Goal: Task Accomplishment & Management: Manage account settings

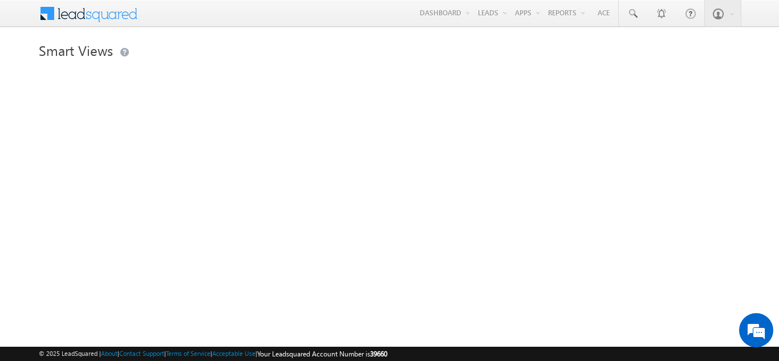
click at [0, 0] on link "Smart Views" at bounding box center [0, 0] width 0 height 0
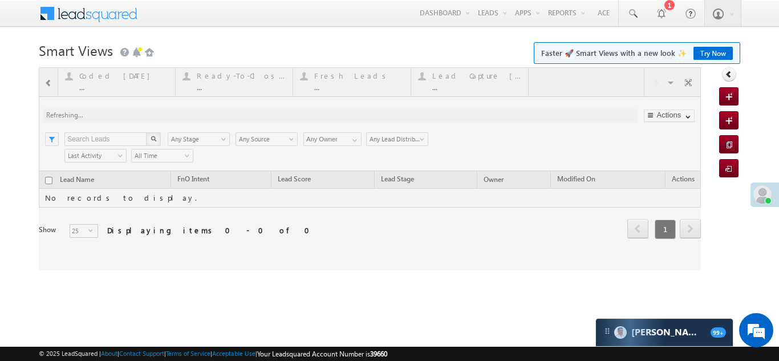
click at [98, 78] on div at bounding box center [370, 168] width 662 height 203
click at [334, 76] on div at bounding box center [370, 168] width 662 height 203
click at [345, 78] on div at bounding box center [370, 168] width 662 height 203
click at [348, 76] on div at bounding box center [370, 168] width 662 height 203
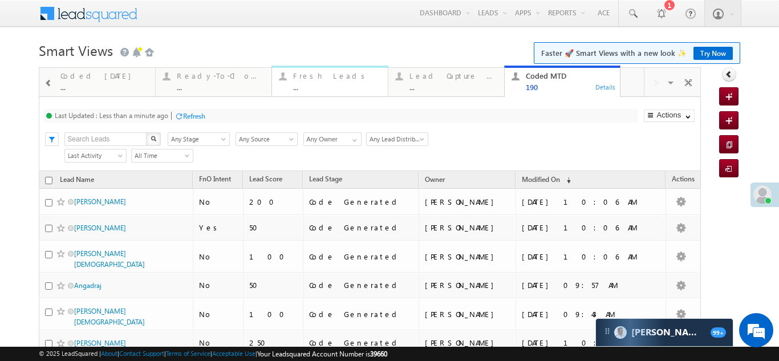
click at [302, 75] on div "Fresh Leads" at bounding box center [337, 75] width 88 height 9
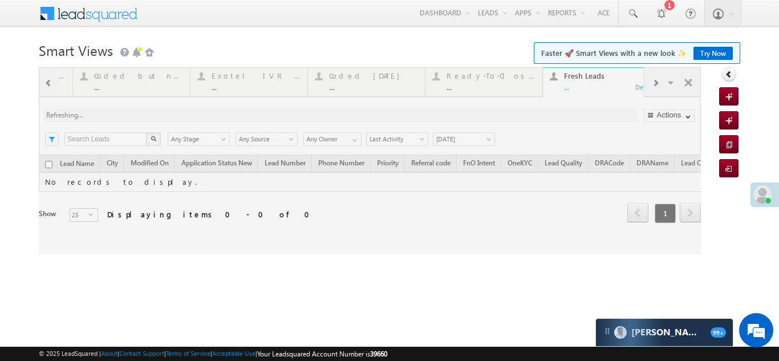
click at [655, 82] on div at bounding box center [370, 160] width 662 height 187
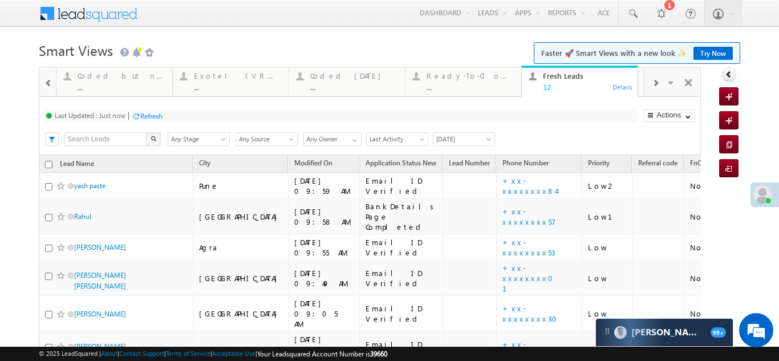
click at [655, 83] on div at bounding box center [656, 83] width 22 height 26
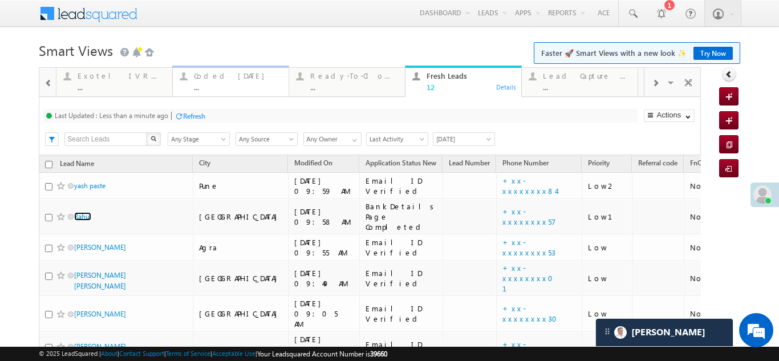
click at [212, 70] on div "Coded Today ..." at bounding box center [238, 80] width 88 height 22
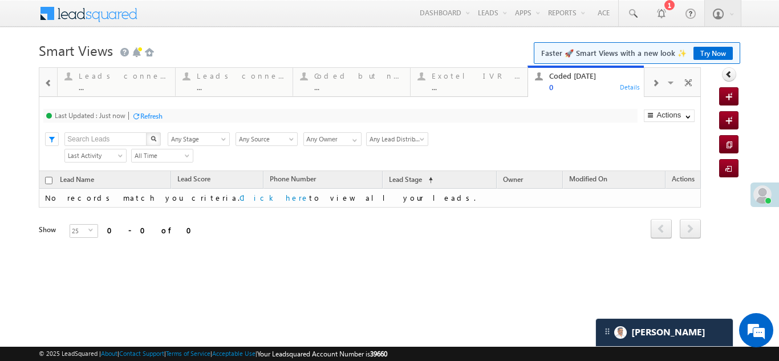
click at [656, 79] on span at bounding box center [655, 83] width 7 height 9
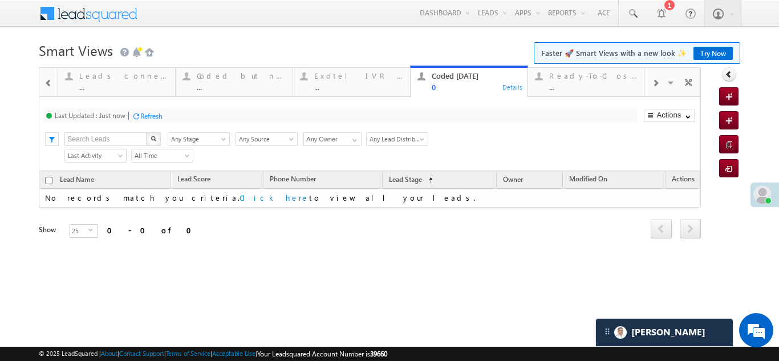
click at [656, 79] on span at bounding box center [655, 83] width 7 height 9
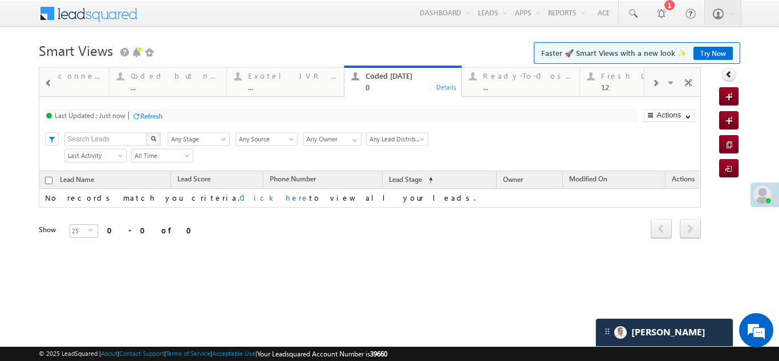
click at [656, 79] on span at bounding box center [655, 83] width 7 height 9
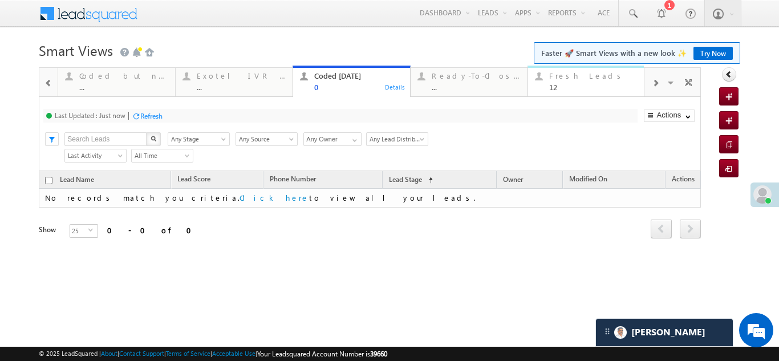
click at [570, 79] on div "Fresh Leads" at bounding box center [593, 75] width 89 height 9
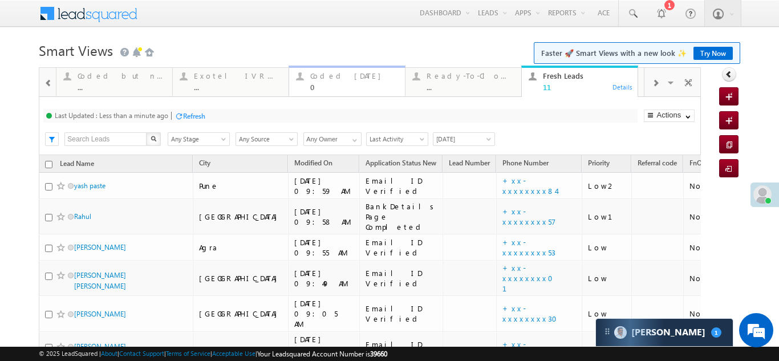
click at [333, 76] on div "Coded Today" at bounding box center [354, 75] width 88 height 9
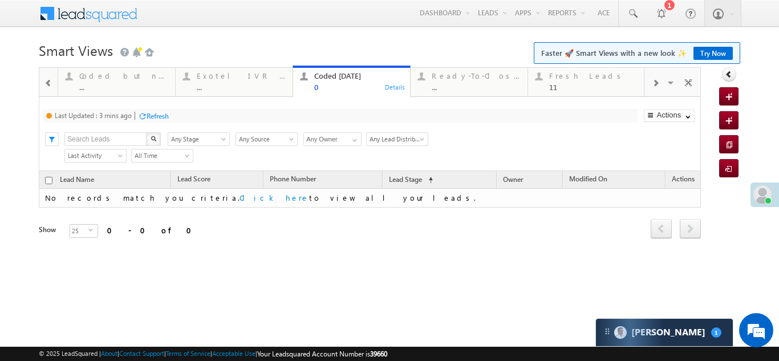
click at [160, 112] on div "Refresh" at bounding box center [158, 116] width 22 height 9
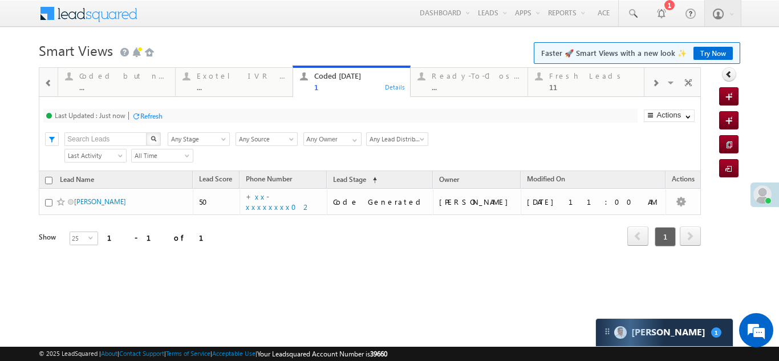
click at [151, 112] on div "Refresh" at bounding box center [151, 116] width 22 height 9
click at [568, 81] on div "Fresh Leads 11" at bounding box center [593, 80] width 89 height 22
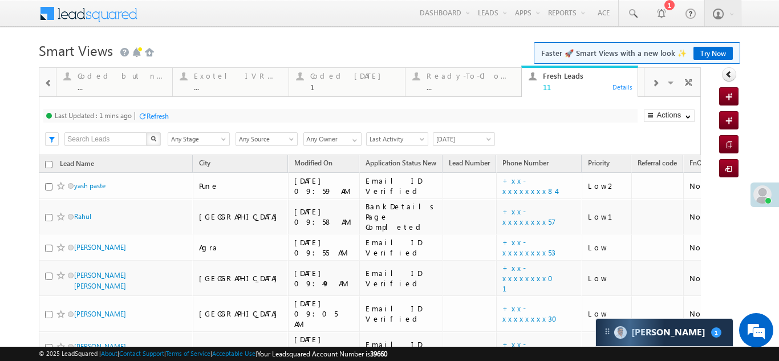
click at [151, 114] on div "Refresh" at bounding box center [158, 116] width 22 height 9
click at [338, 73] on div "Coded Today" at bounding box center [354, 75] width 88 height 9
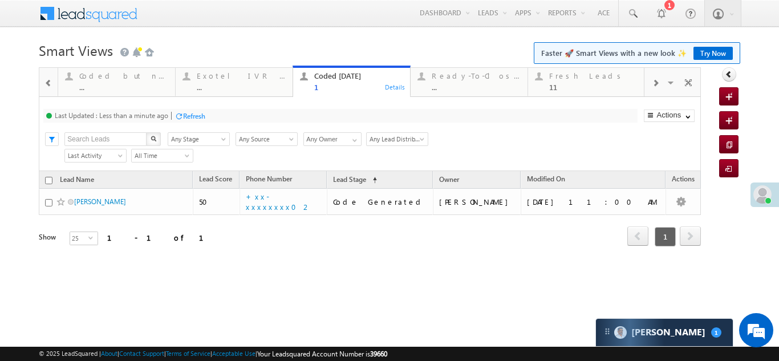
click at [194, 114] on div "Refresh" at bounding box center [194, 116] width 22 height 9
click at [571, 79] on div "Fresh Leads" at bounding box center [593, 75] width 89 height 9
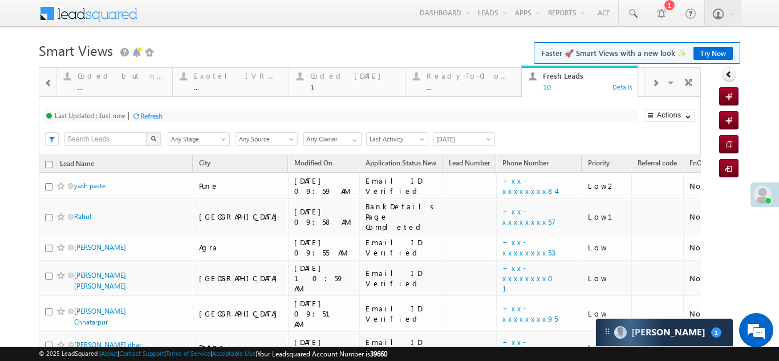
click at [159, 113] on div "Refresh" at bounding box center [151, 116] width 22 height 9
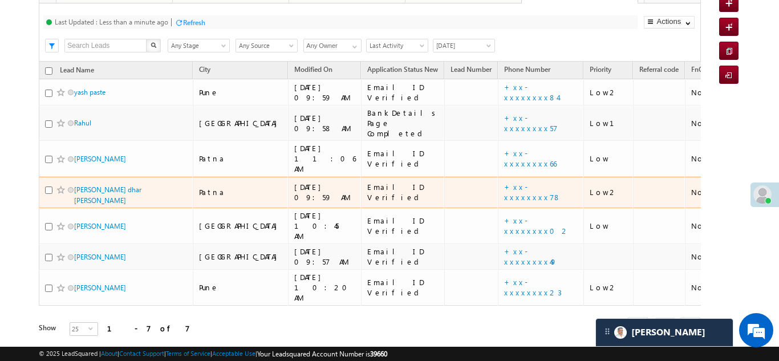
scroll to position [37, 0]
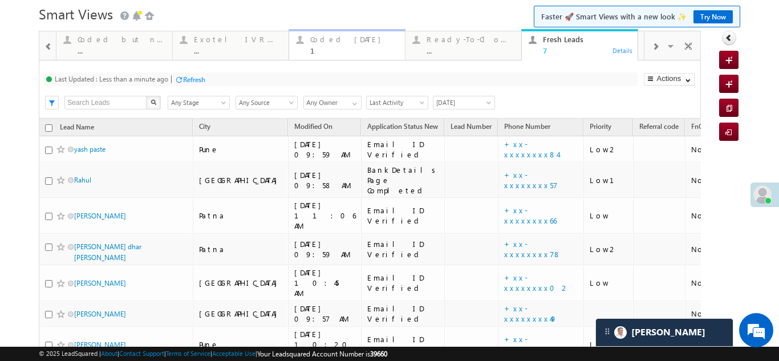
click at [340, 42] on div "Coded Today" at bounding box center [354, 39] width 88 height 9
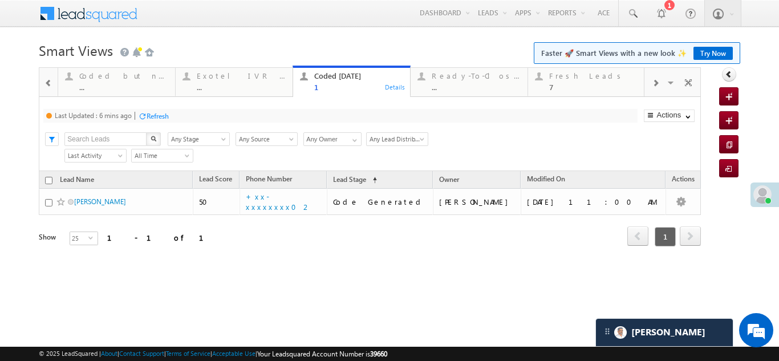
click at [164, 114] on div "Refresh" at bounding box center [158, 116] width 22 height 9
click at [152, 114] on div "Refresh" at bounding box center [151, 116] width 22 height 9
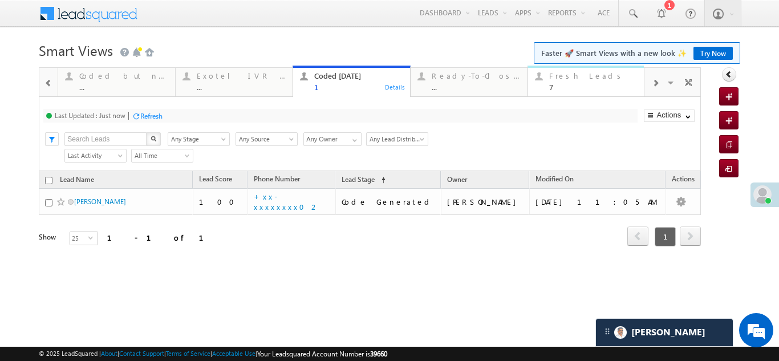
click at [571, 75] on div "Fresh Leads" at bounding box center [593, 75] width 89 height 9
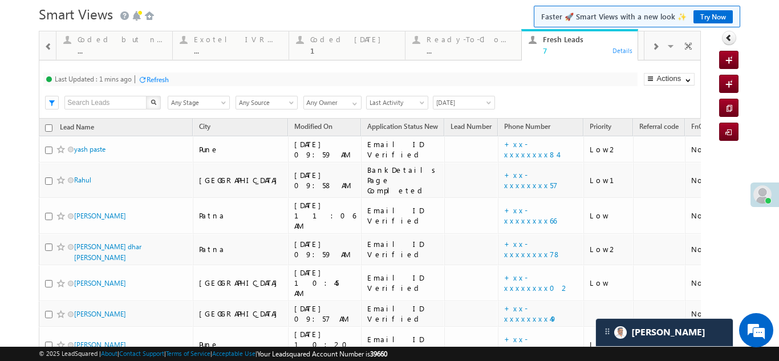
click at [169, 79] on div "Refresh" at bounding box center [158, 79] width 22 height 9
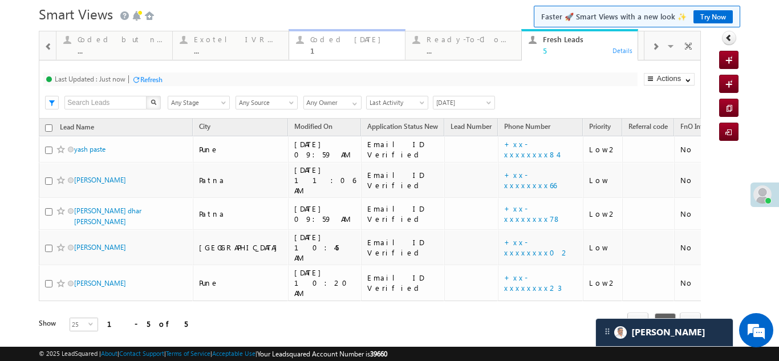
click at [334, 39] on div "Coded Today" at bounding box center [354, 39] width 88 height 9
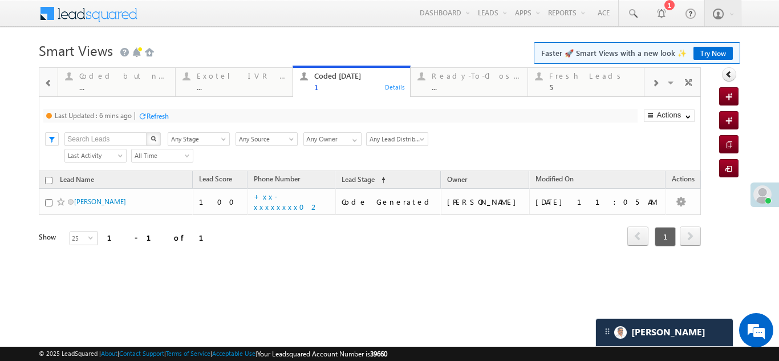
scroll to position [0, 0]
click at [572, 77] on div "Fresh Leads" at bounding box center [593, 75] width 89 height 9
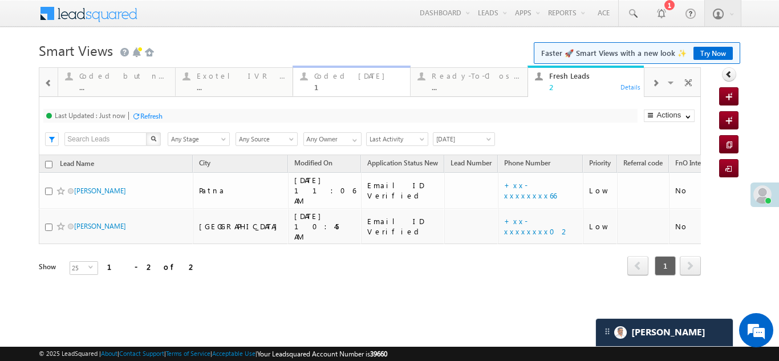
click at [339, 77] on div "Coded Today" at bounding box center [358, 75] width 89 height 9
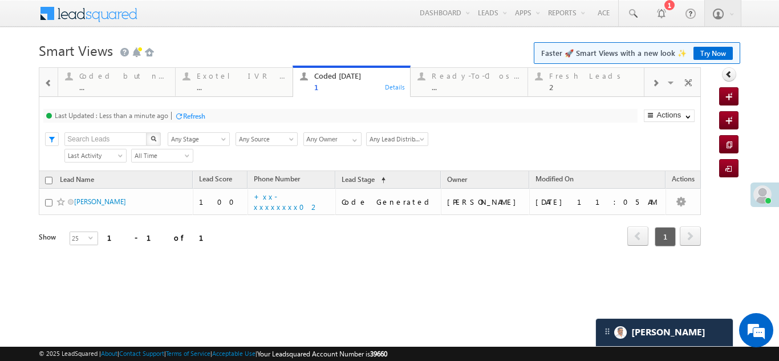
click at [193, 112] on div "Refresh" at bounding box center [194, 116] width 22 height 9
click at [561, 76] on div "Fresh Leads" at bounding box center [593, 75] width 89 height 9
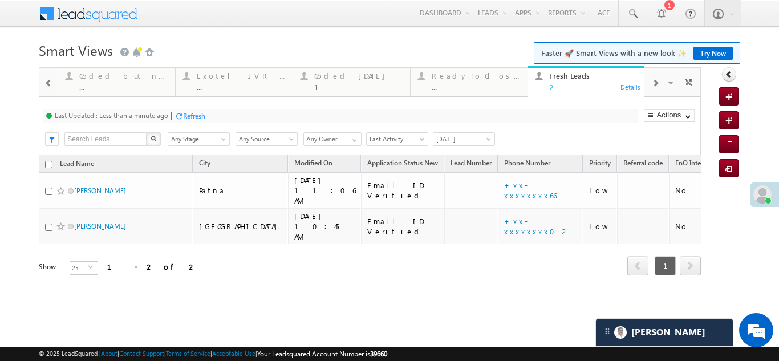
click at [192, 116] on div "Refresh" at bounding box center [194, 116] width 22 height 9
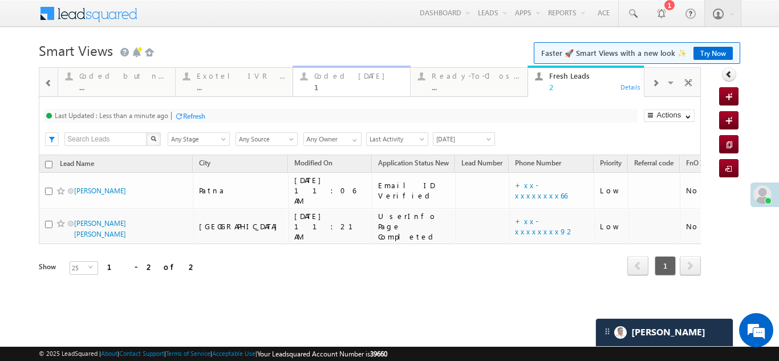
click at [339, 76] on div "Coded [DATE]" at bounding box center [358, 75] width 89 height 9
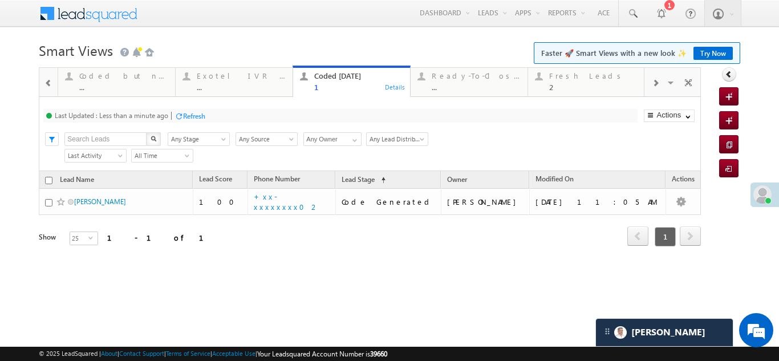
click at [201, 115] on div "Refresh" at bounding box center [194, 116] width 22 height 9
click at [193, 114] on div "Refresh" at bounding box center [194, 116] width 22 height 9
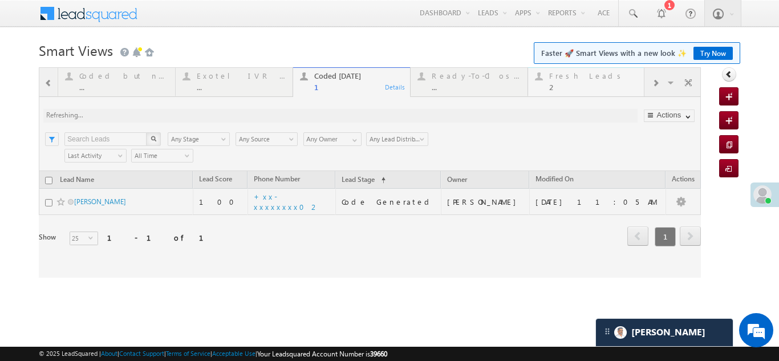
click at [569, 78] on div "Fresh Leads" at bounding box center [593, 75] width 89 height 9
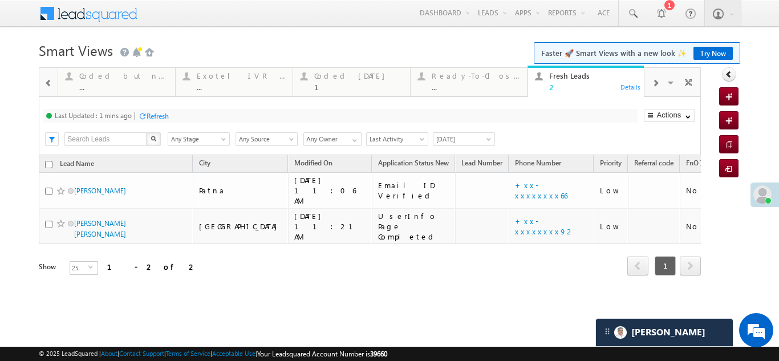
click at [164, 114] on div "Refresh" at bounding box center [158, 116] width 22 height 9
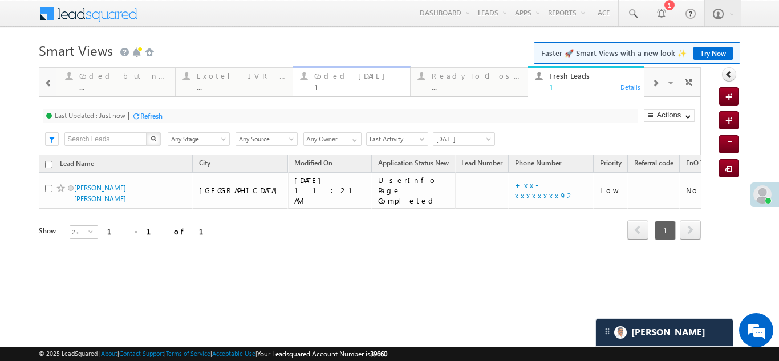
click at [338, 76] on div "Coded [DATE]" at bounding box center [358, 75] width 89 height 9
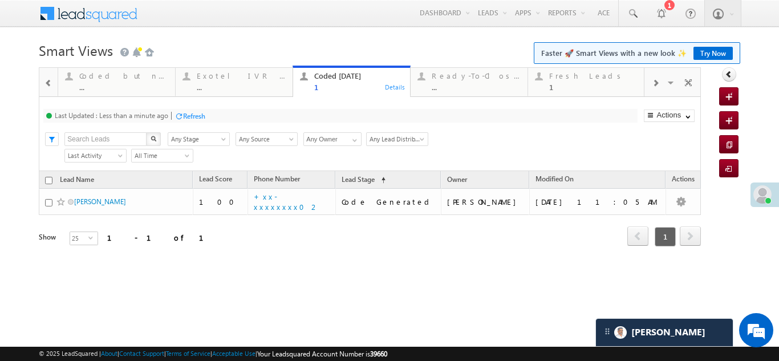
click at [192, 117] on div "Refresh" at bounding box center [194, 116] width 22 height 9
click at [567, 82] on div "Fresh Leads 1" at bounding box center [593, 80] width 89 height 22
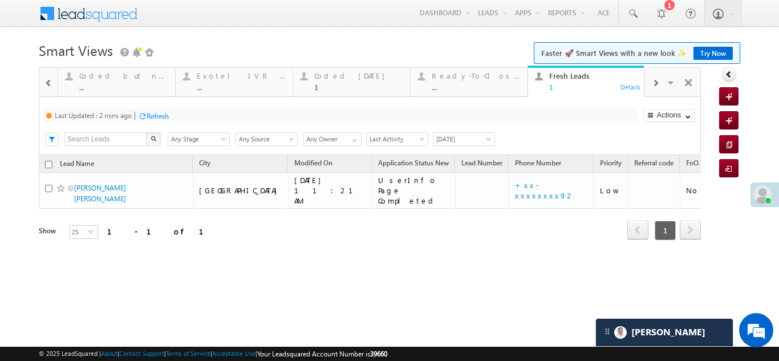
click at [151, 112] on div "Refresh" at bounding box center [158, 116] width 22 height 9
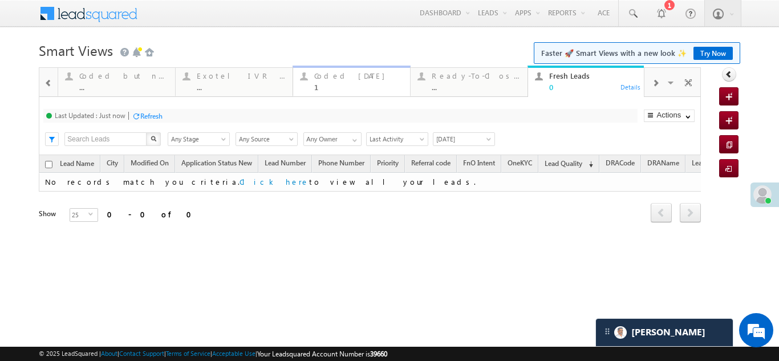
click at [346, 82] on div "Coded Today 1" at bounding box center [358, 80] width 89 height 22
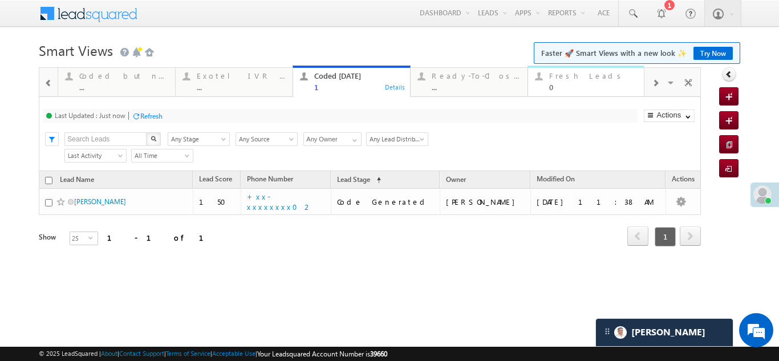
click at [567, 76] on div "Fresh Leads" at bounding box center [593, 75] width 89 height 9
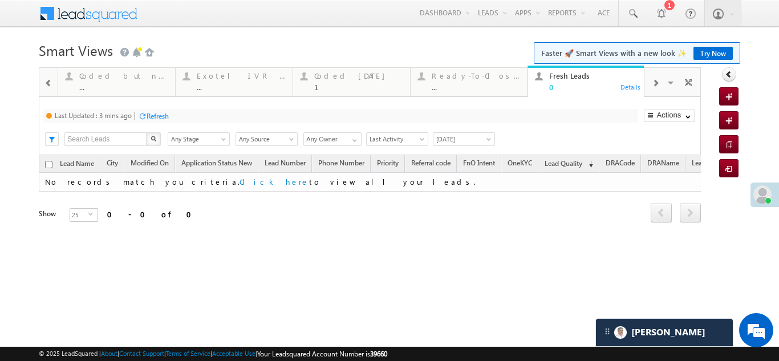
click at [157, 115] on div "Refresh" at bounding box center [158, 116] width 22 height 9
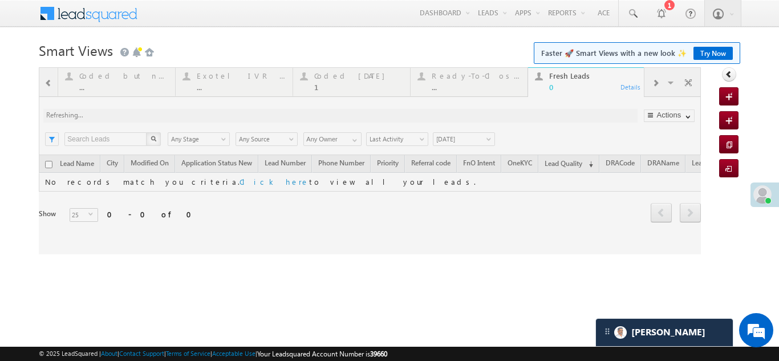
click at [330, 73] on div at bounding box center [370, 160] width 662 height 187
click at [337, 76] on div at bounding box center [370, 160] width 662 height 187
click at [337, 77] on div at bounding box center [370, 160] width 662 height 187
click at [337, 78] on div at bounding box center [370, 160] width 662 height 187
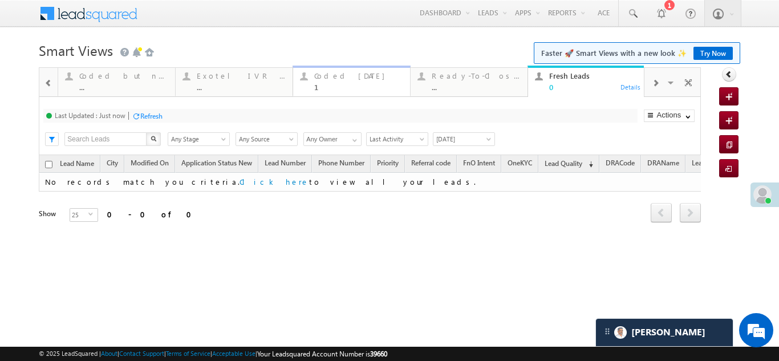
click at [339, 78] on div "Coded Today" at bounding box center [358, 75] width 89 height 9
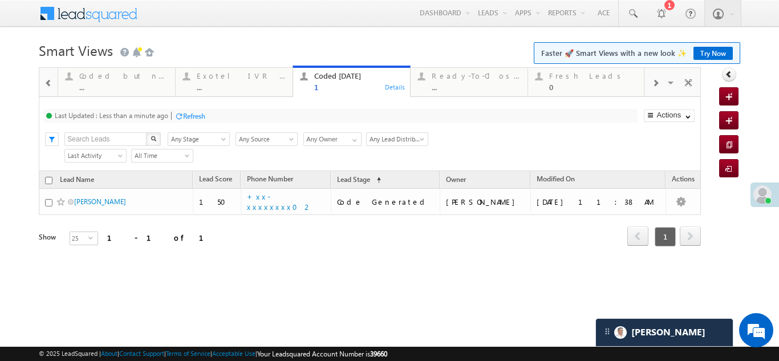
click at [194, 117] on div "Refresh" at bounding box center [194, 116] width 22 height 9
click at [564, 79] on div "Fresh Leads" at bounding box center [593, 75] width 89 height 9
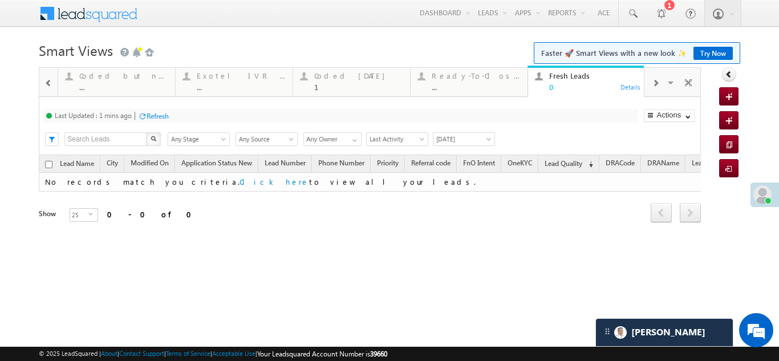
click at [161, 116] on div "Refresh" at bounding box center [158, 116] width 22 height 9
click at [339, 78] on div "Coded Today" at bounding box center [358, 75] width 89 height 9
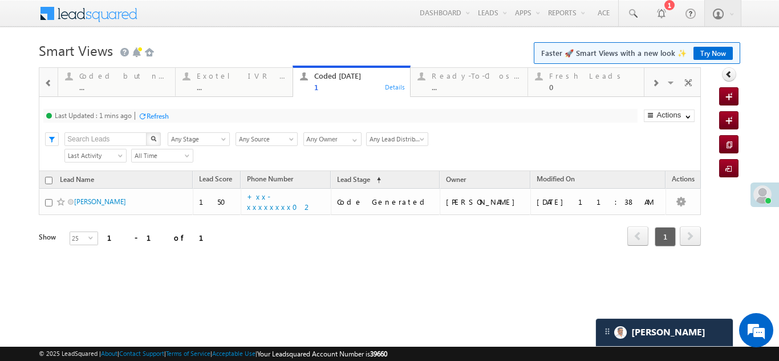
click at [165, 119] on div "Refresh" at bounding box center [158, 116] width 22 height 9
click at [655, 80] on span at bounding box center [655, 83] width 7 height 9
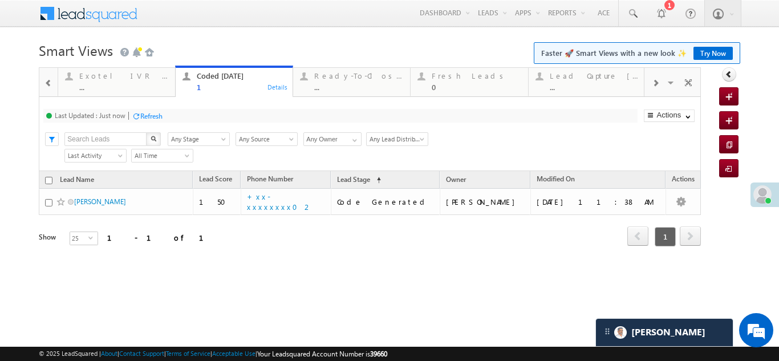
click at [655, 80] on span at bounding box center [655, 83] width 7 height 9
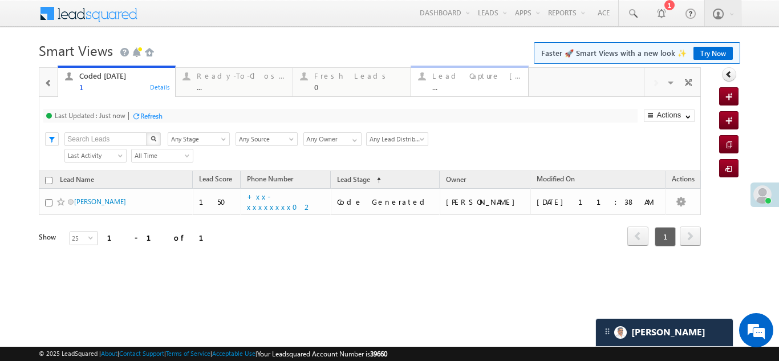
click at [448, 79] on div "Lead Capture Today" at bounding box center [476, 75] width 89 height 9
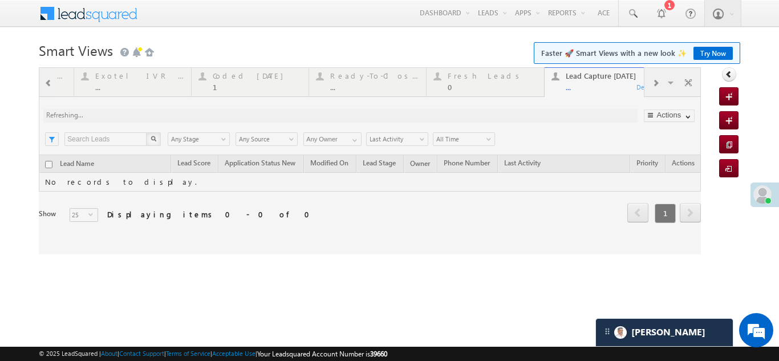
click at [656, 83] on div at bounding box center [370, 160] width 662 height 187
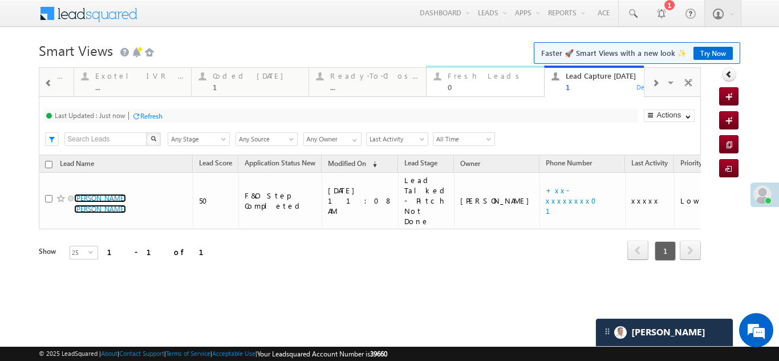
click at [458, 80] on div "Fresh Leads" at bounding box center [492, 75] width 89 height 9
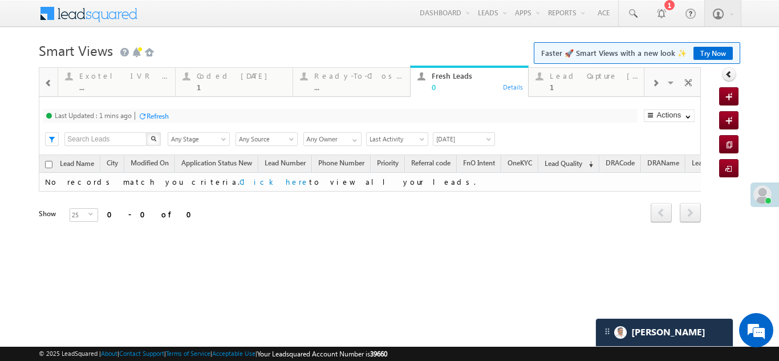
click at [156, 110] on div "Refresh" at bounding box center [153, 115] width 31 height 11
click at [217, 76] on div "Coded Today" at bounding box center [241, 75] width 89 height 9
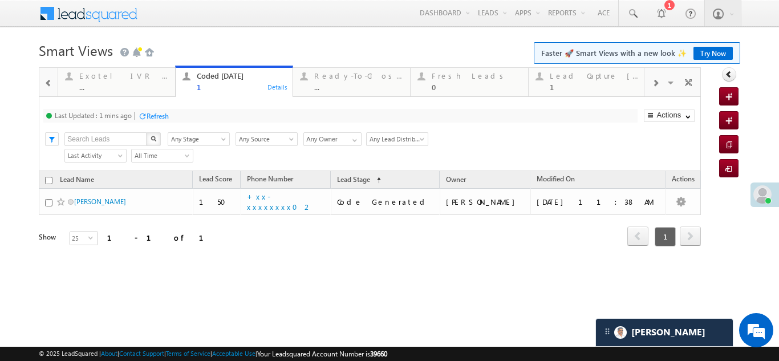
click at [163, 118] on div "Refresh" at bounding box center [158, 116] width 22 height 9
click at [153, 117] on div "Refresh" at bounding box center [151, 116] width 22 height 9
click at [571, 79] on div "Lead Capture Today" at bounding box center [594, 75] width 89 height 9
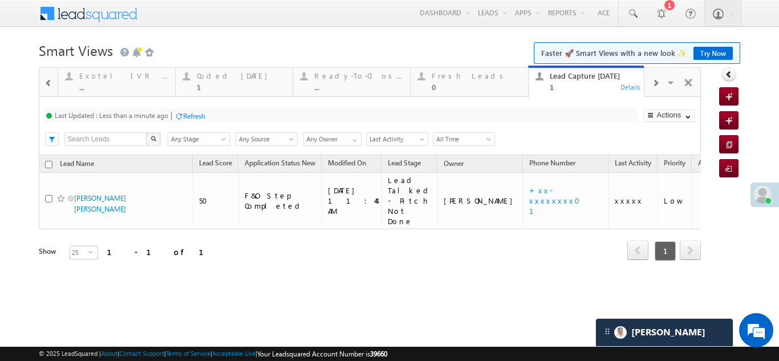
click at [200, 119] on div "Refresh" at bounding box center [194, 116] width 22 height 9
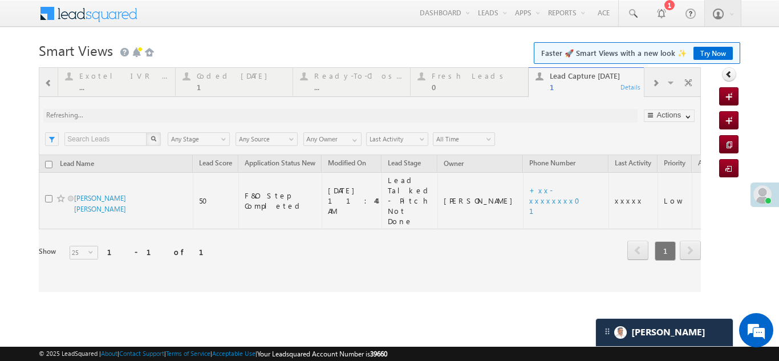
click at [647, 114] on div at bounding box center [370, 179] width 662 height 225
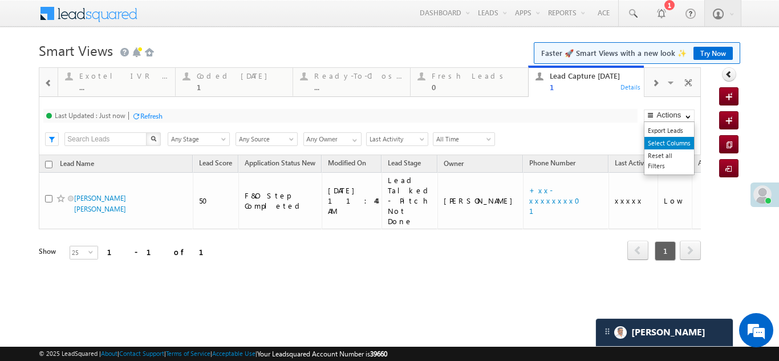
click at [664, 140] on link "Select Columns" at bounding box center [670, 143] width 50 height 13
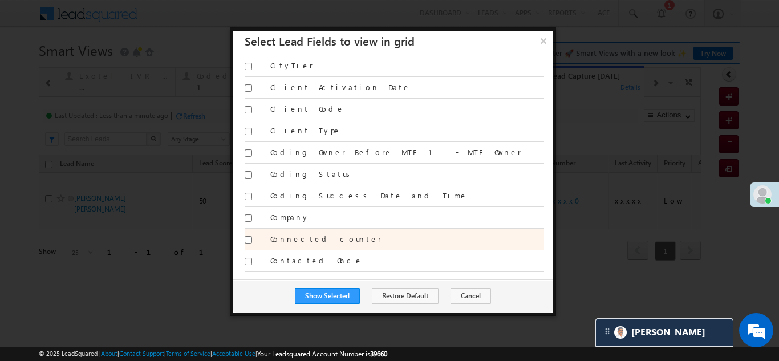
scroll to position [1027, 0]
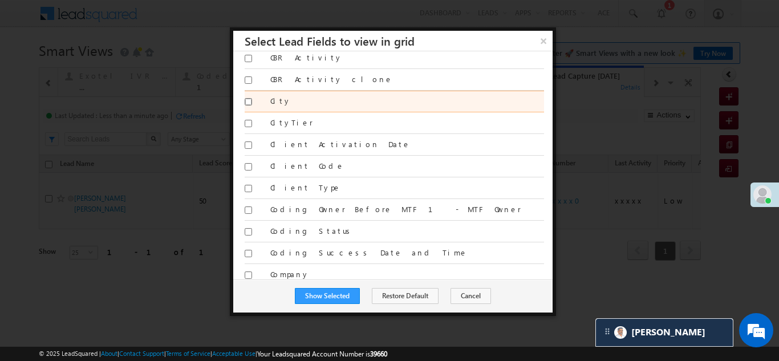
click at [249, 102] on input "City" at bounding box center [248, 101] width 7 height 7
checkbox input "true"
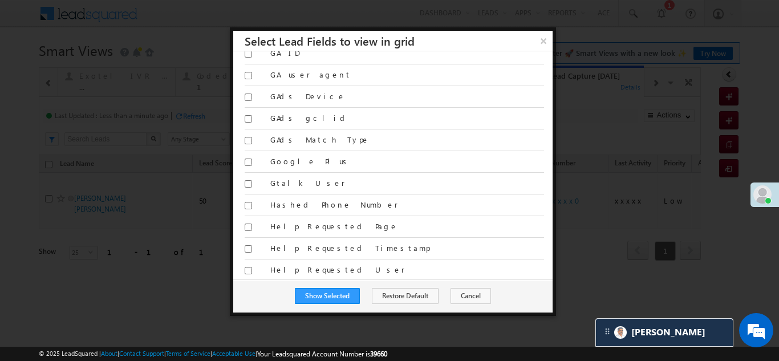
scroll to position [3023, 0]
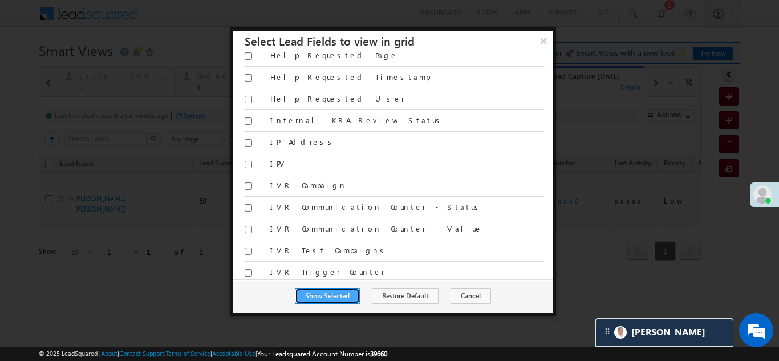
click at [339, 293] on button "Show Selected" at bounding box center [327, 296] width 65 height 16
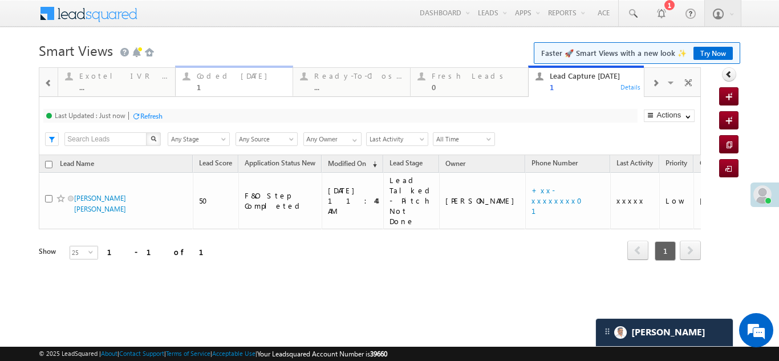
click at [215, 78] on div "Coded Today" at bounding box center [241, 75] width 89 height 9
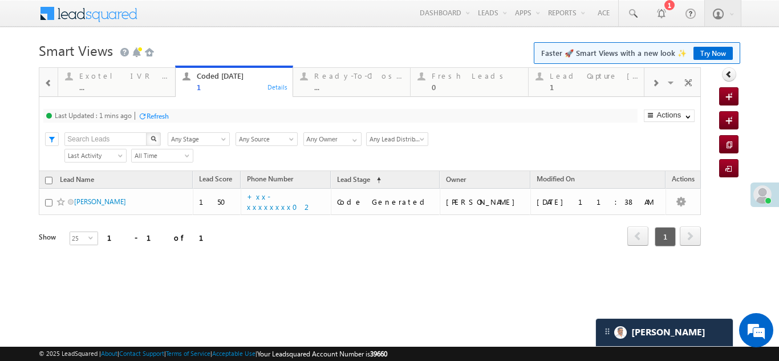
click at [163, 115] on div "Refresh" at bounding box center [158, 116] width 22 height 9
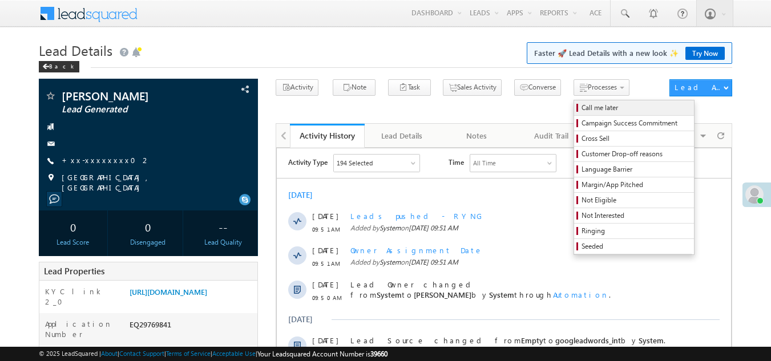
click at [581, 109] on span "Call me later" at bounding box center [635, 108] width 108 height 10
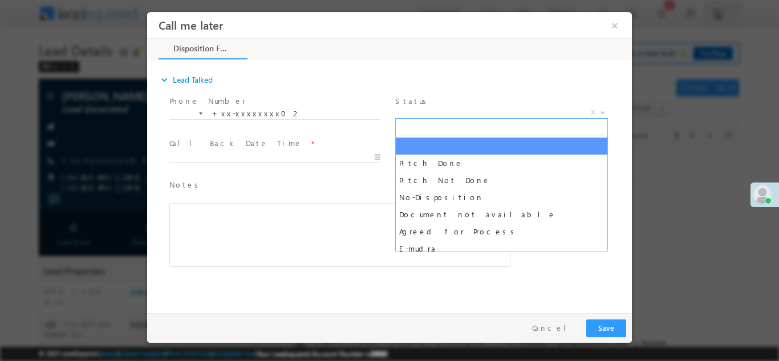
click at [469, 108] on span "X" at bounding box center [501, 112] width 213 height 11
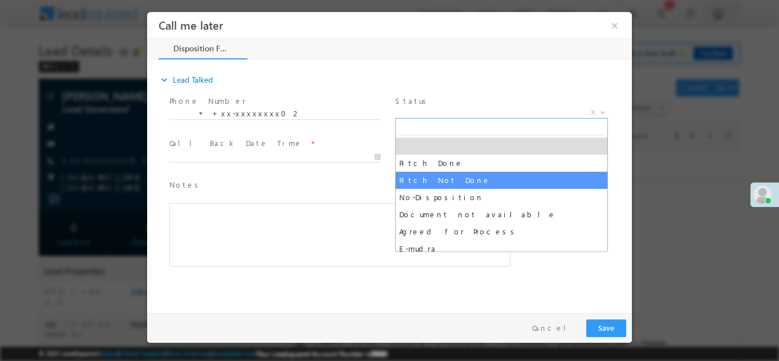
select select "Pitch Not Done"
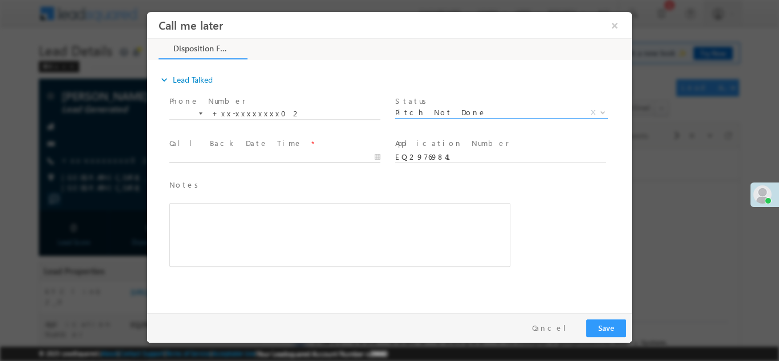
type input "09/30/25 10:53 AM"
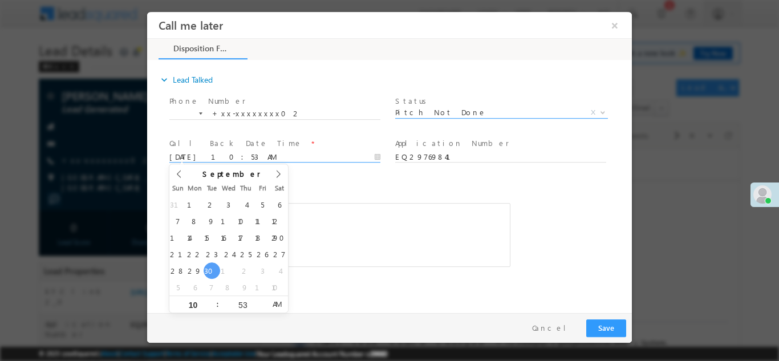
click at [237, 159] on body "Call me later ×" at bounding box center [389, 159] width 485 height 296
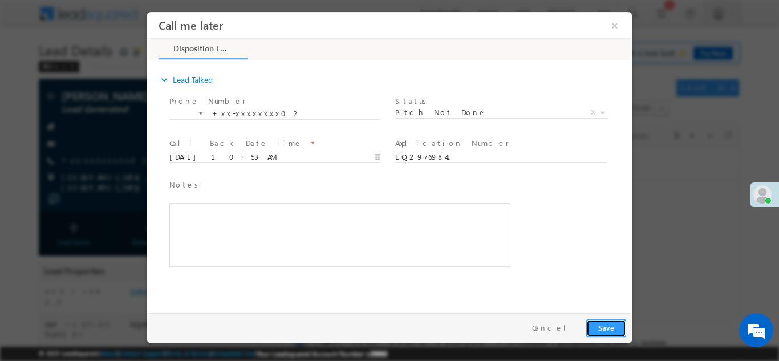
click at [605, 322] on button "Save" at bounding box center [606, 328] width 40 height 18
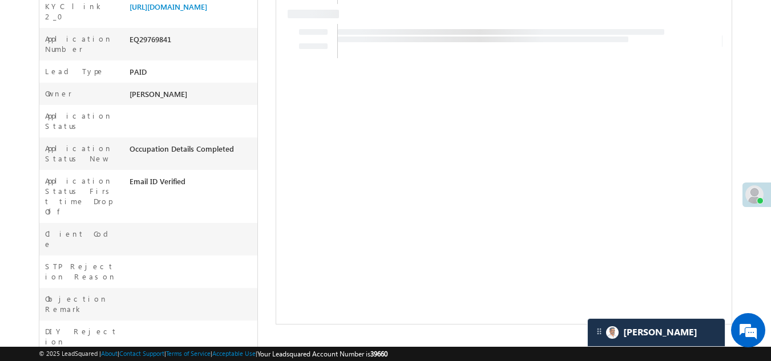
scroll to position [57, 0]
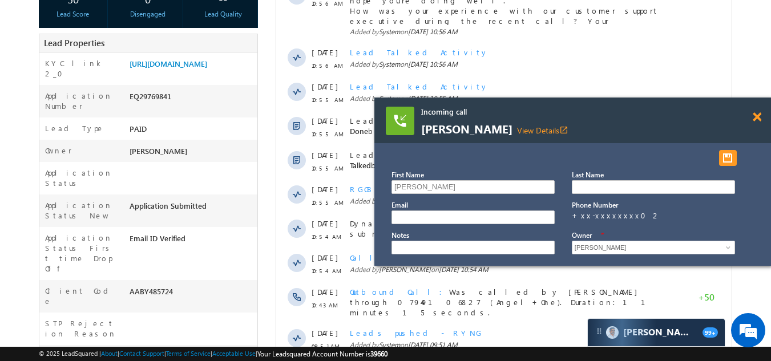
click at [759, 115] on span at bounding box center [756, 117] width 9 height 10
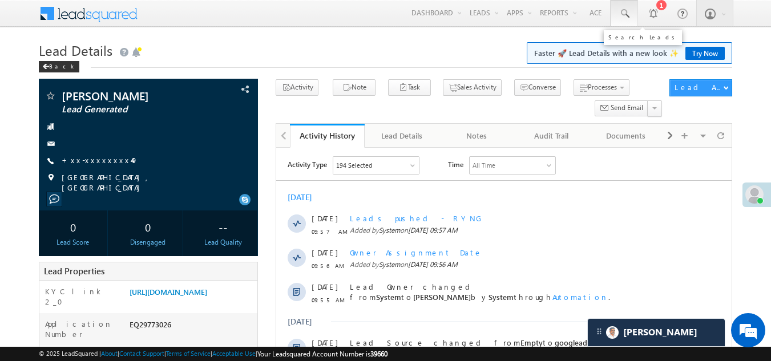
click at [621, 14] on span at bounding box center [623, 13] width 11 height 11
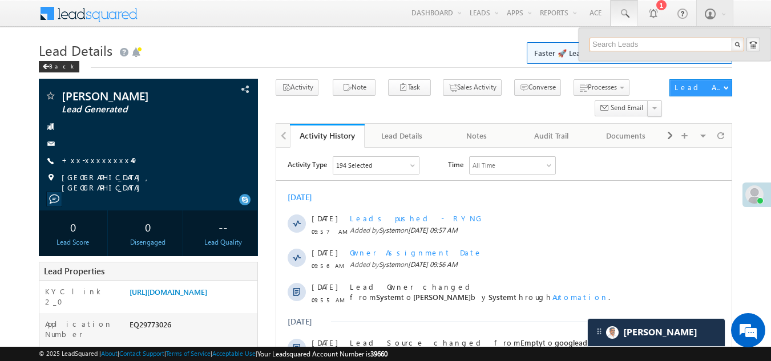
paste input "EQ29658766"
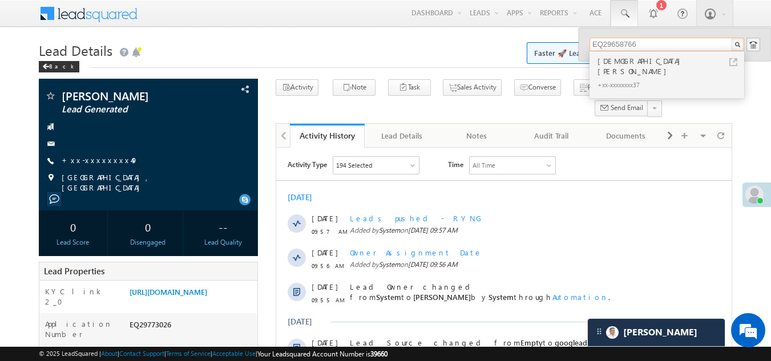
type input "EQ29658766"
click at [610, 65] on div "Shaikh sufiyan" at bounding box center [671, 66] width 153 height 23
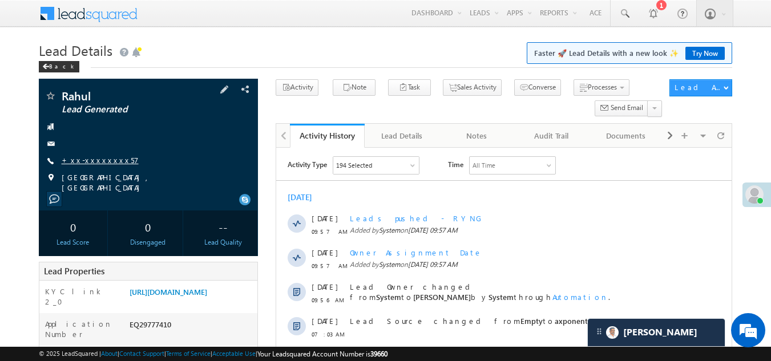
click at [105, 157] on link "+xx-xxxxxxxx57" at bounding box center [100, 160] width 77 height 10
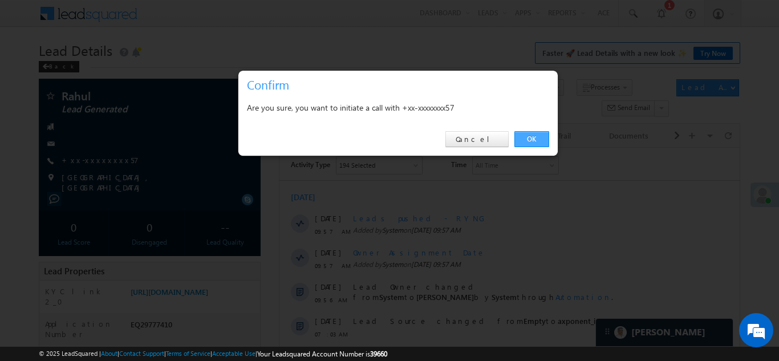
click at [530, 139] on link "OK" at bounding box center [531, 139] width 35 height 16
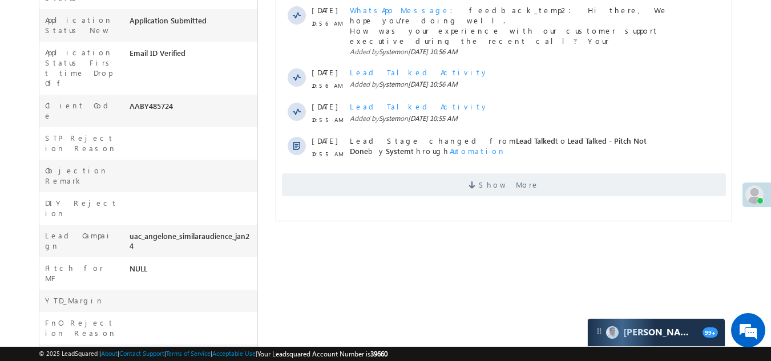
scroll to position [456, 0]
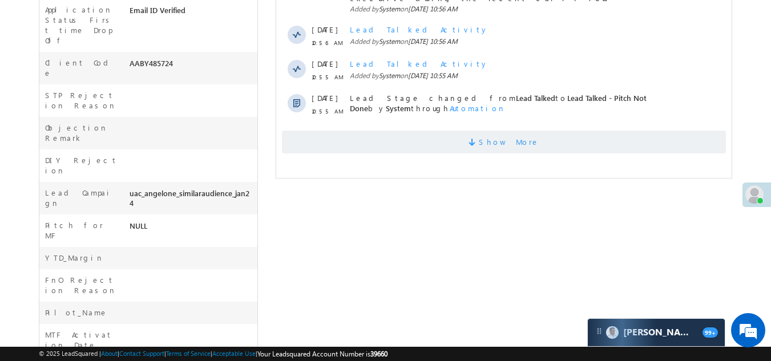
click at [449, 131] on span "Show More" at bounding box center [504, 142] width 444 height 23
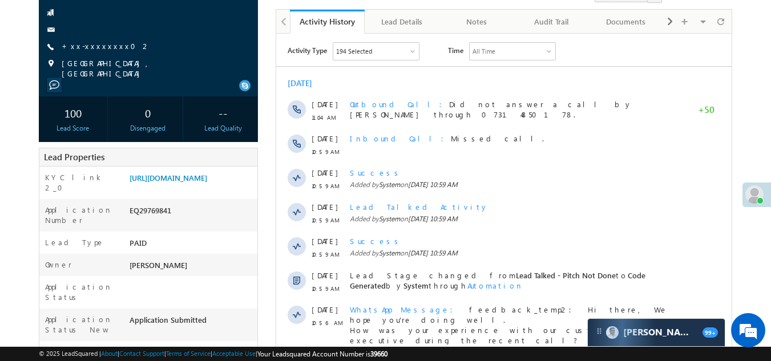
scroll to position [0, 0]
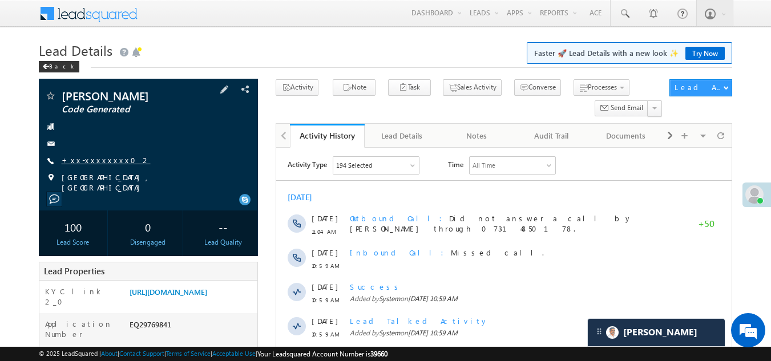
click at [101, 159] on link "+xx-xxxxxxxx02" at bounding box center [106, 160] width 89 height 10
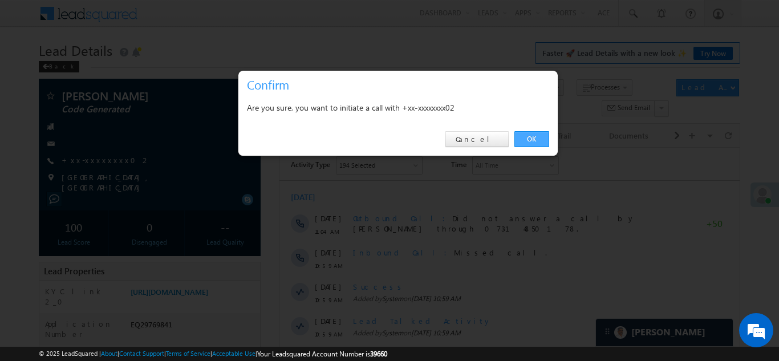
click at [536, 137] on link "OK" at bounding box center [531, 139] width 35 height 16
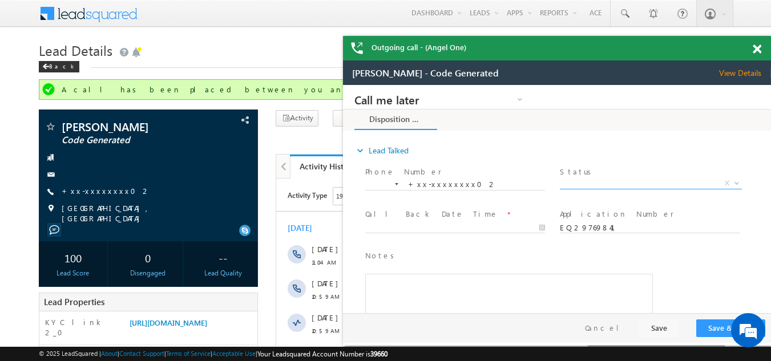
click at [602, 178] on span "X" at bounding box center [650, 183] width 181 height 11
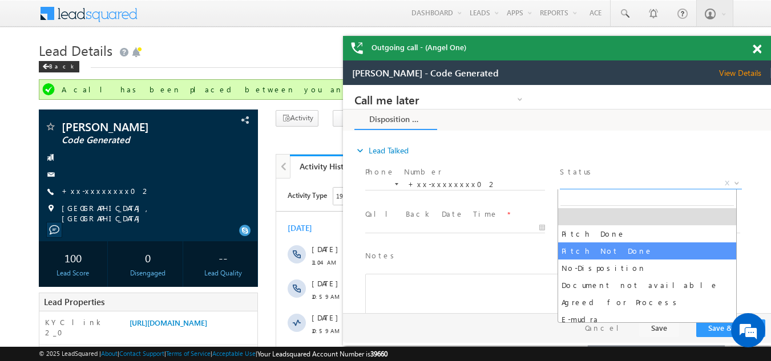
select select "Pitch Not Done"
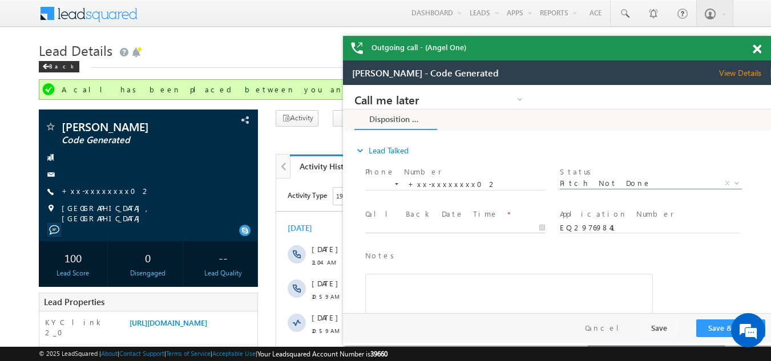
type input "09/30/25 11:33 AM"
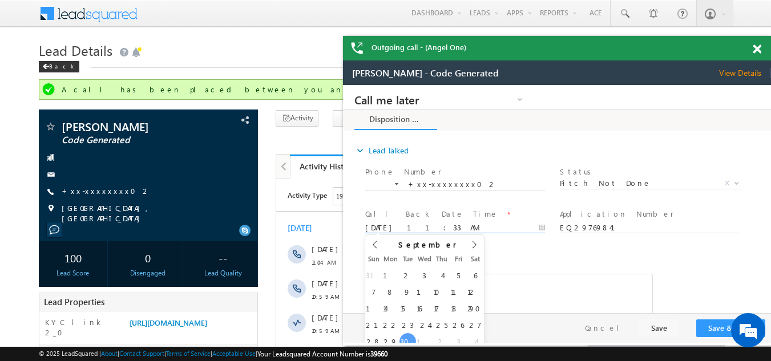
click at [419, 226] on input "09/30/25 11:33 AM" at bounding box center [455, 227] width 180 height 11
click at [720, 328] on button "Save & Close" at bounding box center [730, 328] width 69 height 18
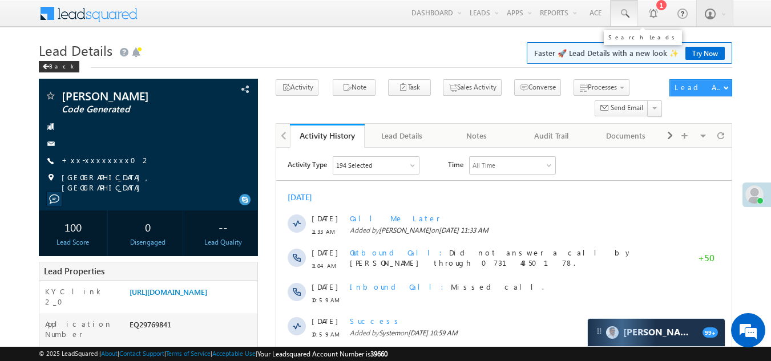
click at [625, 13] on span at bounding box center [623, 13] width 11 height 11
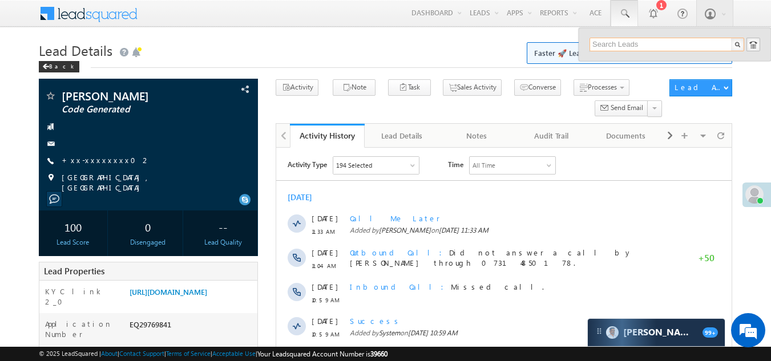
paste input "EQ29658766"
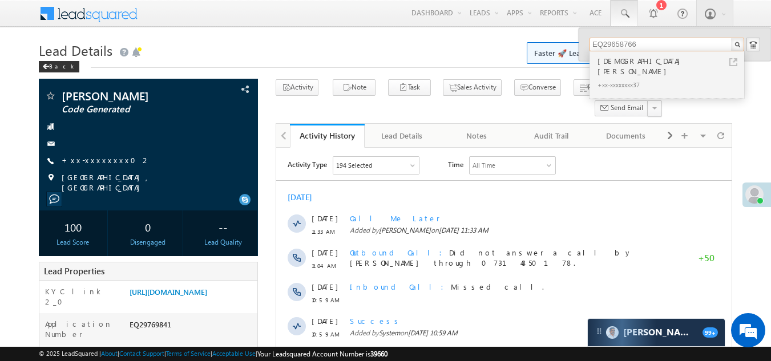
type input "EQ29658766"
click at [614, 65] on div "Shaikh sufiyan" at bounding box center [671, 66] width 153 height 23
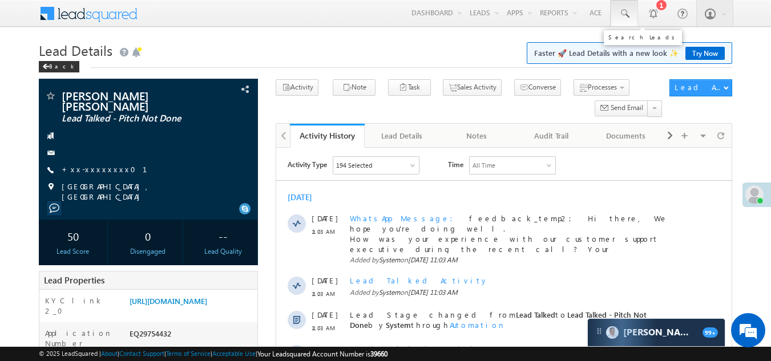
click at [623, 13] on span at bounding box center [623, 13] width 11 height 11
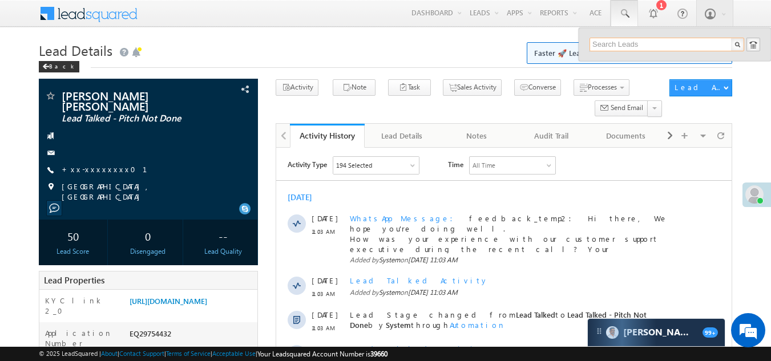
paste input "EQ29748961"
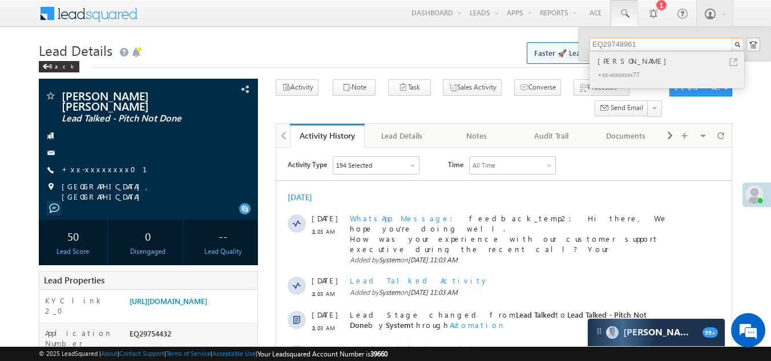
type input "EQ29748961"
click at [623, 68] on div "+xx-xxxxxxxx77" at bounding box center [671, 74] width 153 height 14
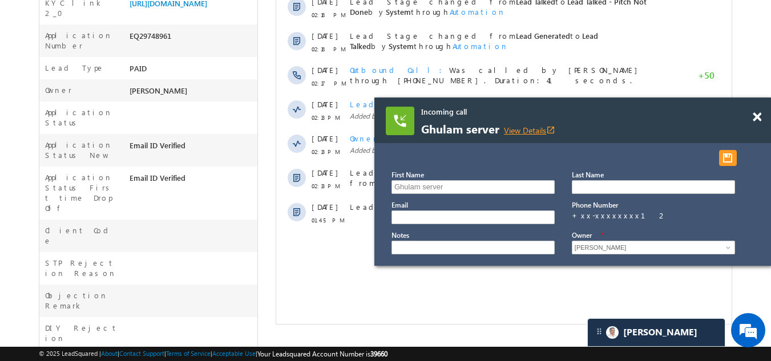
click at [531, 131] on link "View Details open_in_new" at bounding box center [529, 130] width 51 height 11
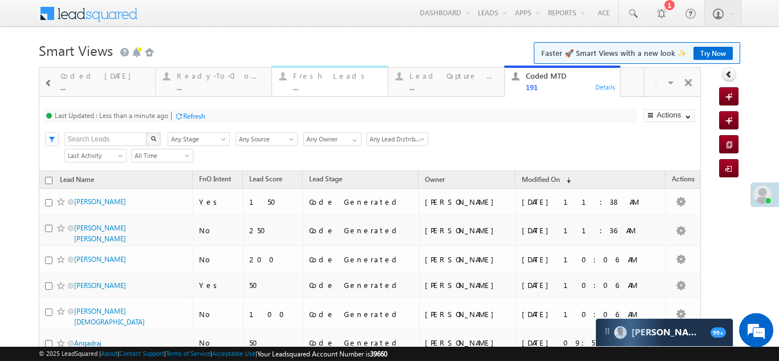
click at [305, 78] on div "Fresh Leads" at bounding box center [337, 75] width 88 height 9
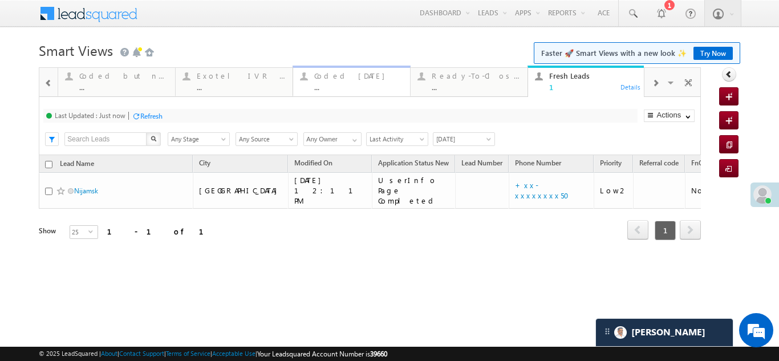
click at [329, 78] on div "Coded Today" at bounding box center [358, 75] width 89 height 9
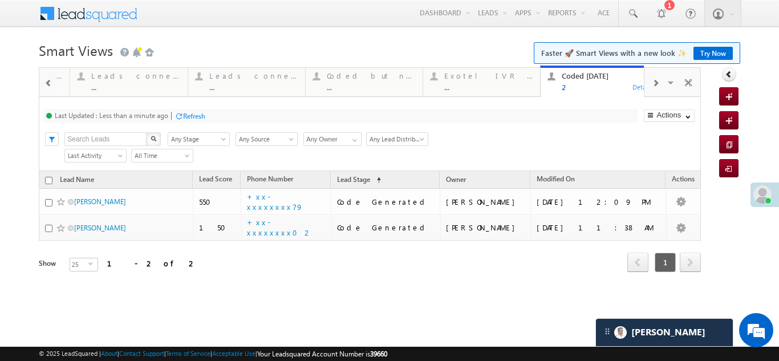
click at [655, 83] on span at bounding box center [655, 83] width 7 height 9
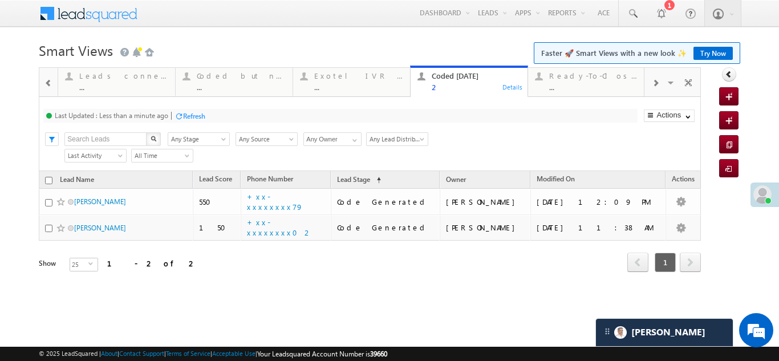
click at [655, 83] on span at bounding box center [655, 83] width 7 height 9
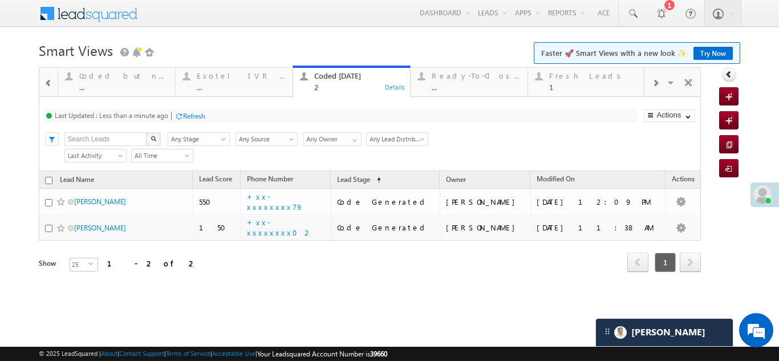
click at [655, 83] on span at bounding box center [655, 83] width 7 height 9
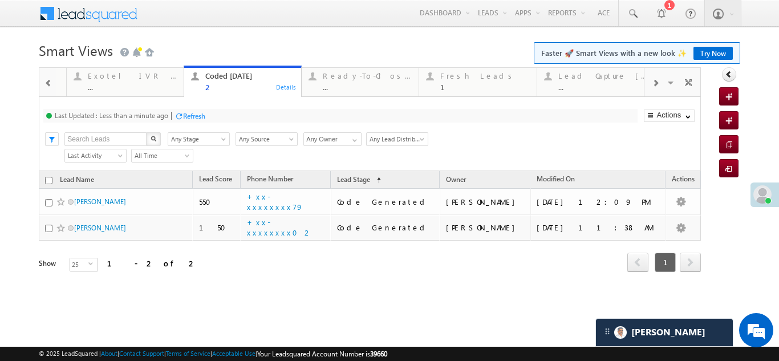
click at [655, 83] on span at bounding box center [655, 83] width 7 height 9
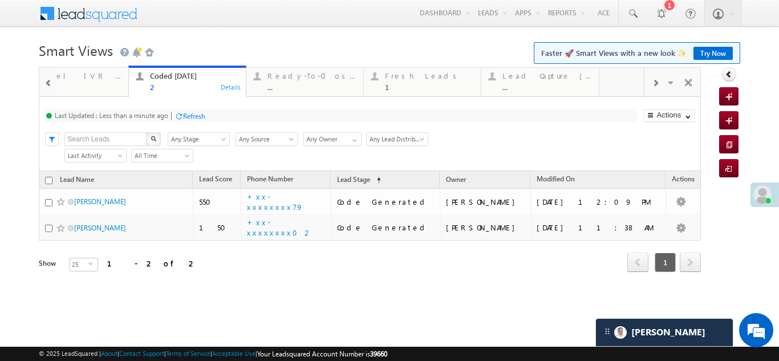
click at [655, 83] on span at bounding box center [655, 83] width 7 height 9
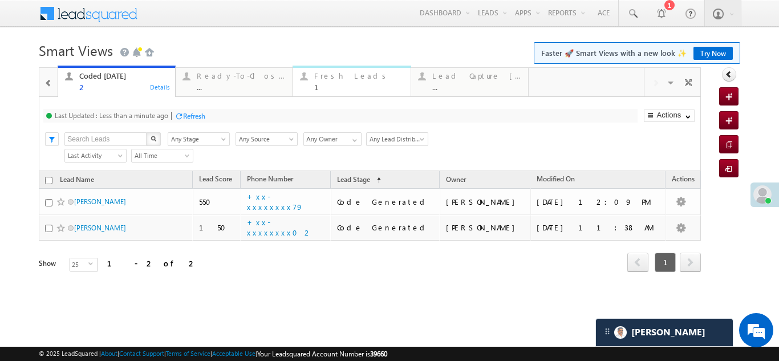
click at [342, 76] on div "Fresh Leads" at bounding box center [358, 75] width 89 height 9
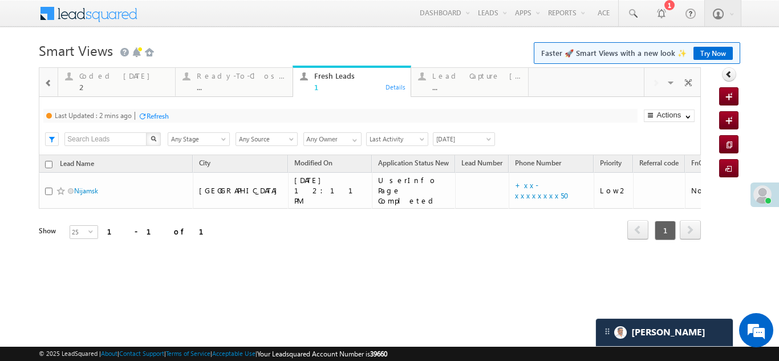
click at [163, 120] on div "Refresh" at bounding box center [158, 116] width 22 height 9
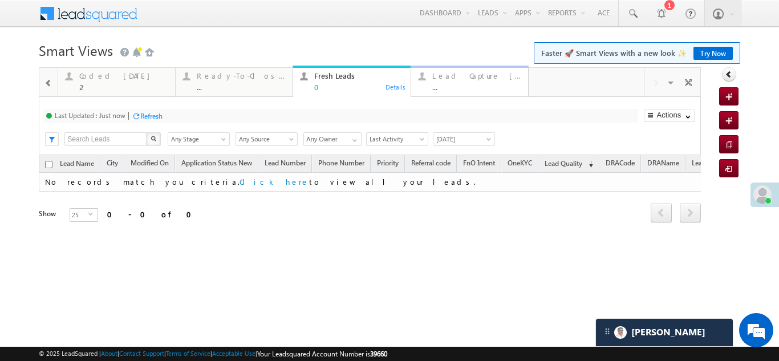
click at [469, 74] on div "Lead Capture Today" at bounding box center [476, 75] width 89 height 9
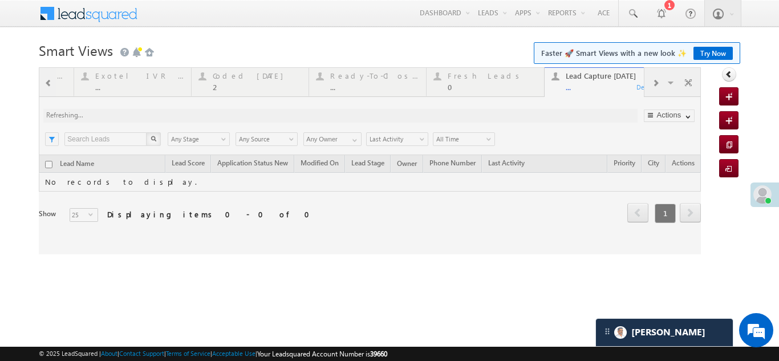
click at [659, 82] on div at bounding box center [370, 160] width 662 height 187
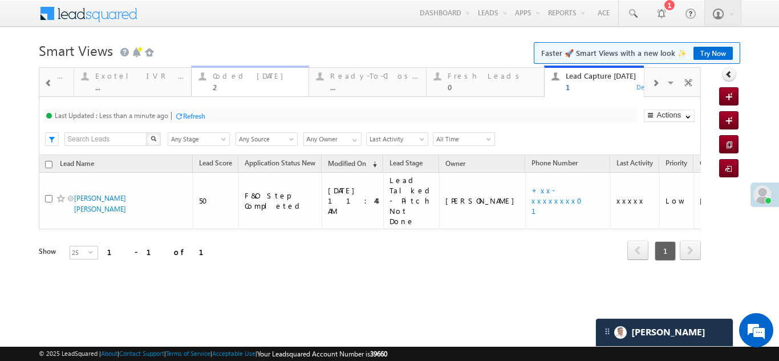
click at [237, 73] on div "Coded Today" at bounding box center [257, 75] width 89 height 9
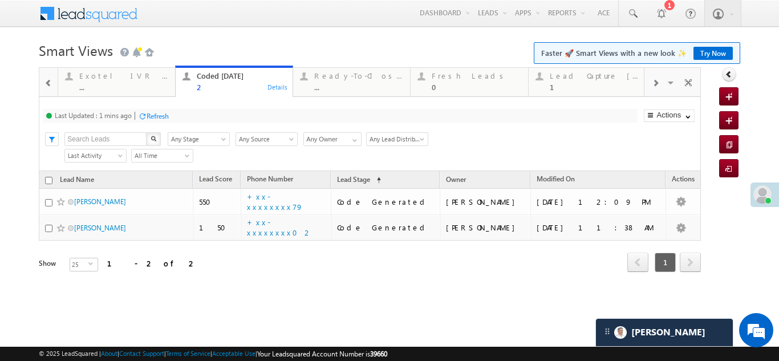
click at [160, 115] on div "Refresh" at bounding box center [158, 116] width 22 height 9
click at [453, 79] on div "Fresh Leads" at bounding box center [476, 75] width 89 height 9
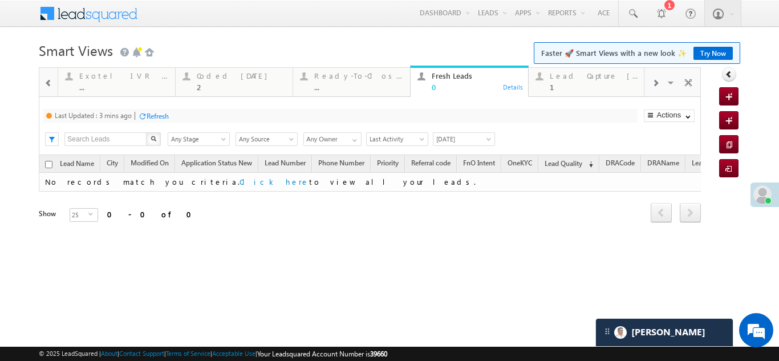
click at [184, 116] on div "Last Updated : 3 mins ago Refresh Refreshing..." at bounding box center [340, 116] width 594 height 14
click at [156, 116] on div "Refresh" at bounding box center [158, 116] width 22 height 9
click at [154, 118] on div "Refresh" at bounding box center [151, 116] width 22 height 9
click at [224, 80] on div "Coded Today 2" at bounding box center [241, 80] width 89 height 22
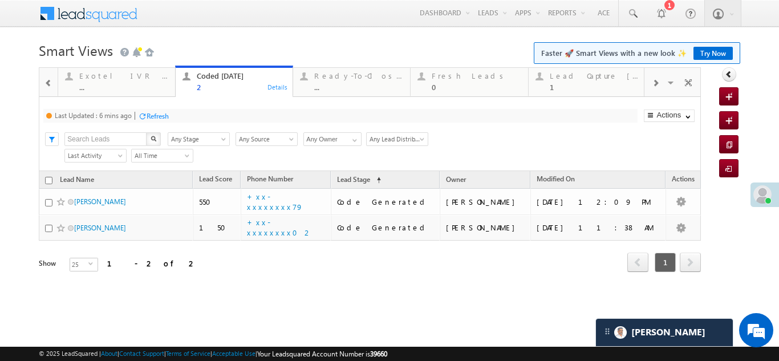
click at [156, 117] on div "Refresh" at bounding box center [158, 116] width 22 height 9
click at [155, 116] on div "Refresh" at bounding box center [151, 116] width 22 height 9
click at [587, 88] on div "1" at bounding box center [594, 87] width 89 height 9
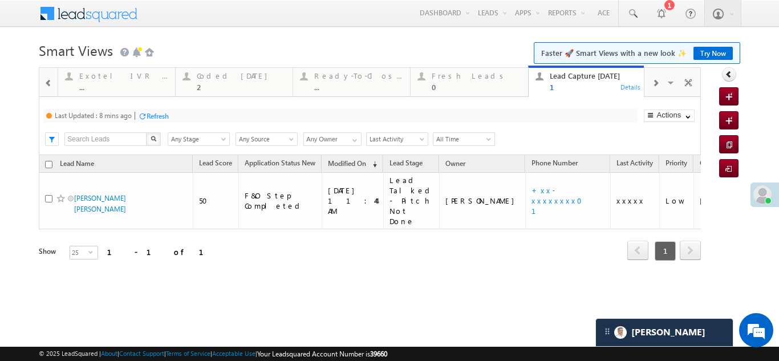
click at [164, 116] on div "Refresh" at bounding box center [158, 116] width 22 height 9
click at [224, 79] on div "Coded Today" at bounding box center [241, 75] width 89 height 9
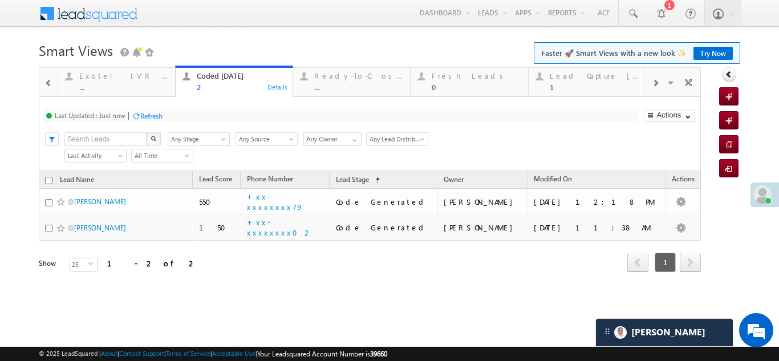
click at [156, 116] on div "Refresh" at bounding box center [151, 116] width 22 height 9
click at [150, 116] on div "Refresh" at bounding box center [151, 116] width 22 height 9
click at [571, 83] on div "1" at bounding box center [594, 87] width 89 height 9
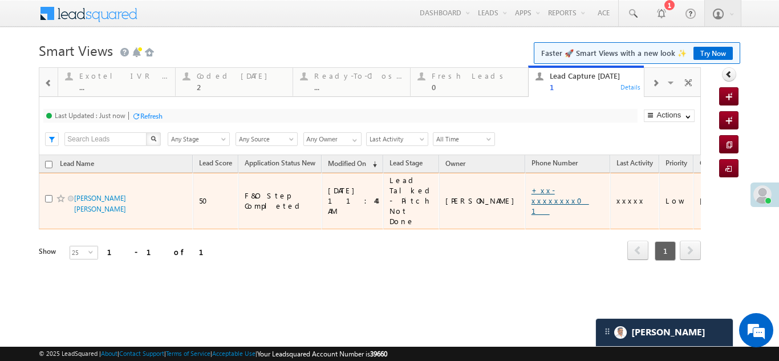
click at [532, 194] on link "+xx-xxxxxxxx01" at bounding box center [561, 200] width 58 height 30
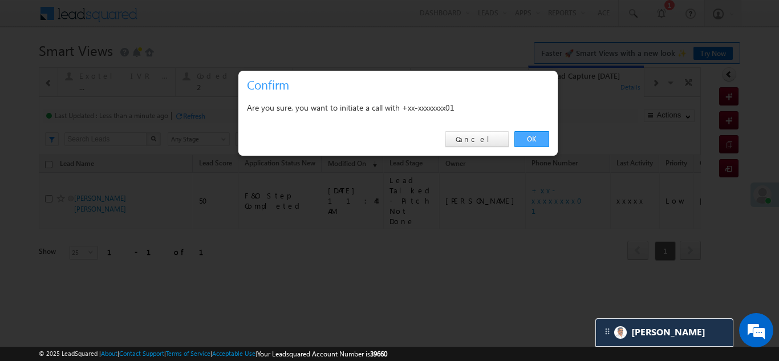
click at [532, 140] on link "OK" at bounding box center [531, 139] width 35 height 16
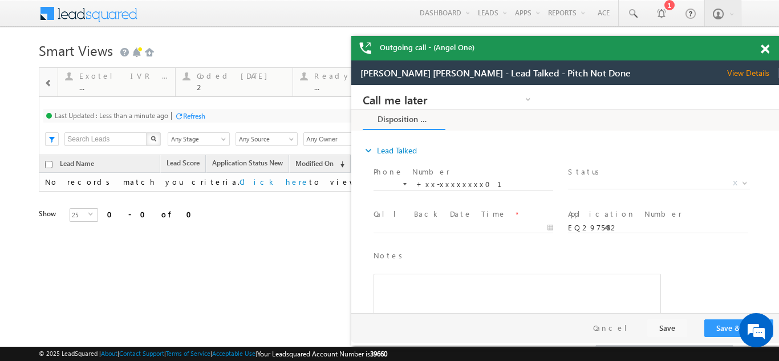
click at [767, 48] on span at bounding box center [765, 49] width 9 height 10
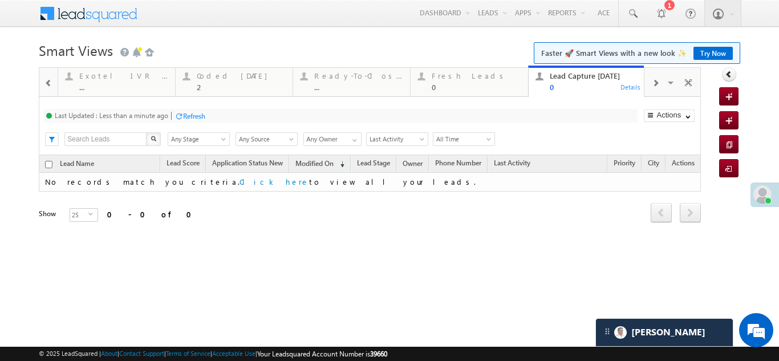
click at [194, 116] on div "Refresh" at bounding box center [194, 116] width 22 height 9
click at [461, 75] on div "Fresh Leads" at bounding box center [476, 75] width 89 height 9
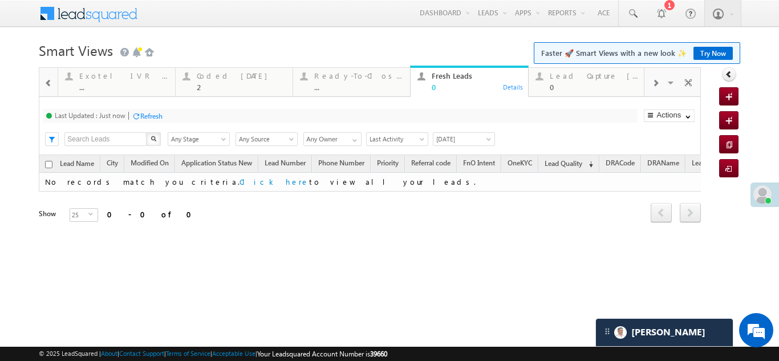
click at [150, 118] on div "Refresh" at bounding box center [151, 116] width 22 height 9
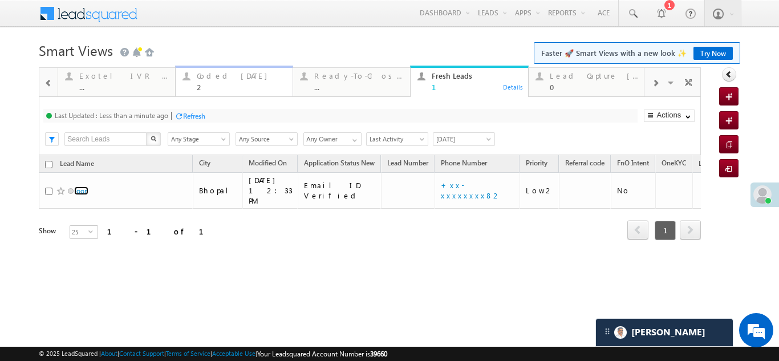
click at [214, 79] on div "Coded Today" at bounding box center [241, 75] width 89 height 9
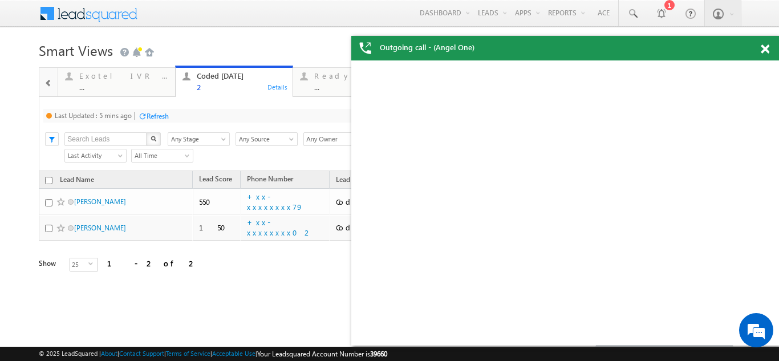
click at [165, 114] on div "Refresh" at bounding box center [158, 116] width 22 height 9
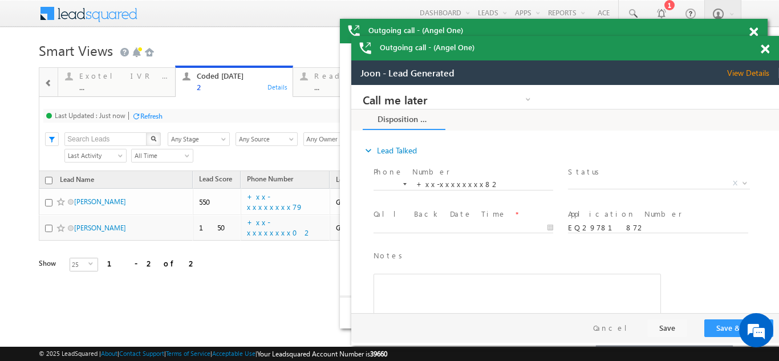
click at [766, 48] on span at bounding box center [765, 49] width 9 height 10
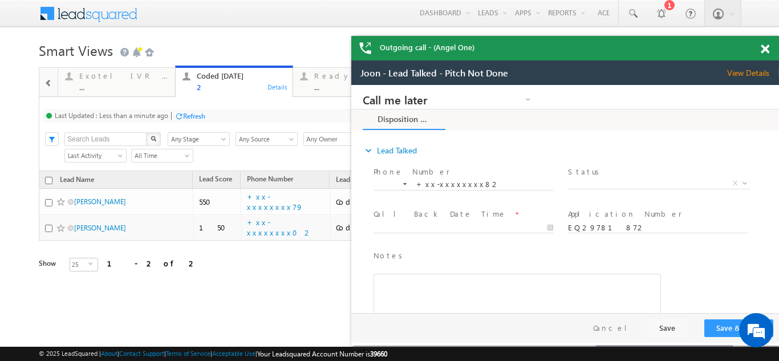
click at [764, 44] on span at bounding box center [765, 49] width 9 height 10
click at [765, 48] on span at bounding box center [765, 49] width 9 height 10
click at [767, 50] on span at bounding box center [765, 49] width 9 height 10
click at [764, 48] on span at bounding box center [765, 49] width 9 height 10
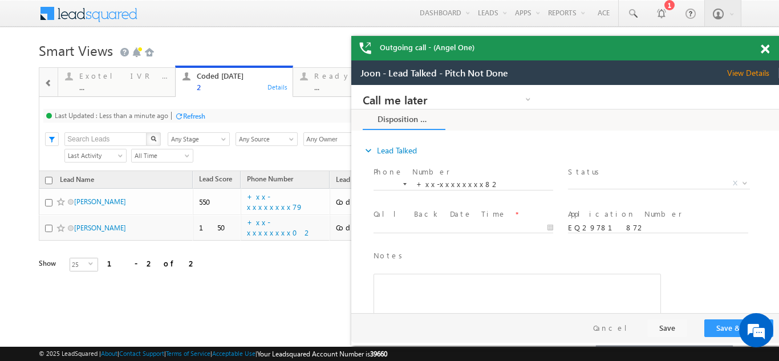
click at [764, 48] on span at bounding box center [765, 49] width 9 height 10
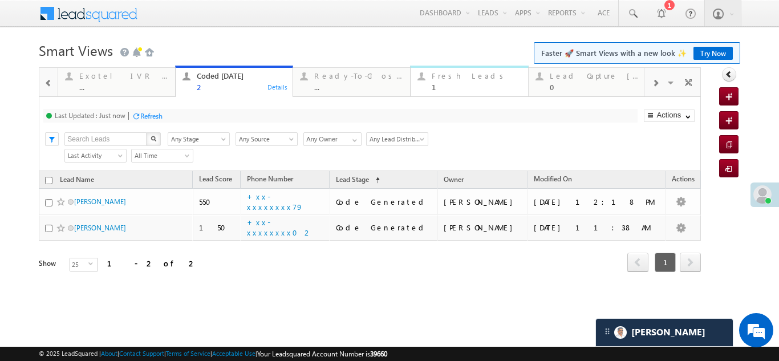
click at [449, 76] on div "Fresh Leads" at bounding box center [476, 75] width 89 height 9
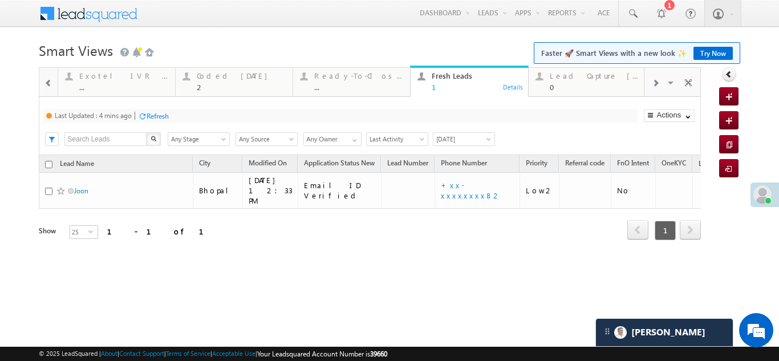
click at [157, 116] on div "Refresh" at bounding box center [158, 116] width 22 height 9
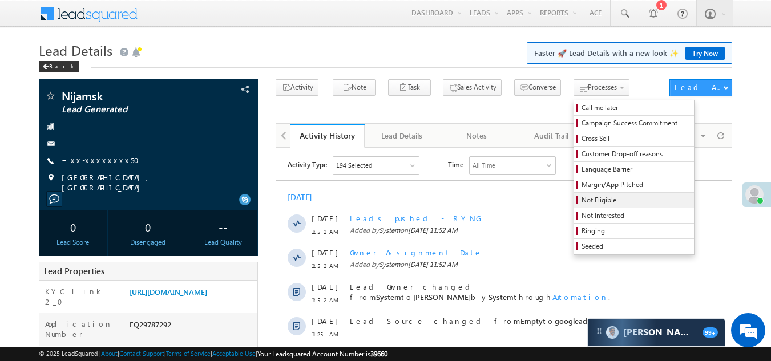
click at [581, 200] on span "Not Eligible" at bounding box center [635, 200] width 108 height 10
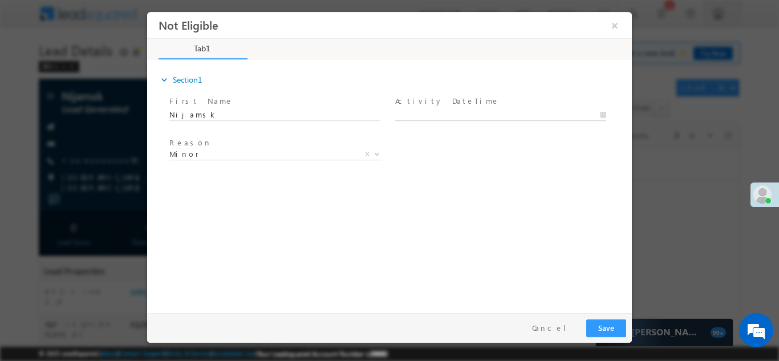
type input "09/30/25 12:11 PM"
click at [479, 111] on input "09/30/25 12:11 PM" at bounding box center [500, 114] width 211 height 11
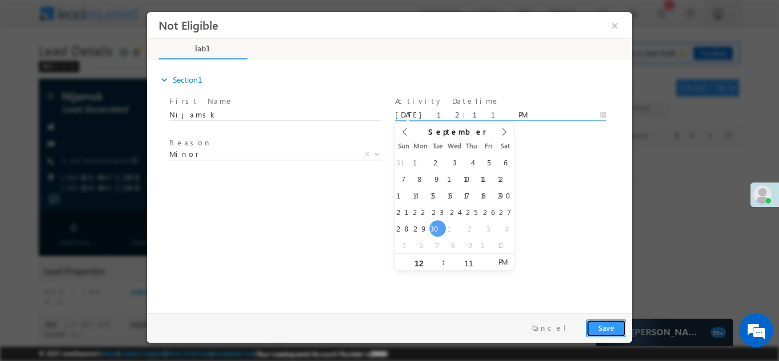
click at [603, 329] on button "Save" at bounding box center [606, 328] width 40 height 18
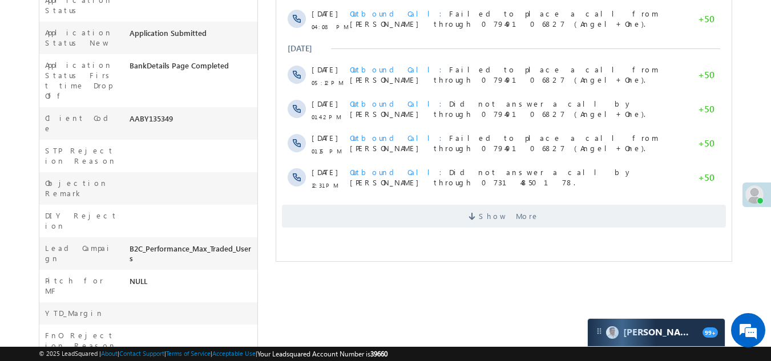
scroll to position [399, 0]
click at [479, 212] on span at bounding box center [473, 216] width 10 height 11
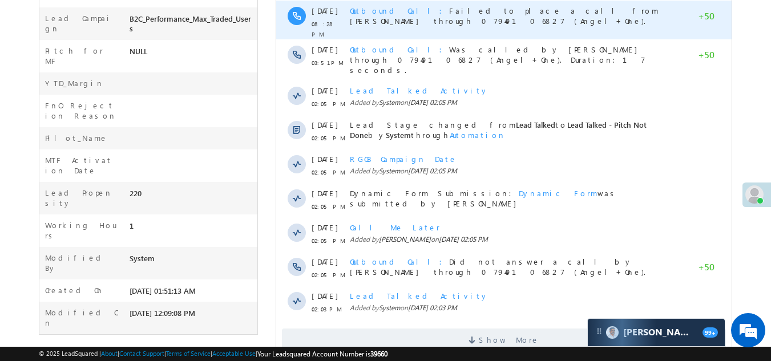
scroll to position [654, 0]
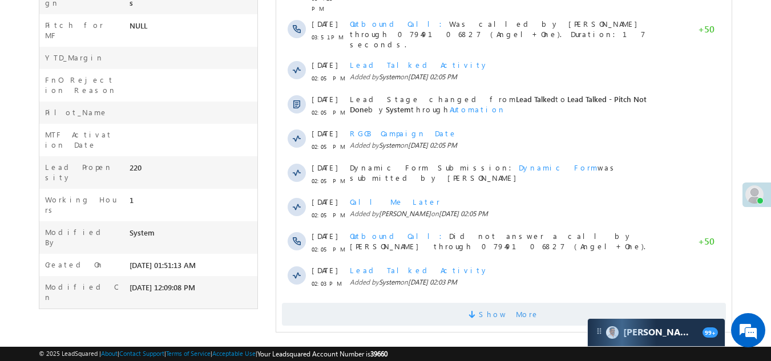
click at [471, 303] on span "Show More" at bounding box center [504, 314] width 444 height 23
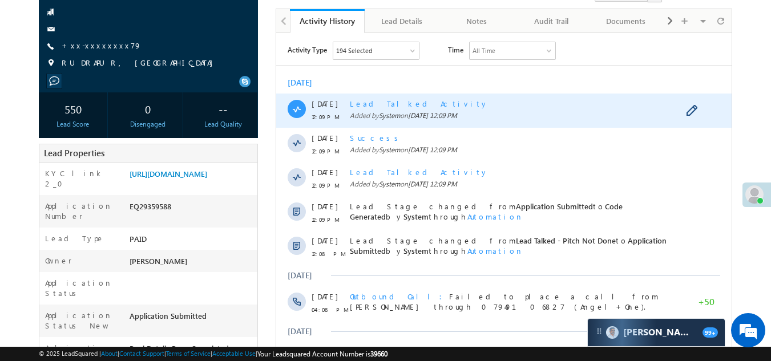
scroll to position [0, 0]
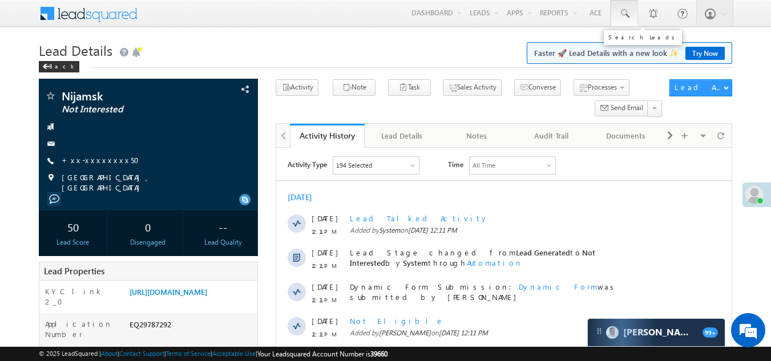
click at [626, 13] on span at bounding box center [623, 13] width 11 height 11
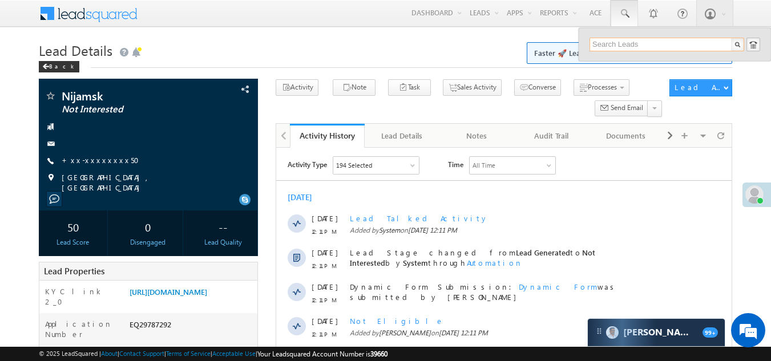
paste input "EQ29691362"
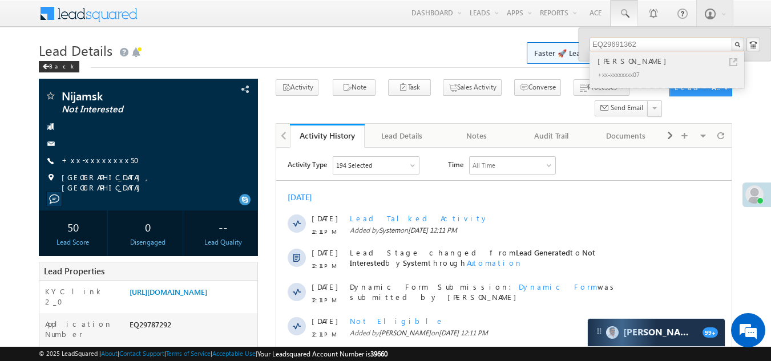
type input "EQ29691362"
click at [617, 59] on div "[PERSON_NAME]" at bounding box center [671, 61] width 153 height 13
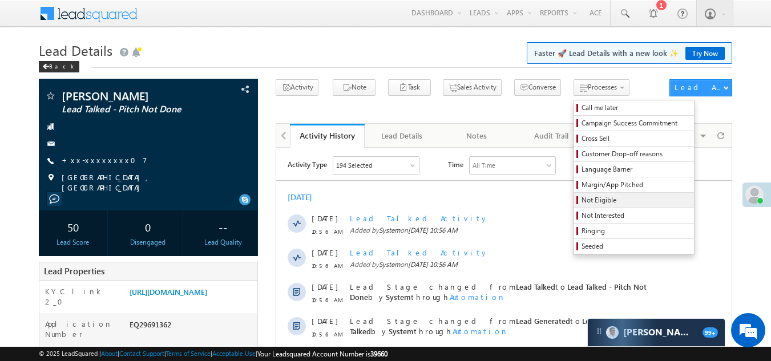
click at [581, 198] on span "Not Eligible" at bounding box center [635, 200] width 108 height 10
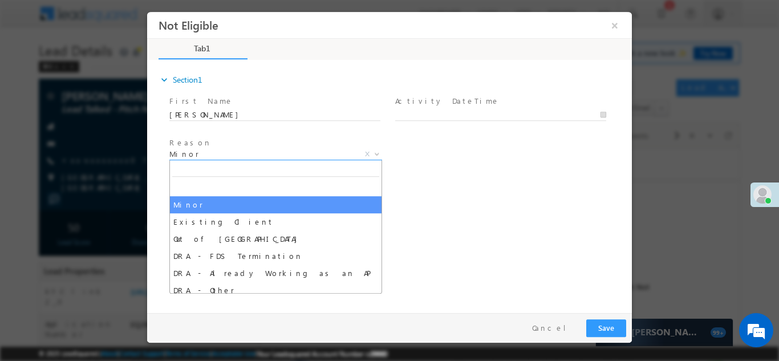
click at [255, 152] on span "Minor" at bounding box center [261, 153] width 185 height 10
click at [616, 25] on button "×" at bounding box center [614, 24] width 19 height 21
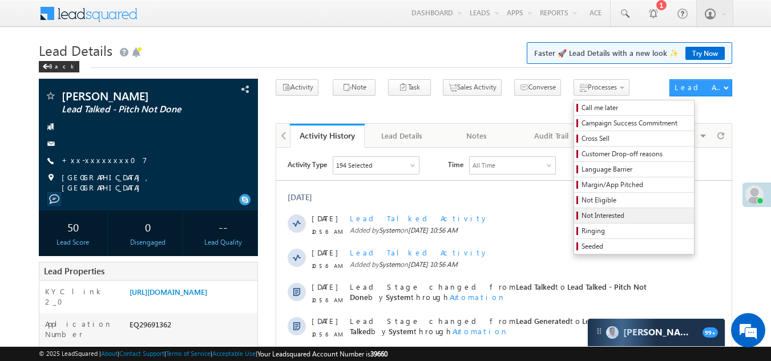
click at [581, 215] on span "Not Interested" at bounding box center [635, 215] width 108 height 10
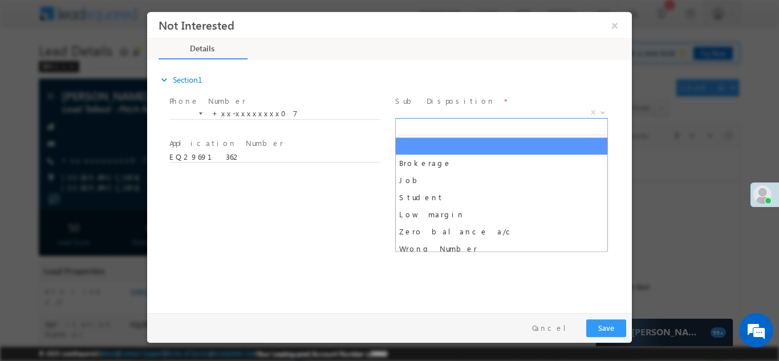
click at [460, 112] on span "X" at bounding box center [501, 112] width 213 height 11
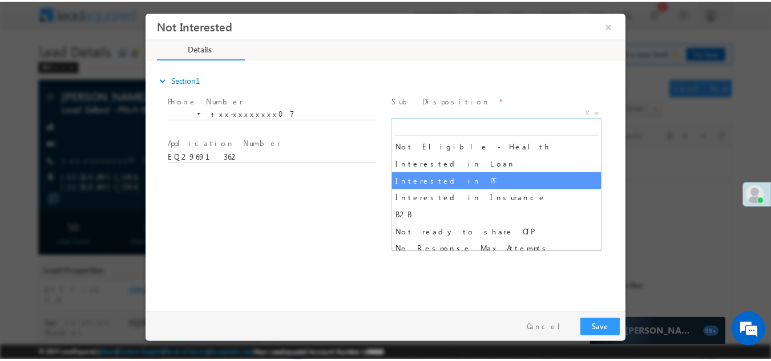
scroll to position [285, 0]
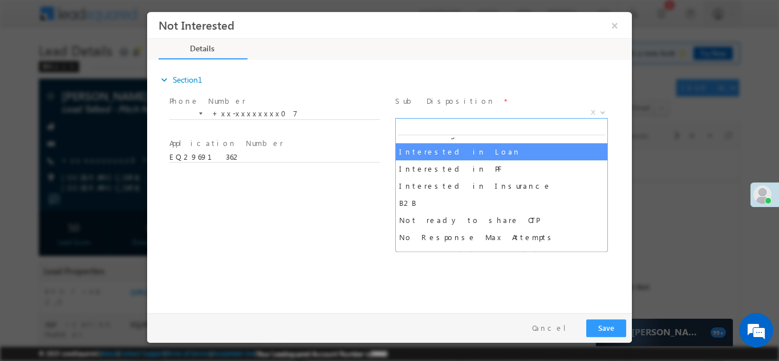
select select "Interested in Loan"
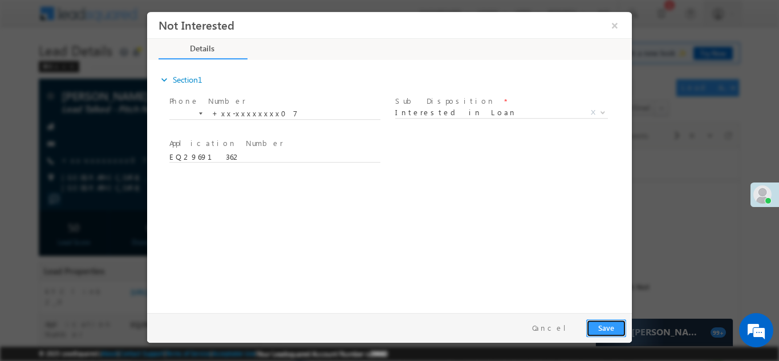
click at [601, 326] on button "Save" at bounding box center [606, 328] width 40 height 18
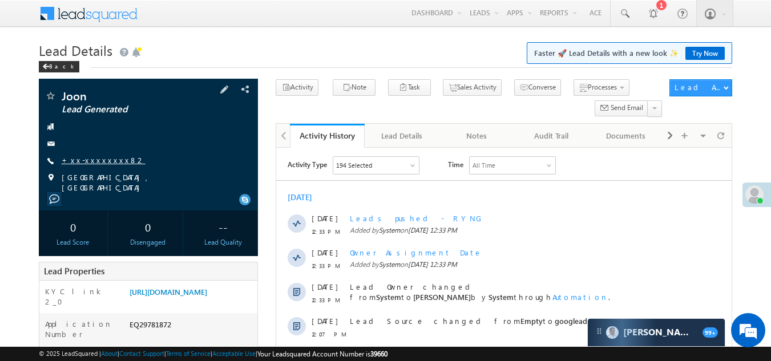
click at [94, 161] on link "+xx-xxxxxxxx82" at bounding box center [104, 160] width 84 height 10
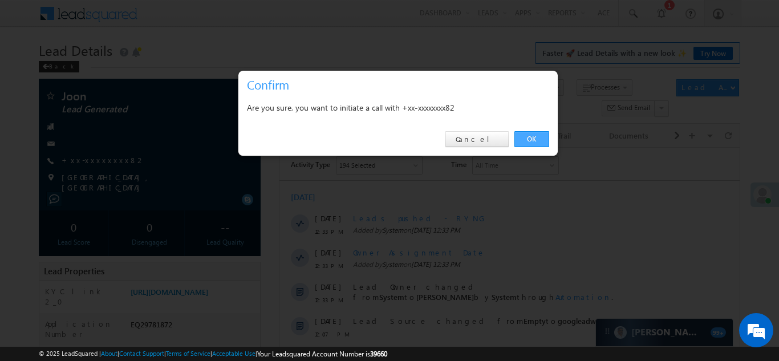
click at [527, 138] on link "OK" at bounding box center [531, 139] width 35 height 16
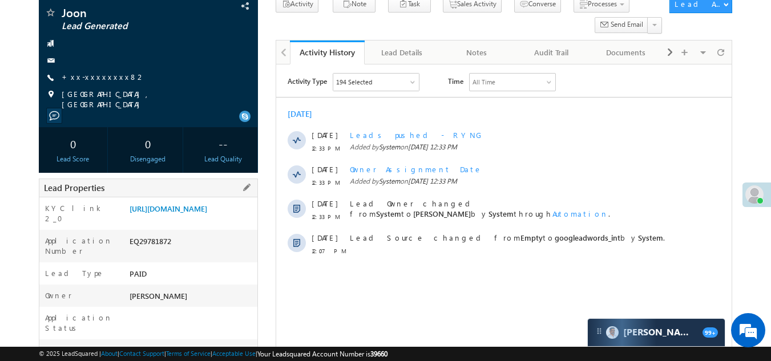
scroll to position [57, 0]
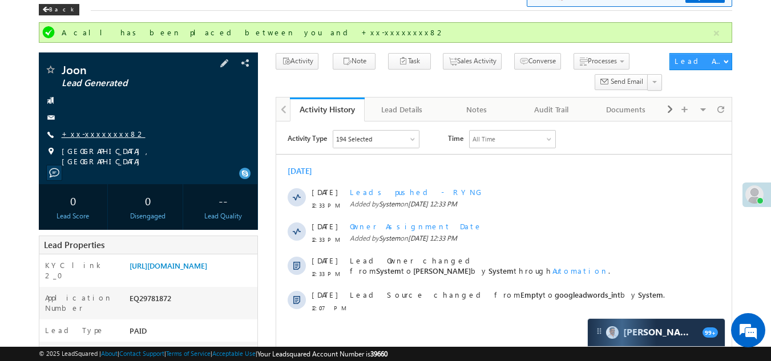
click at [91, 129] on link "+xx-xxxxxxxx82" at bounding box center [104, 134] width 84 height 10
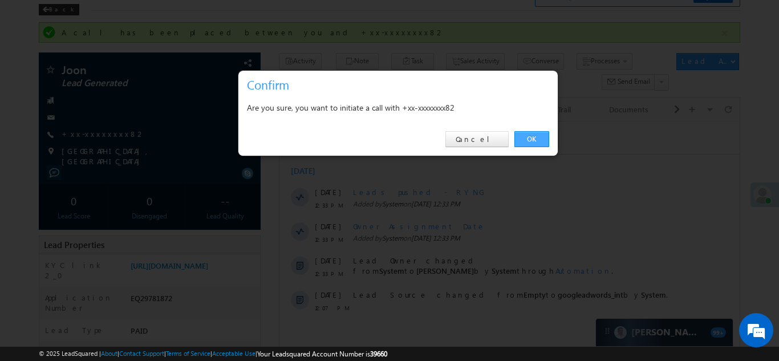
click at [529, 134] on link "OK" at bounding box center [531, 139] width 35 height 16
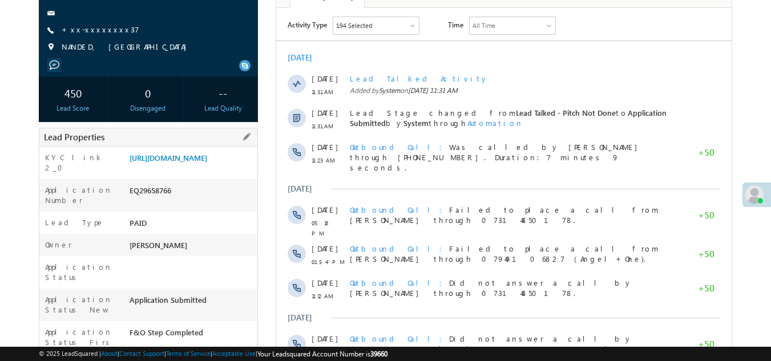
scroll to position [228, 0]
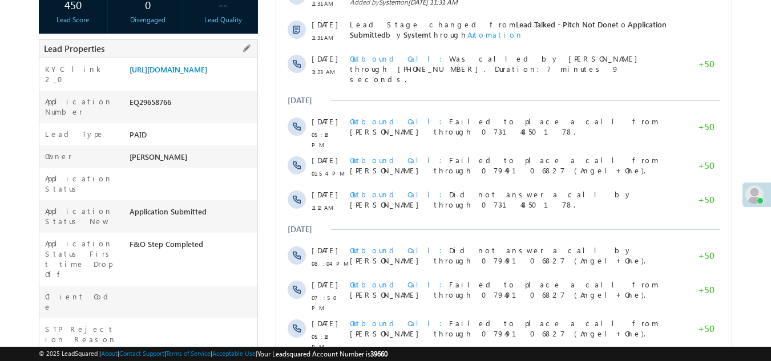
drag, startPoint x: 128, startPoint y: 107, endPoint x: 191, endPoint y: 108, distance: 62.2
click at [191, 108] on div "EQ29658766" at bounding box center [192, 104] width 131 height 16
copy div "EQ29658766"
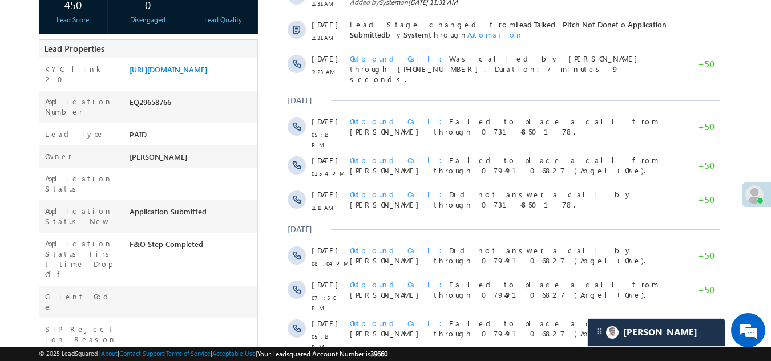
scroll to position [0, 0]
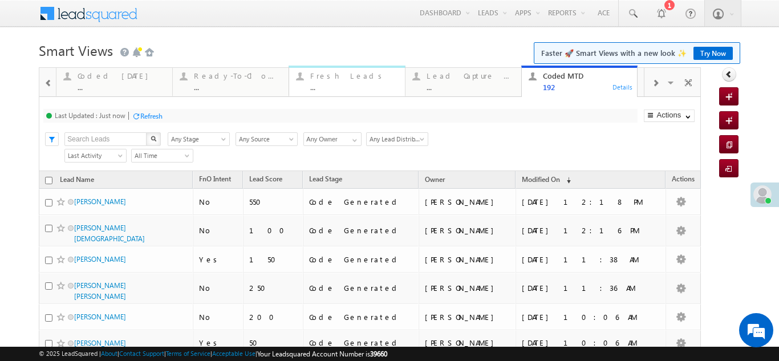
click at [322, 79] on div "Fresh Leads" at bounding box center [354, 75] width 88 height 9
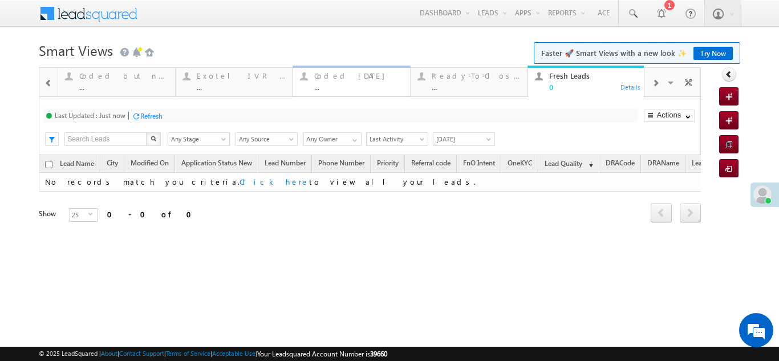
click at [329, 78] on div "Coded Today" at bounding box center [358, 75] width 89 height 9
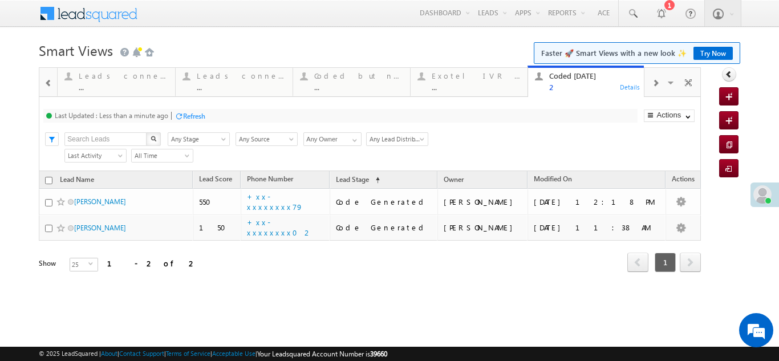
click at [658, 81] on span at bounding box center [655, 83] width 7 height 9
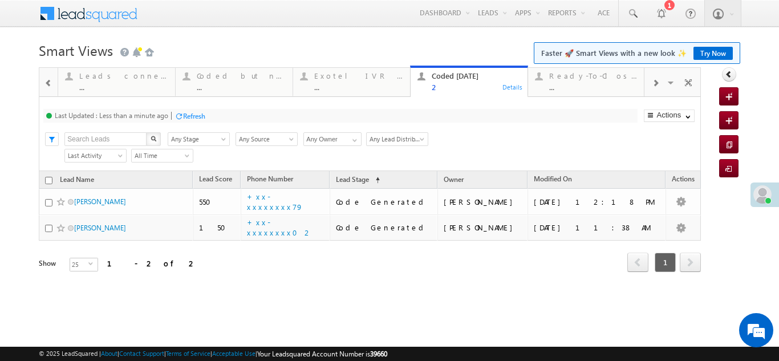
click at [658, 81] on span at bounding box center [655, 83] width 7 height 9
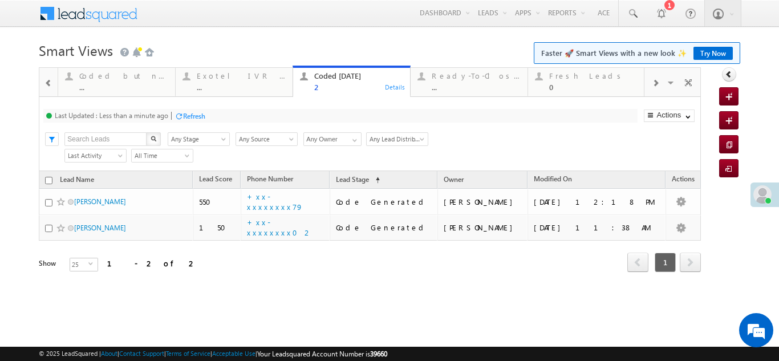
click at [656, 81] on span at bounding box center [655, 83] width 7 height 9
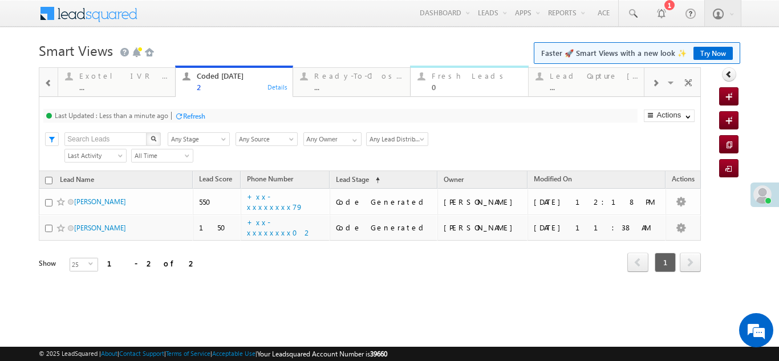
click at [444, 79] on div "Fresh Leads" at bounding box center [476, 75] width 89 height 9
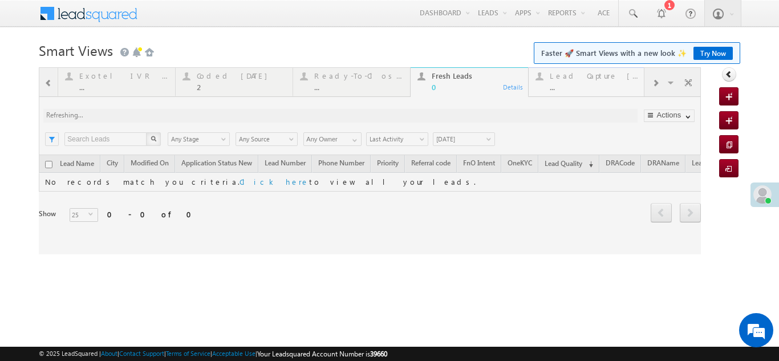
click at [654, 83] on span at bounding box center [655, 83] width 7 height 9
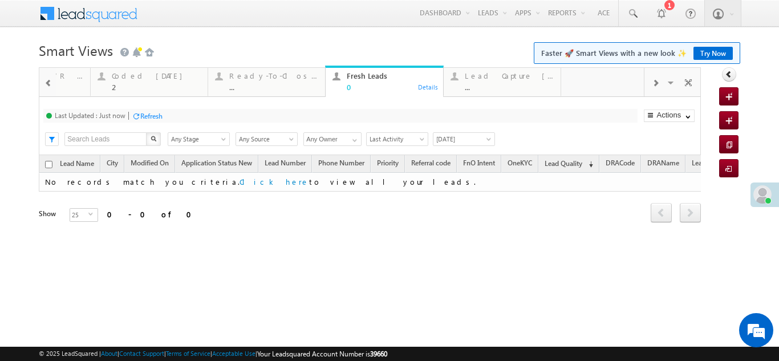
click at [465, 75] on div "Lead Capture Today" at bounding box center [476, 75] width 89 height 9
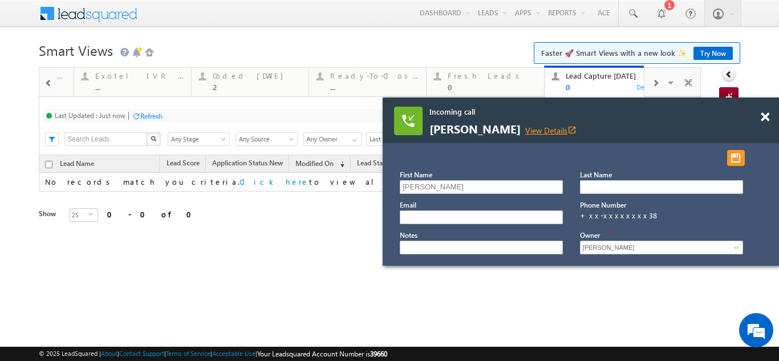
click at [540, 131] on link "View Details open_in_new" at bounding box center [550, 130] width 51 height 11
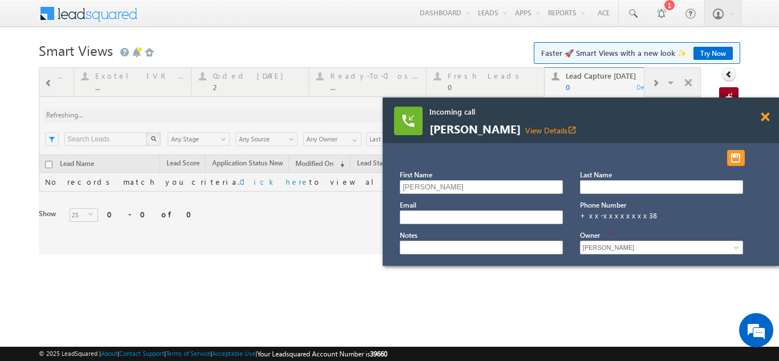
click at [765, 116] on span at bounding box center [765, 117] width 9 height 10
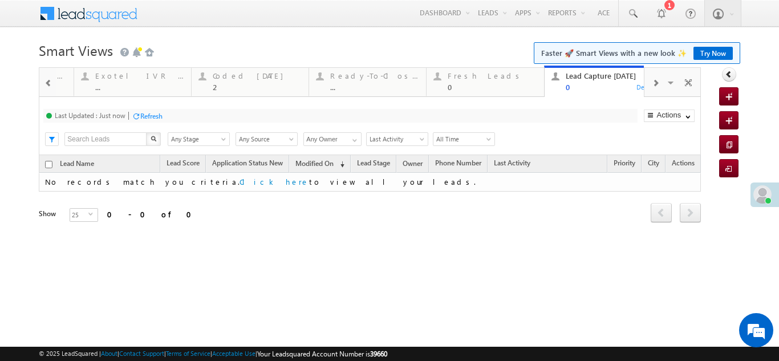
click at [151, 116] on div "Refresh" at bounding box center [151, 116] width 22 height 9
click at [239, 72] on div "Coded Today" at bounding box center [257, 75] width 89 height 9
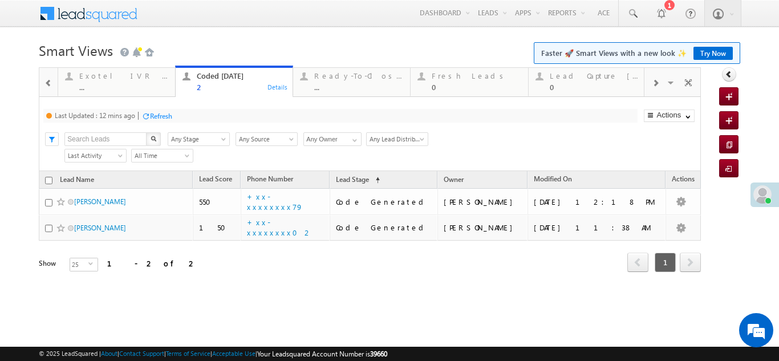
click at [157, 117] on div "Refresh" at bounding box center [161, 116] width 22 height 9
click at [459, 72] on div "Fresh Leads" at bounding box center [476, 75] width 89 height 9
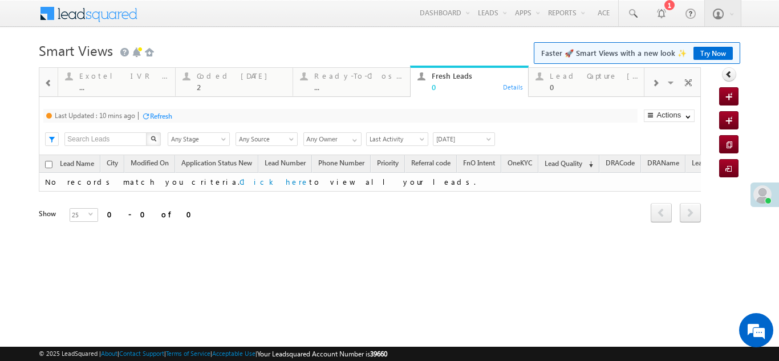
click at [164, 115] on div "Refresh" at bounding box center [161, 116] width 22 height 9
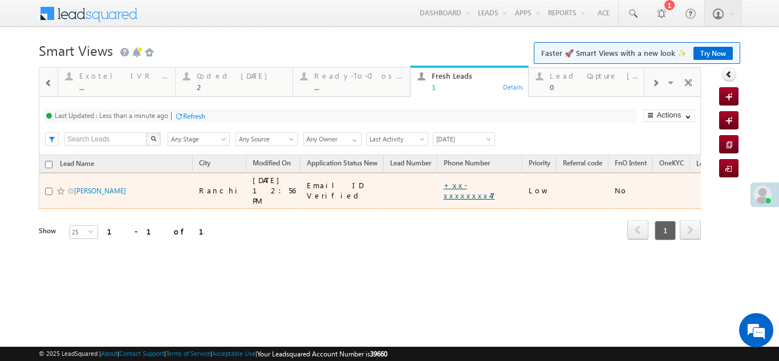
click at [444, 183] on link "+xx-xxxxxxxx47" at bounding box center [469, 190] width 51 height 20
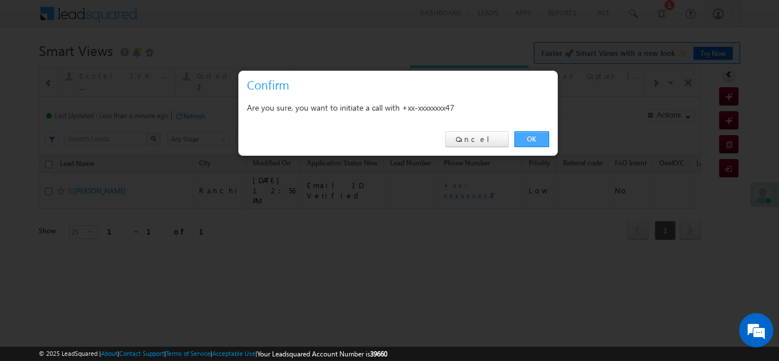
click at [531, 135] on link "OK" at bounding box center [531, 139] width 35 height 16
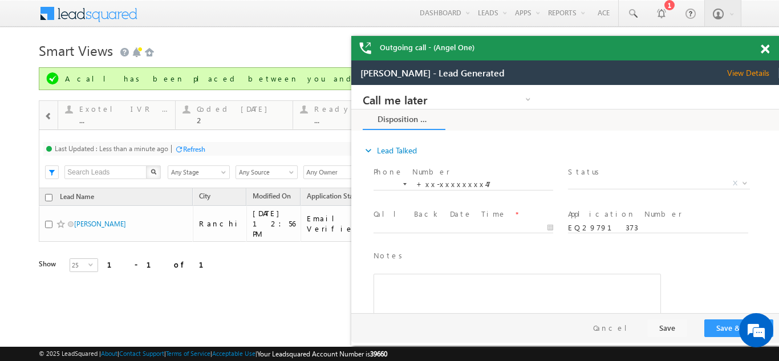
click at [768, 47] on span at bounding box center [765, 49] width 9 height 10
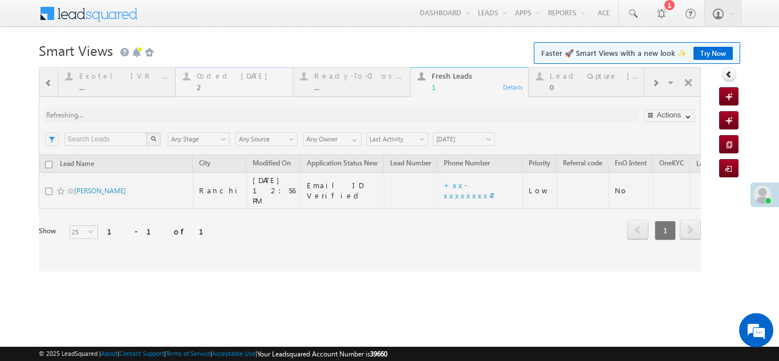
click at [225, 72] on div "Coded Today" at bounding box center [241, 75] width 89 height 9
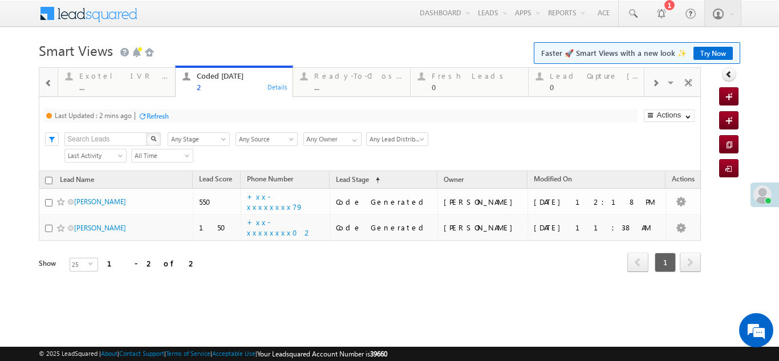
click at [165, 114] on div "Refresh" at bounding box center [158, 116] width 22 height 9
click at [152, 117] on div "Refresh" at bounding box center [151, 116] width 22 height 9
click at [456, 77] on div "Fresh Leads" at bounding box center [476, 75] width 89 height 9
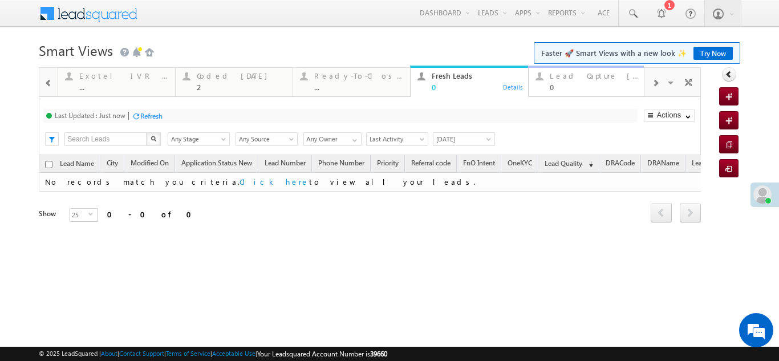
click at [575, 82] on div "Lead Capture Today 0" at bounding box center [594, 80] width 89 height 22
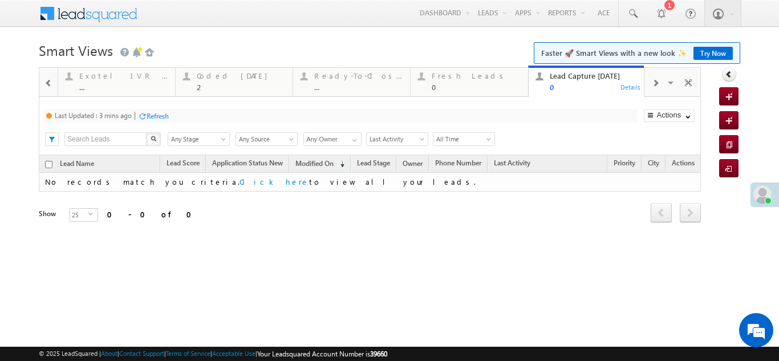
click at [162, 115] on div "Refresh" at bounding box center [158, 116] width 22 height 9
click at [209, 81] on div "Coded Today 2" at bounding box center [241, 80] width 89 height 22
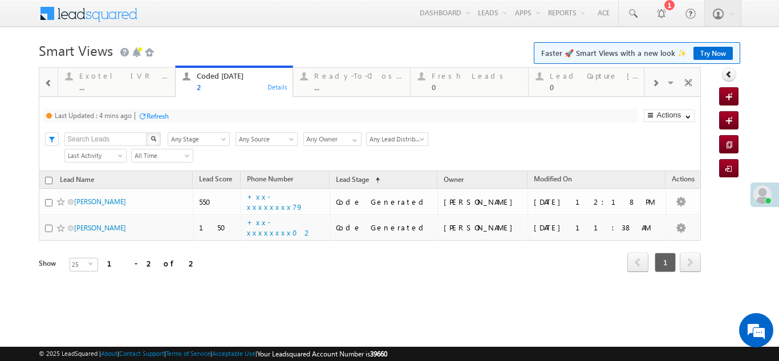
click at [168, 115] on div "Refresh" at bounding box center [158, 116] width 22 height 9
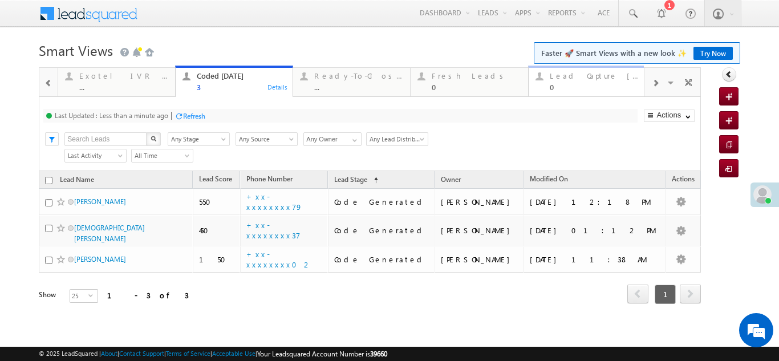
click at [591, 77] on div "Lead Capture Today" at bounding box center [594, 75] width 89 height 9
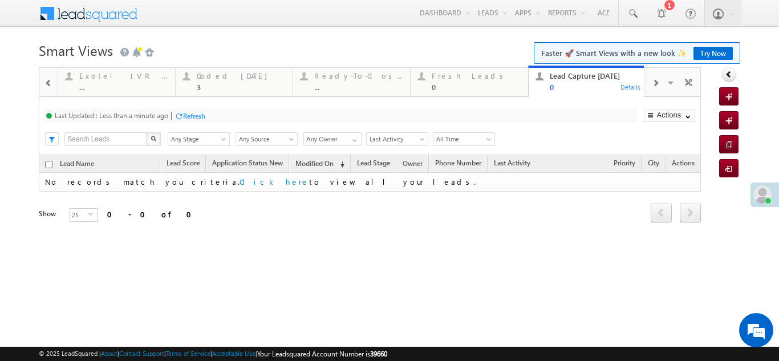
click at [196, 117] on div "Refresh" at bounding box center [194, 116] width 22 height 9
click at [221, 77] on div "Coded Today" at bounding box center [241, 75] width 89 height 9
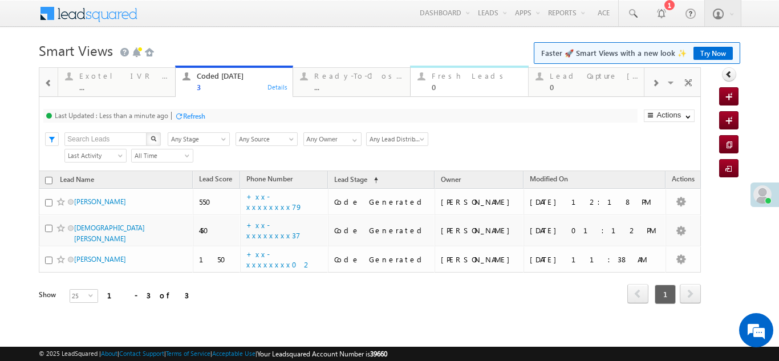
click at [451, 80] on div "Fresh Leads 0" at bounding box center [476, 80] width 89 height 22
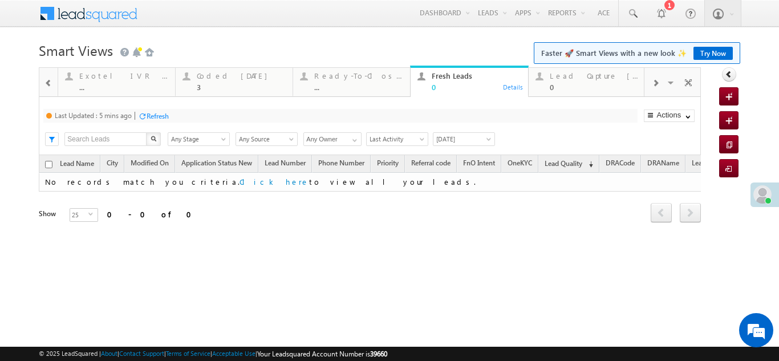
click at [158, 112] on div "Refresh" at bounding box center [158, 116] width 22 height 9
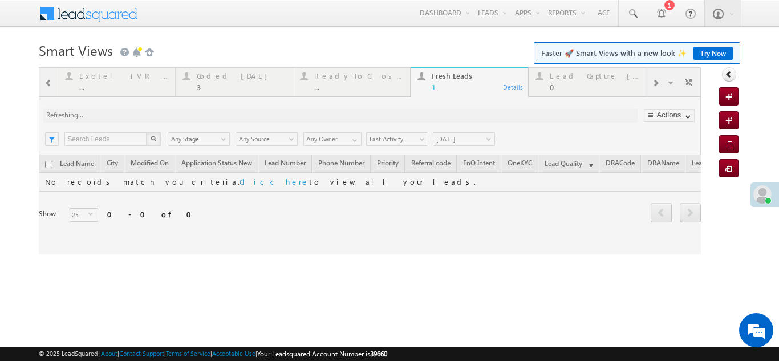
click at [221, 80] on div at bounding box center [370, 160] width 662 height 187
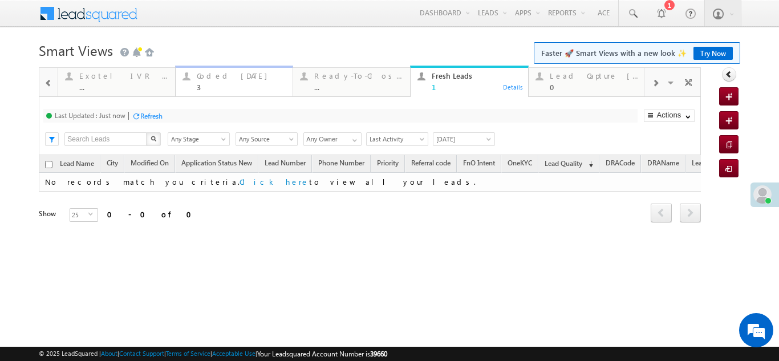
click at [221, 80] on div "Coded Today" at bounding box center [241, 75] width 89 height 9
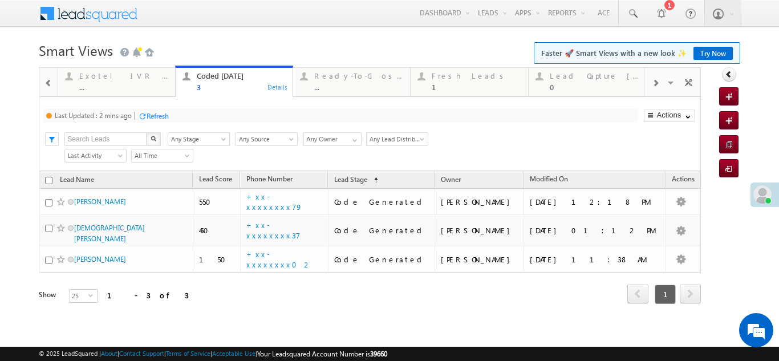
click at [164, 114] on div "Refresh" at bounding box center [158, 116] width 22 height 9
click at [158, 117] on div "Refresh" at bounding box center [151, 116] width 22 height 9
click at [450, 80] on div "Fresh Leads" at bounding box center [476, 75] width 89 height 9
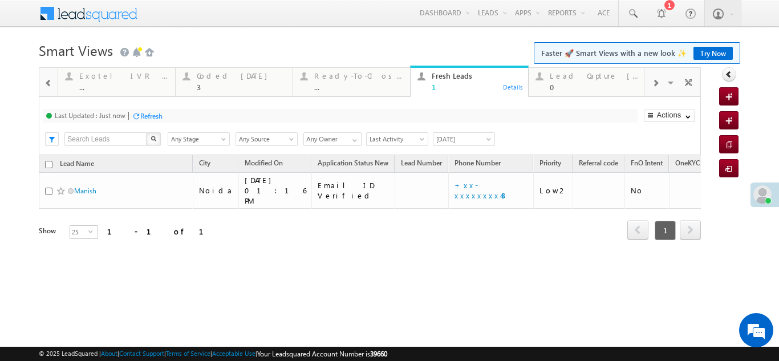
click at [156, 116] on div "Refresh" at bounding box center [151, 116] width 22 height 9
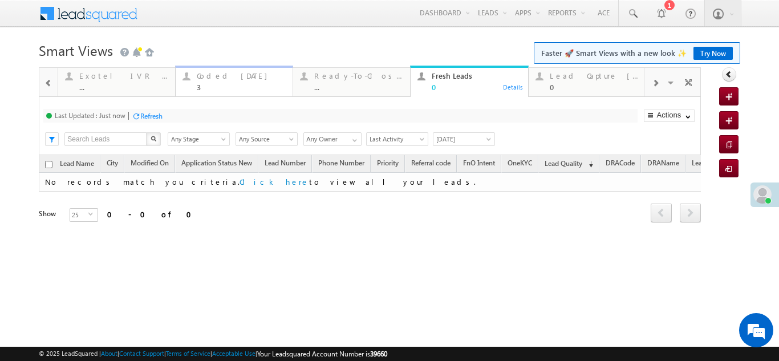
click at [225, 79] on div "Coded [DATE]" at bounding box center [241, 75] width 89 height 9
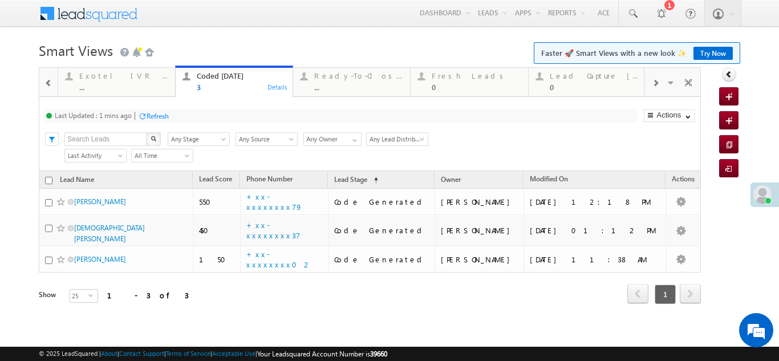
click at [157, 114] on div "Refresh" at bounding box center [158, 116] width 22 height 9
click at [579, 75] on div "Lead Capture [DATE]" at bounding box center [594, 75] width 89 height 9
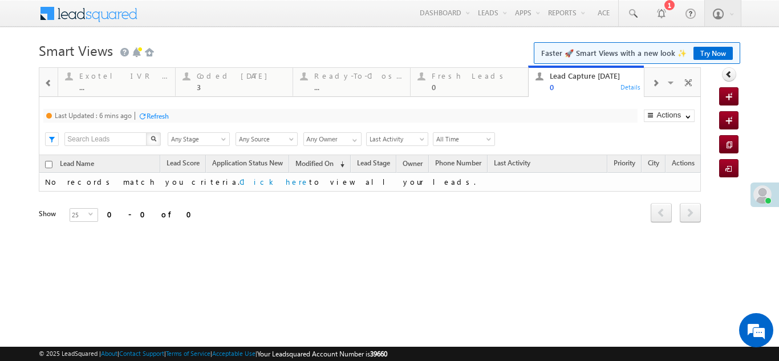
click at [160, 114] on div "Refresh" at bounding box center [158, 116] width 22 height 9
click at [456, 80] on div "Fresh Leads" at bounding box center [476, 75] width 89 height 9
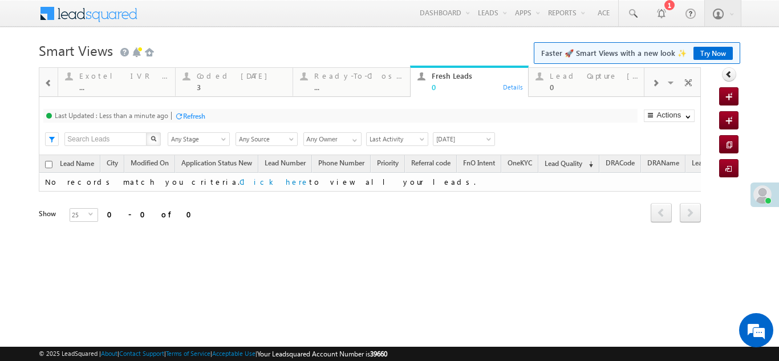
click at [189, 112] on div "Refresh" at bounding box center [194, 116] width 22 height 9
click at [225, 76] on div "Coded [DATE]" at bounding box center [241, 75] width 89 height 9
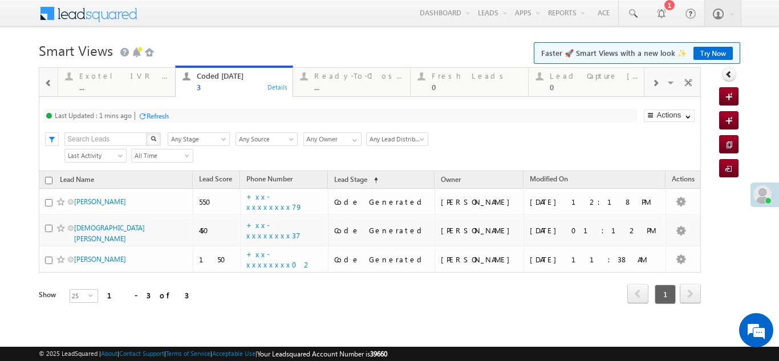
click at [164, 114] on div "Refresh" at bounding box center [158, 116] width 22 height 9
click at [443, 78] on div "Fresh Leads" at bounding box center [476, 75] width 89 height 9
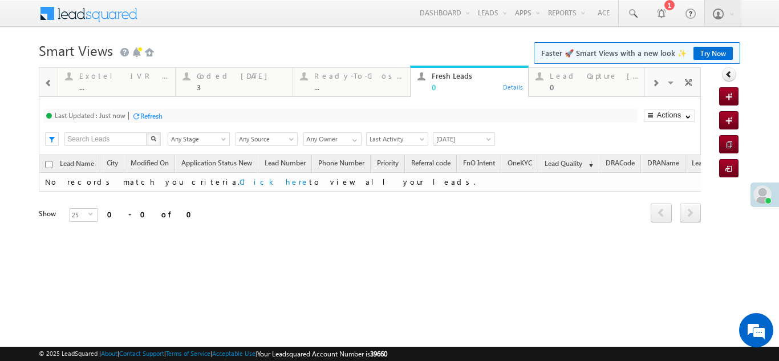
click at [156, 119] on div "Refresh" at bounding box center [151, 116] width 22 height 9
click at [583, 75] on div "Lead Capture Today" at bounding box center [594, 75] width 89 height 9
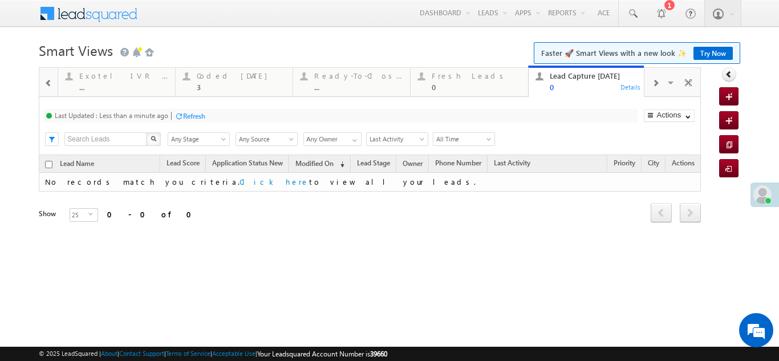
click at [189, 115] on div "Refresh" at bounding box center [194, 116] width 22 height 9
click at [156, 114] on div "Refresh" at bounding box center [151, 116] width 22 height 9
click at [218, 80] on div "Coded Today" at bounding box center [241, 75] width 89 height 9
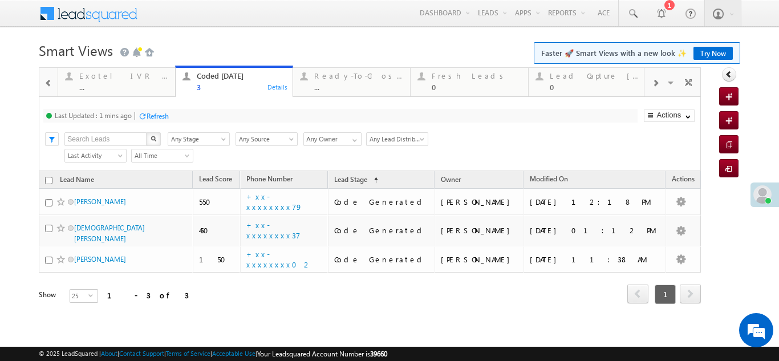
click at [160, 114] on div "Refresh" at bounding box center [158, 116] width 22 height 9
click at [450, 78] on div "Fresh Leads" at bounding box center [476, 75] width 89 height 9
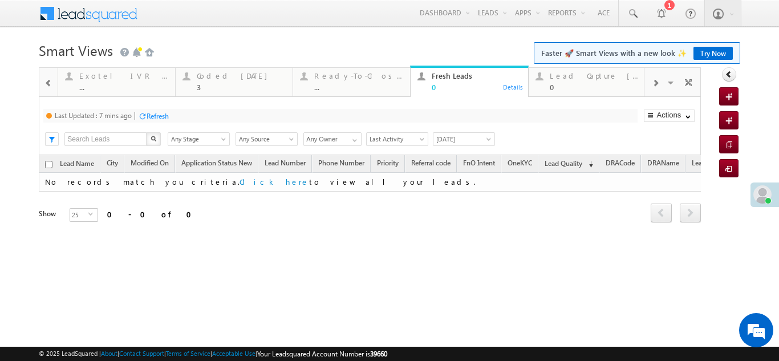
click at [152, 116] on div "Refresh" at bounding box center [158, 116] width 22 height 9
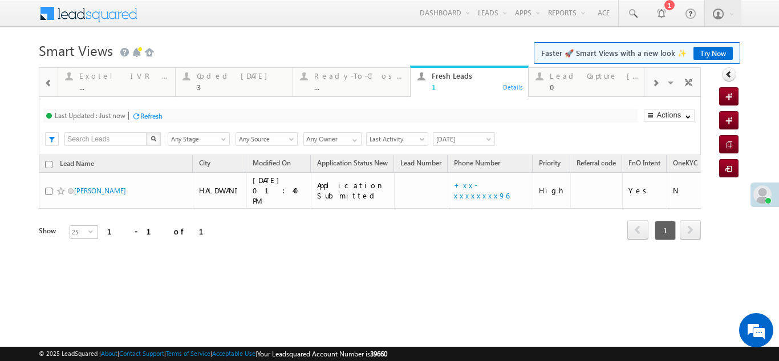
click at [158, 115] on div "Refresh" at bounding box center [151, 116] width 22 height 9
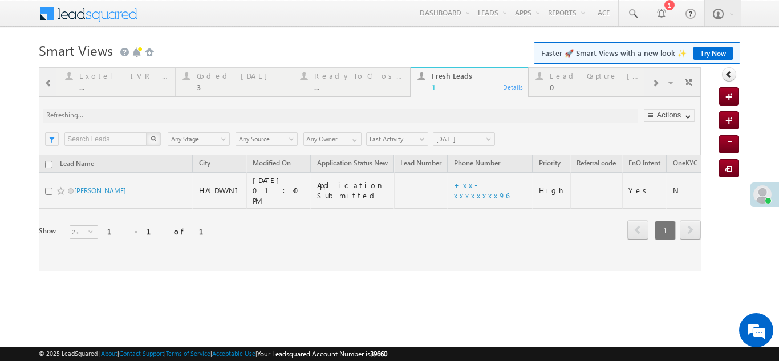
drag, startPoint x: 93, startPoint y: 187, endPoint x: 0, endPoint y: 168, distance: 95.0
click at [0, 168] on body "Menu Bikash Das bikas h.das @ange lbrok ing.c om" at bounding box center [389, 161] width 779 height 323
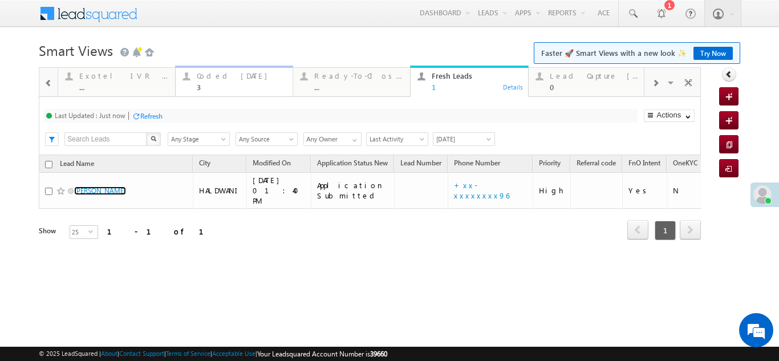
click at [222, 77] on div "Coded [DATE]" at bounding box center [241, 75] width 89 height 9
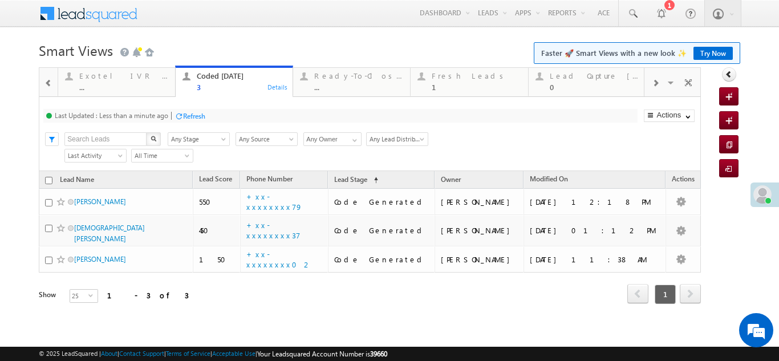
click at [198, 114] on div "Refresh" at bounding box center [194, 116] width 22 height 9
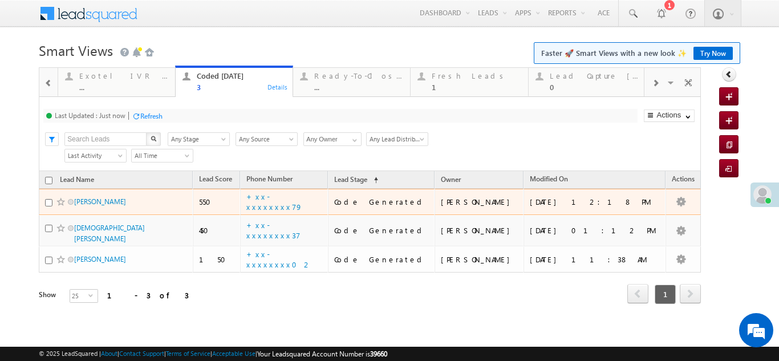
click at [153, 117] on div "Refresh" at bounding box center [151, 116] width 22 height 9
click at [161, 116] on div "Refresh" at bounding box center [151, 116] width 22 height 9
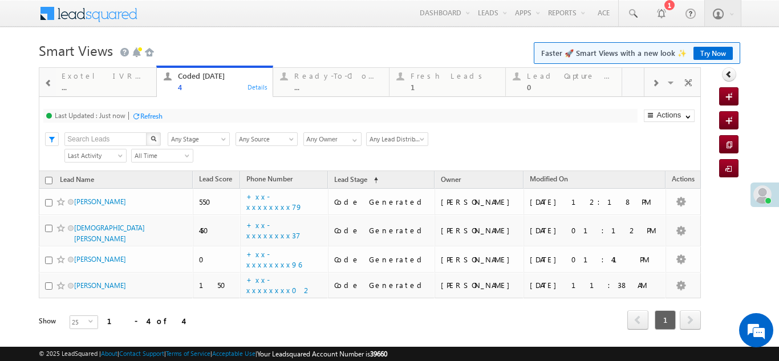
click at [153, 115] on div "Refresh" at bounding box center [151, 116] width 22 height 9
click at [152, 112] on div "Refresh" at bounding box center [151, 116] width 22 height 9
click at [140, 118] on div at bounding box center [136, 116] width 9 height 9
click at [157, 117] on div "Refresh" at bounding box center [151, 116] width 22 height 9
click at [430, 74] on div "Fresh Leads" at bounding box center [455, 75] width 88 height 9
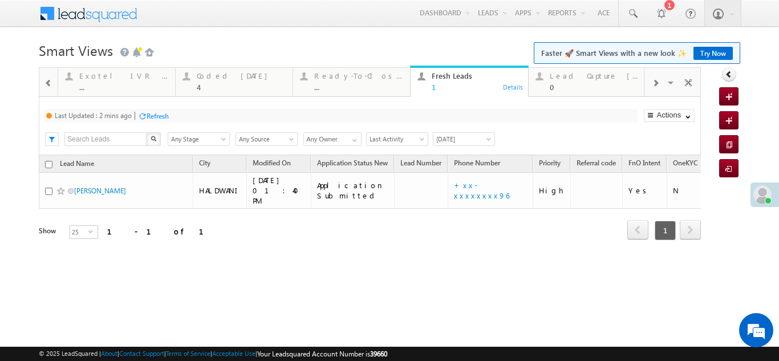
click at [161, 115] on div "Refresh" at bounding box center [158, 116] width 22 height 9
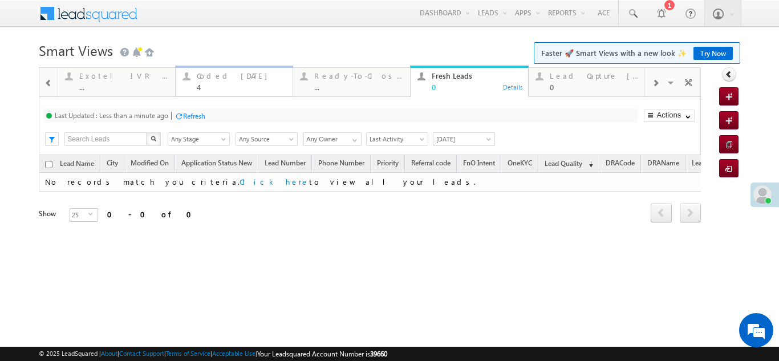
click at [241, 74] on div "Coded [DATE]" at bounding box center [241, 75] width 89 height 9
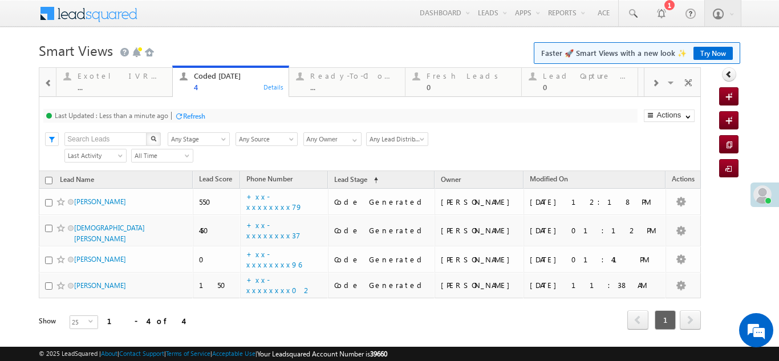
click at [195, 114] on div "Refresh" at bounding box center [194, 116] width 22 height 9
click at [457, 76] on div "Fresh Leads" at bounding box center [471, 75] width 88 height 9
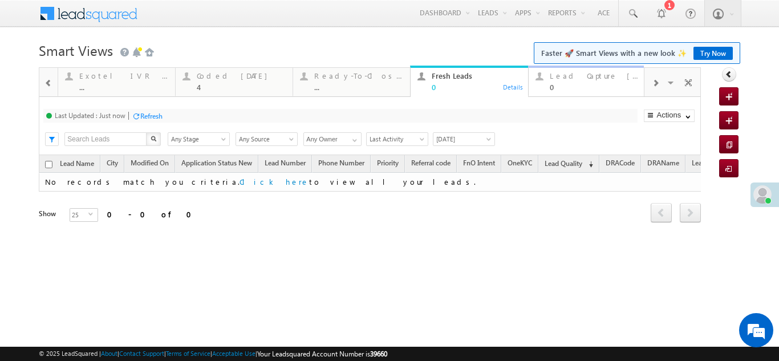
click at [574, 76] on div "Lead Capture [DATE]" at bounding box center [594, 75] width 89 height 9
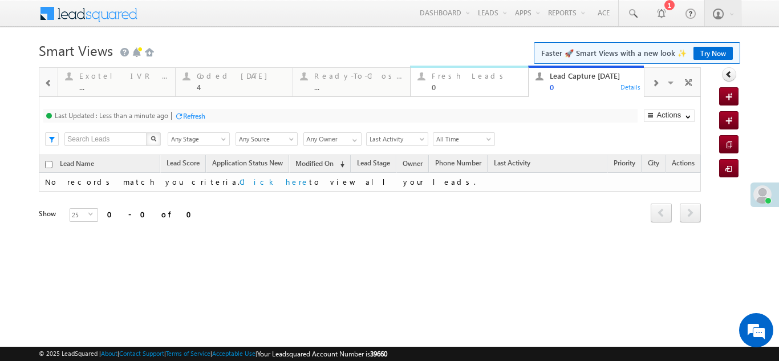
click at [452, 80] on div "Fresh Leads 0" at bounding box center [476, 80] width 89 height 22
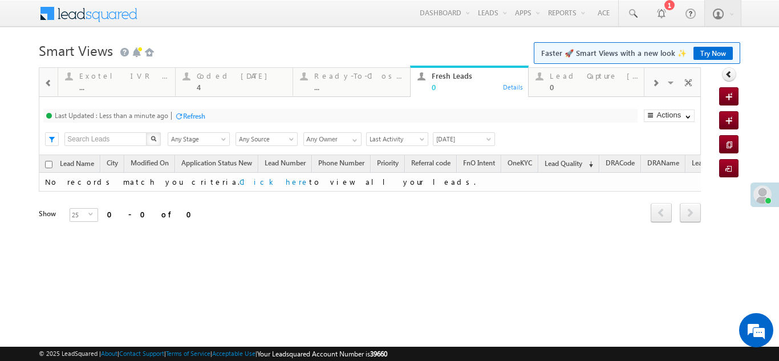
click at [191, 117] on div "Refresh" at bounding box center [194, 116] width 22 height 9
click at [220, 76] on div "Coded Today" at bounding box center [241, 75] width 89 height 9
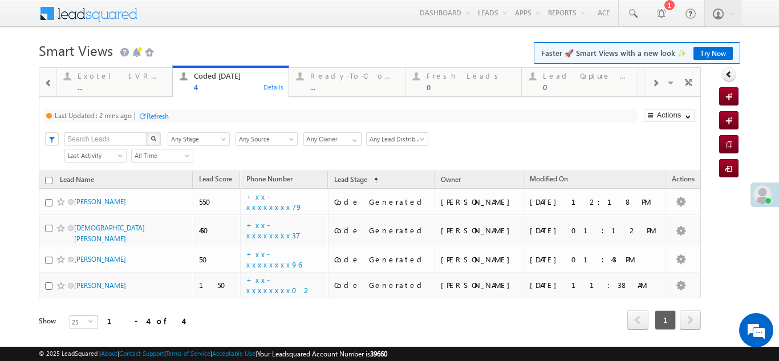
click at [162, 116] on div "Refresh" at bounding box center [158, 116] width 22 height 9
click at [151, 115] on div "Refresh" at bounding box center [151, 116] width 22 height 9
click at [450, 79] on div "Fresh Leads" at bounding box center [471, 75] width 88 height 9
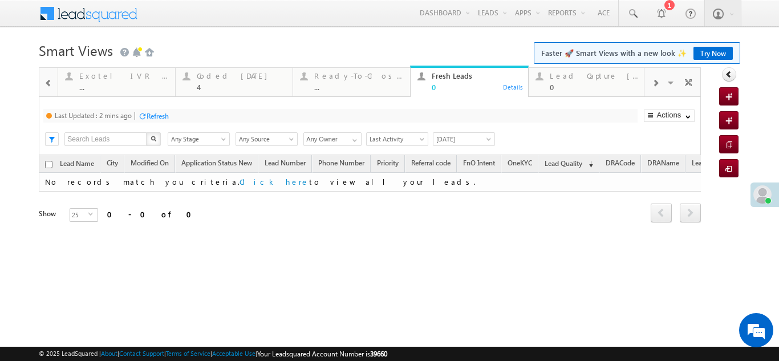
click at [153, 116] on div "Refresh" at bounding box center [158, 116] width 22 height 9
click at [213, 75] on div "Coded Today" at bounding box center [241, 75] width 89 height 9
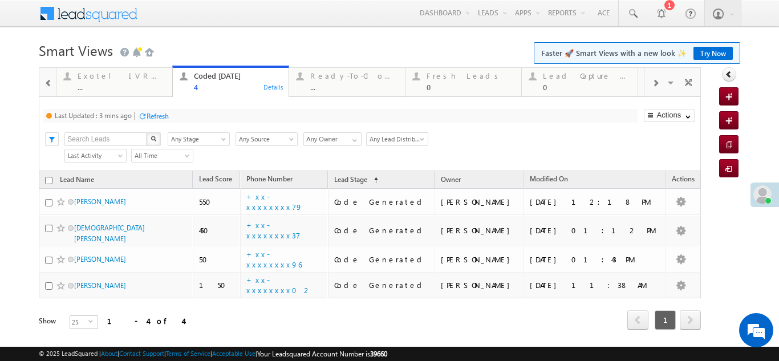
click at [154, 114] on div "Refresh" at bounding box center [158, 116] width 22 height 9
click at [569, 76] on div "Lead Capture Today" at bounding box center [587, 75] width 88 height 9
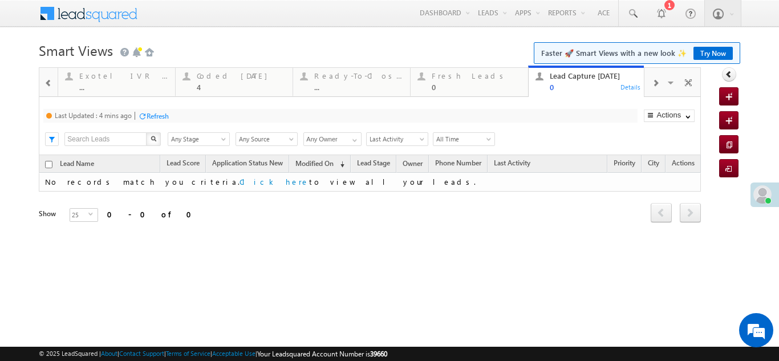
click at [157, 114] on div "Refresh" at bounding box center [158, 116] width 22 height 9
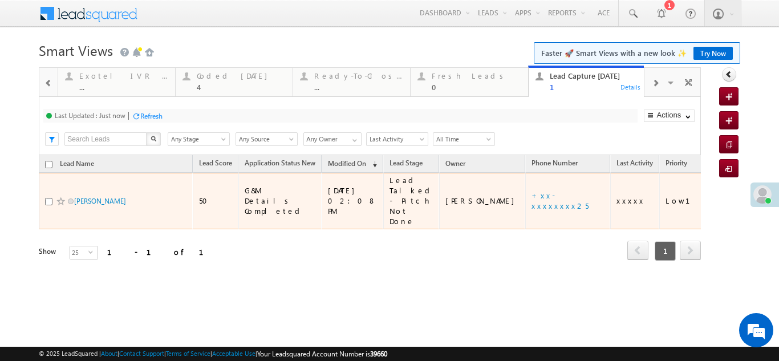
click at [617, 196] on span "xxxxx" at bounding box center [631, 201] width 29 height 10
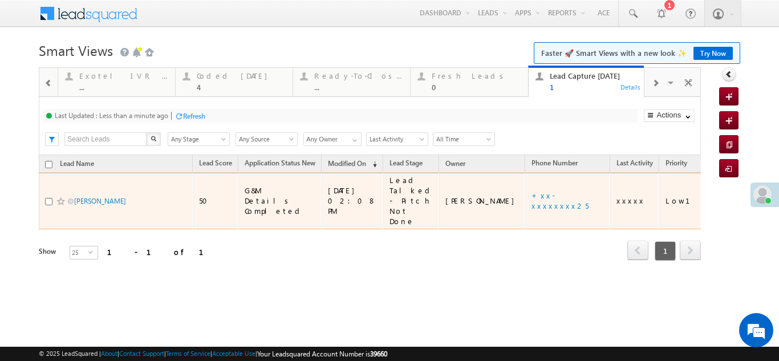
click at [617, 197] on span "xxxxx" at bounding box center [631, 201] width 29 height 10
click at [617, 196] on span "xxxxx" at bounding box center [631, 201] width 29 height 10
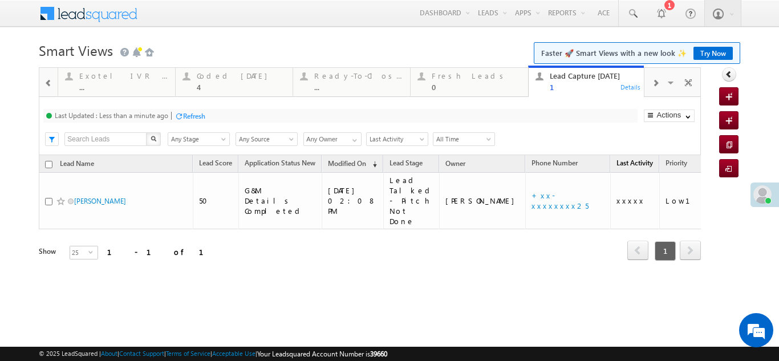
click at [611, 165] on link "Last Activity" at bounding box center [635, 164] width 48 height 15
click at [215, 75] on div "Coded Today" at bounding box center [241, 75] width 89 height 9
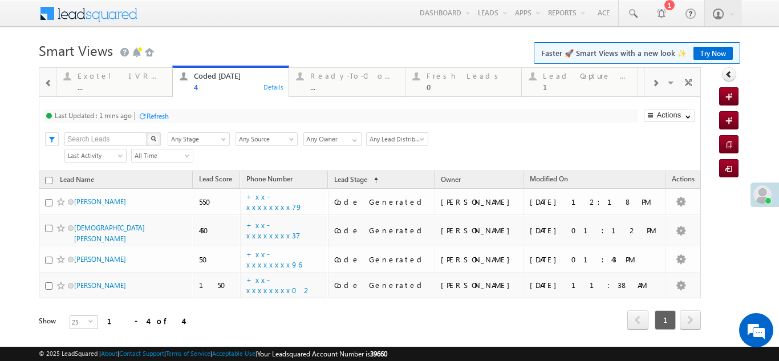
click at [162, 115] on div "Refresh" at bounding box center [158, 116] width 22 height 9
click at [153, 115] on div "Refresh" at bounding box center [151, 116] width 22 height 9
click at [438, 74] on div "Fresh Leads" at bounding box center [471, 75] width 88 height 9
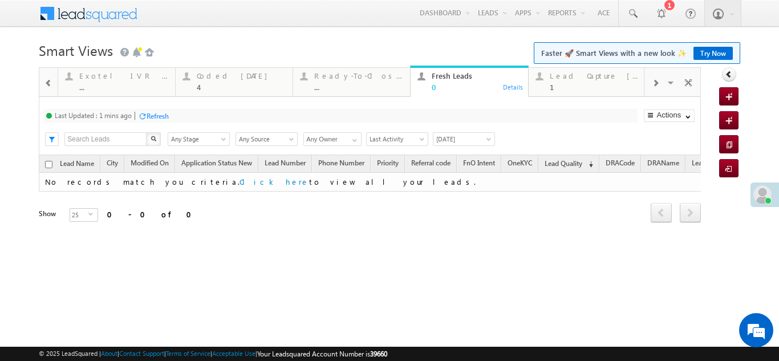
click at [163, 119] on div "Refresh" at bounding box center [158, 116] width 22 height 9
click at [585, 80] on div "Lead Capture Today 1" at bounding box center [594, 80] width 89 height 22
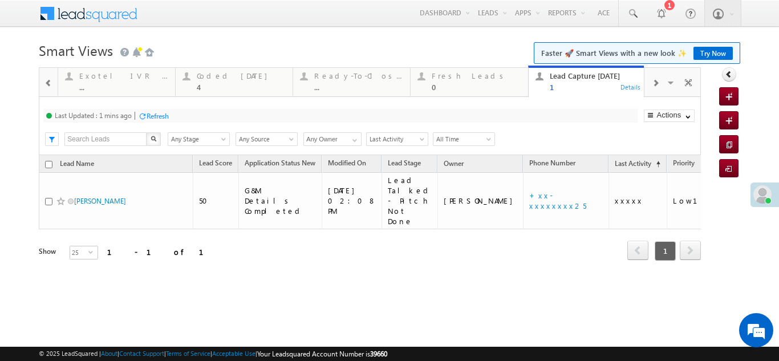
click at [163, 114] on div "Refresh" at bounding box center [158, 116] width 22 height 9
click at [226, 76] on div "Coded Today" at bounding box center [241, 75] width 89 height 9
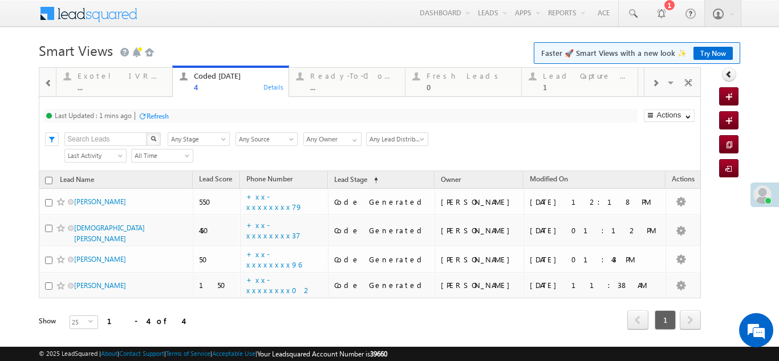
click at [163, 117] on div "Refresh" at bounding box center [158, 116] width 22 height 9
click at [150, 114] on div "Refresh" at bounding box center [151, 116] width 22 height 9
click at [151, 115] on div "Refresh" at bounding box center [151, 116] width 22 height 9
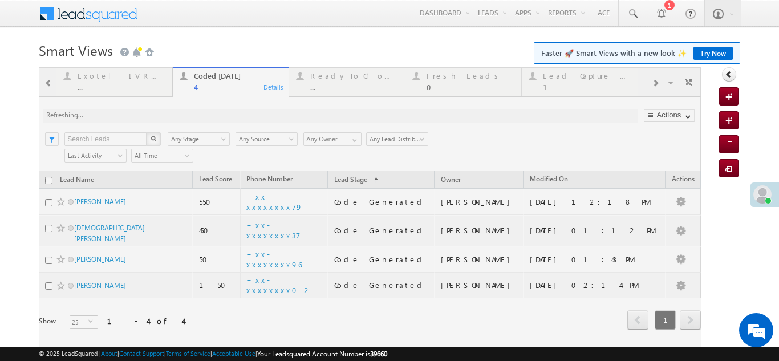
click at [449, 76] on div at bounding box center [370, 214] width 662 height 294
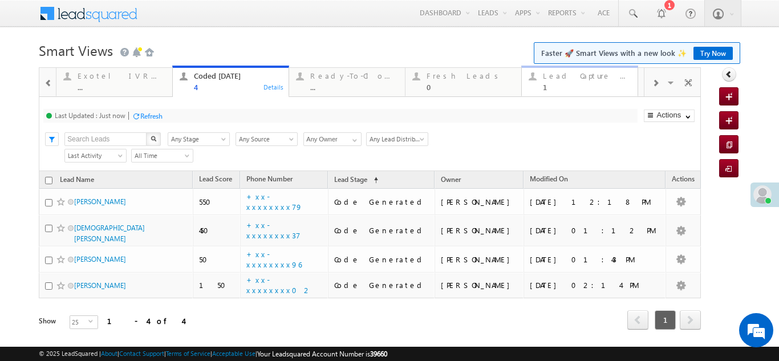
drag, startPoint x: 165, startPoint y: 114, endPoint x: 578, endPoint y: 77, distance: 414.6
click at [578, 77] on div "Lead Capture Today" at bounding box center [587, 75] width 88 height 9
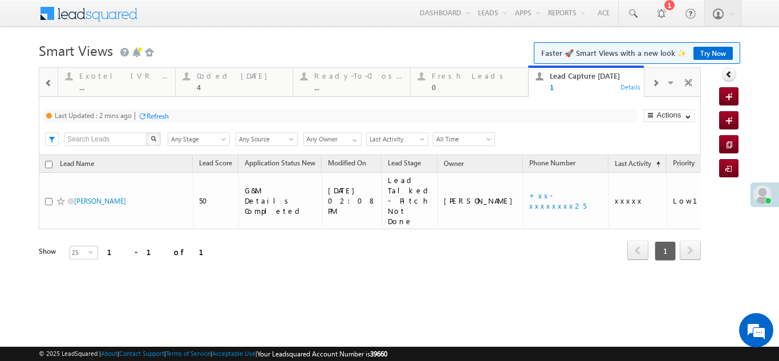
click at [164, 113] on div "Refresh" at bounding box center [158, 116] width 22 height 9
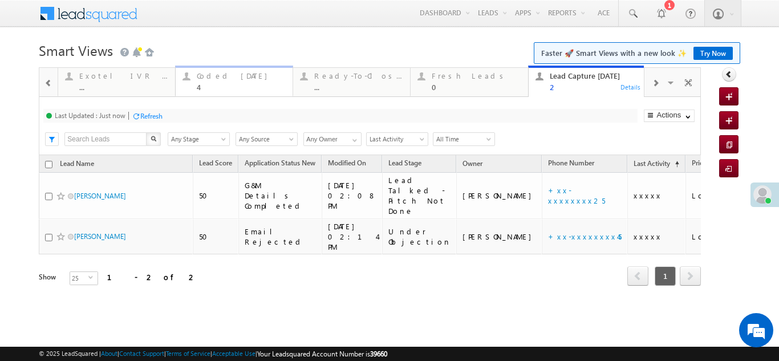
click at [213, 78] on div "Coded Today" at bounding box center [241, 75] width 89 height 9
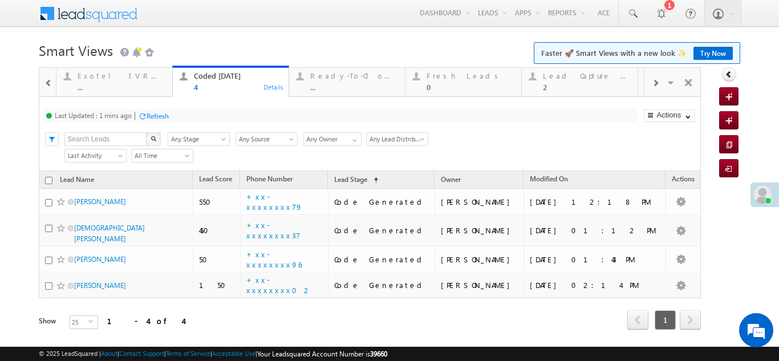
click at [158, 114] on div "Refresh" at bounding box center [158, 116] width 22 height 9
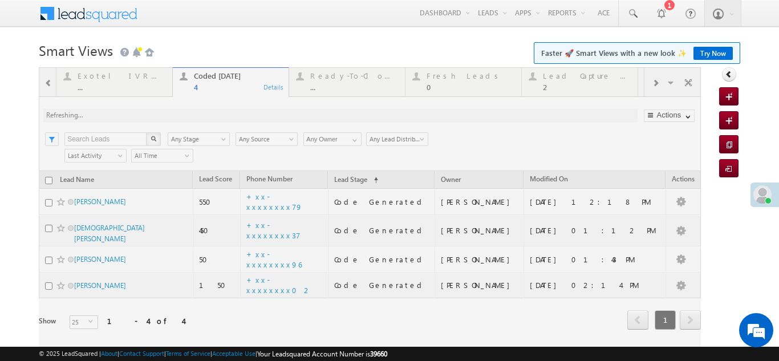
click at [576, 79] on div at bounding box center [370, 214] width 662 height 294
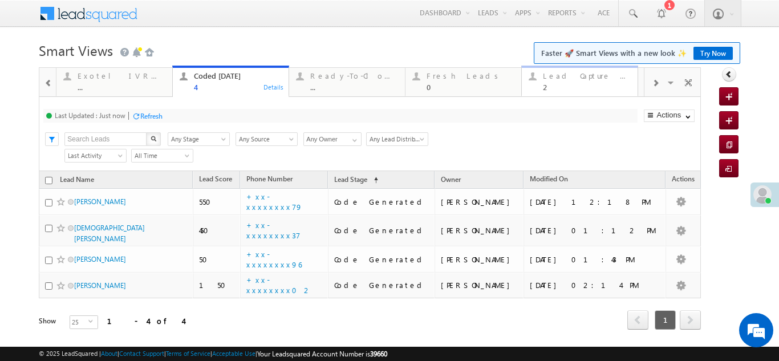
click at [567, 81] on div "Lead Capture Today 2" at bounding box center [587, 80] width 88 height 22
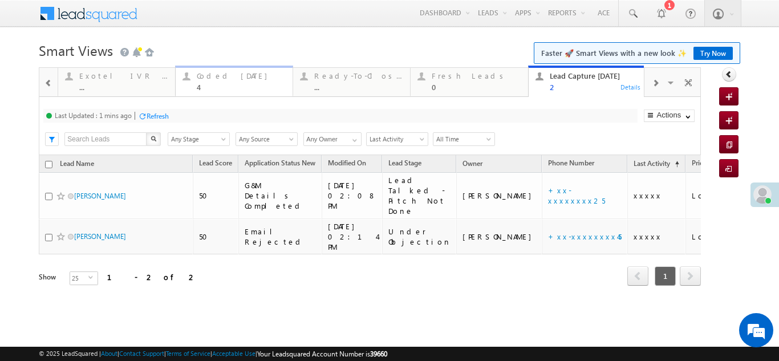
click at [209, 79] on div "Coded Today" at bounding box center [241, 75] width 89 height 9
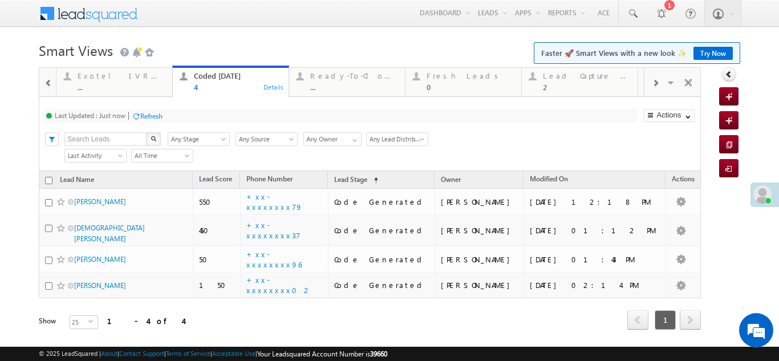
click at [155, 115] on div "Refresh" at bounding box center [151, 116] width 22 height 9
click at [150, 115] on div "Refresh" at bounding box center [151, 116] width 22 height 9
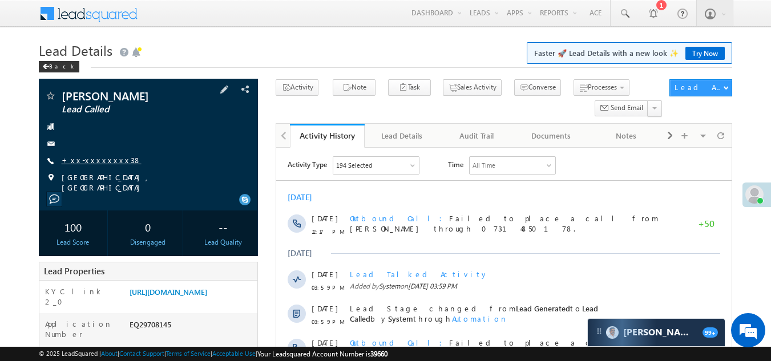
click at [97, 159] on link "+xx-xxxxxxxx38" at bounding box center [102, 160] width 80 height 10
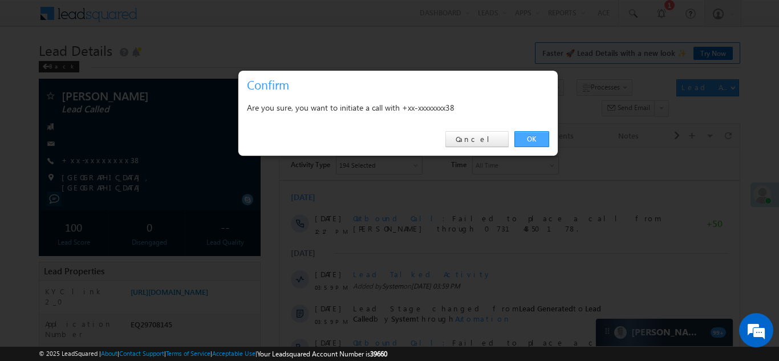
click at [530, 139] on link "OK" at bounding box center [531, 139] width 35 height 16
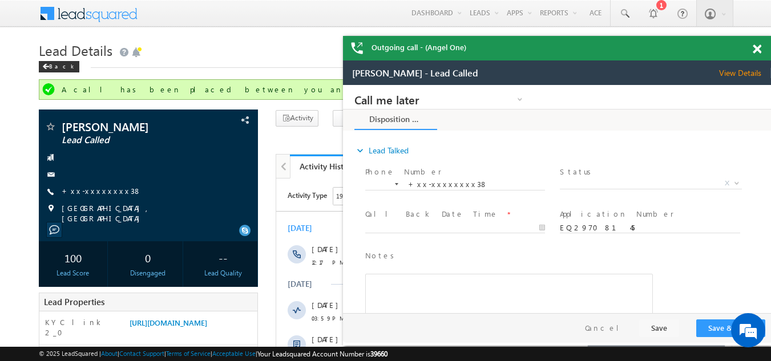
click at [755, 52] on span at bounding box center [756, 49] width 9 height 10
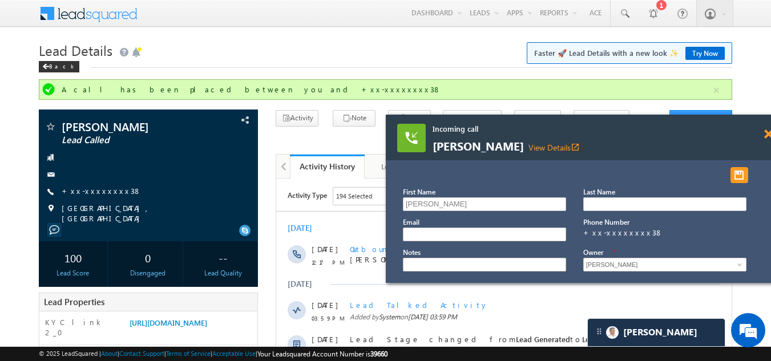
click at [766, 132] on span at bounding box center [768, 134] width 9 height 10
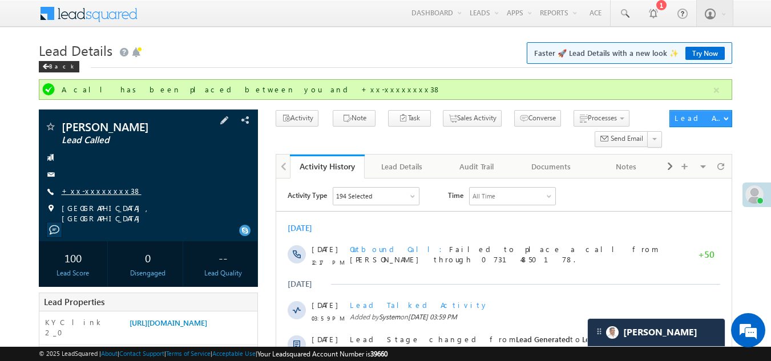
click at [99, 193] on link "+xx-xxxxxxxx38" at bounding box center [102, 191] width 80 height 10
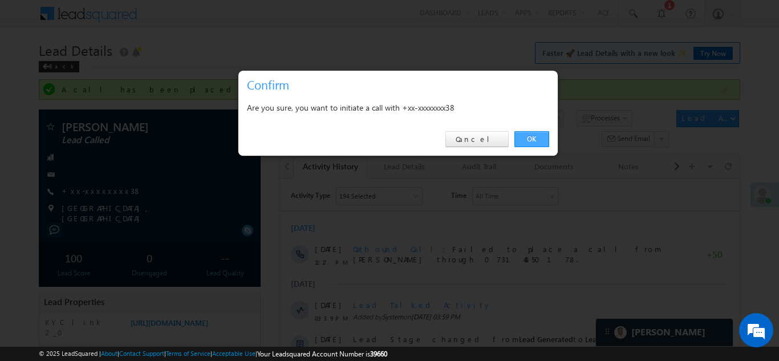
click at [532, 136] on link "OK" at bounding box center [531, 139] width 35 height 16
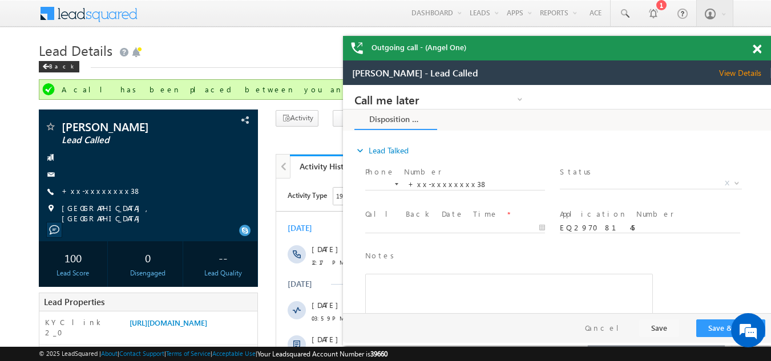
click at [753, 50] on span at bounding box center [756, 49] width 9 height 10
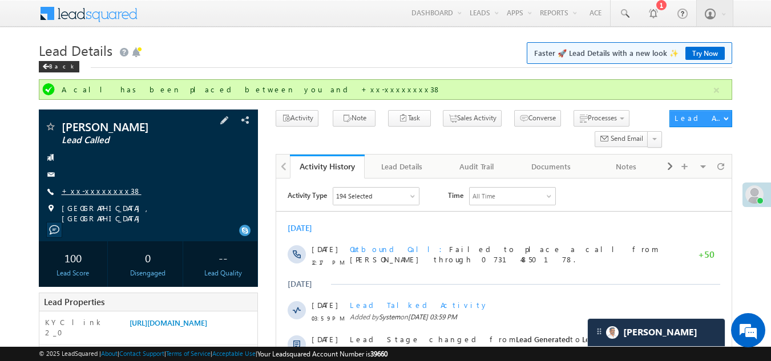
click at [86, 189] on link "+xx-xxxxxxxx38" at bounding box center [102, 191] width 80 height 10
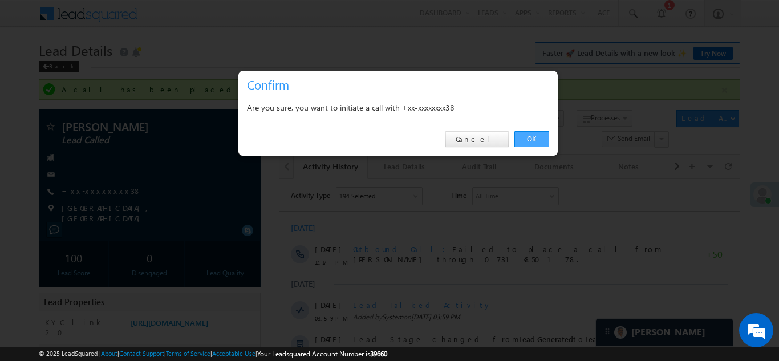
click at [530, 135] on link "OK" at bounding box center [531, 139] width 35 height 16
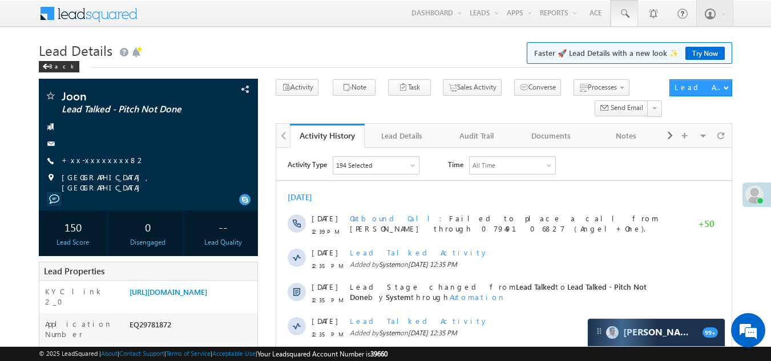
click at [622, 12] on span at bounding box center [623, 13] width 11 height 11
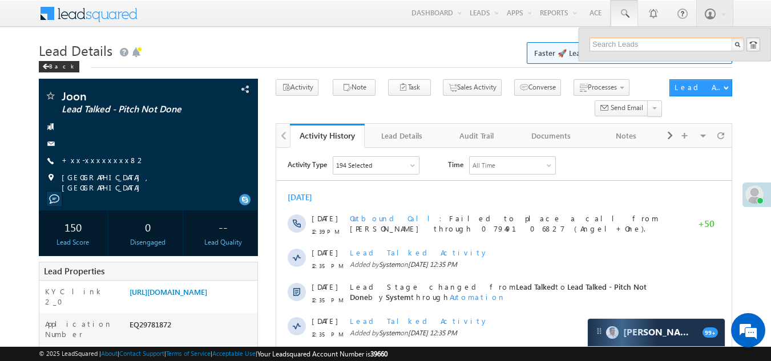
paste input "EQ29743084"
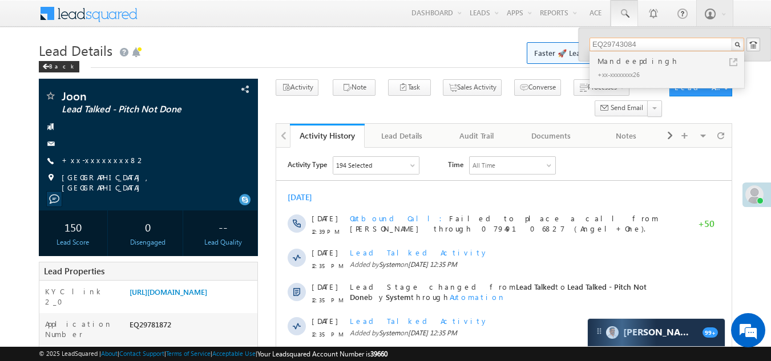
type input "EQ29743084"
click at [617, 66] on div "Mandeepdingh" at bounding box center [671, 61] width 153 height 13
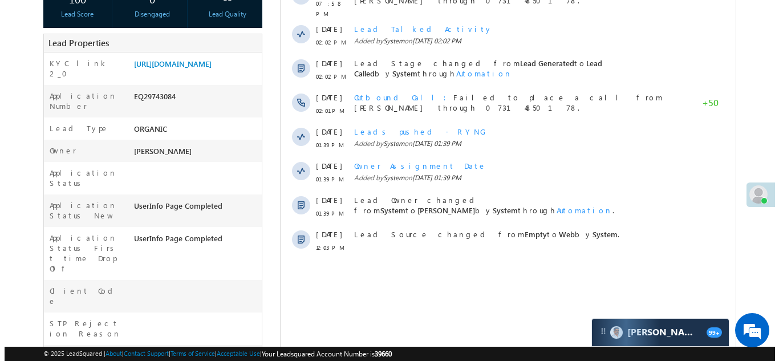
scroll to position [57, 0]
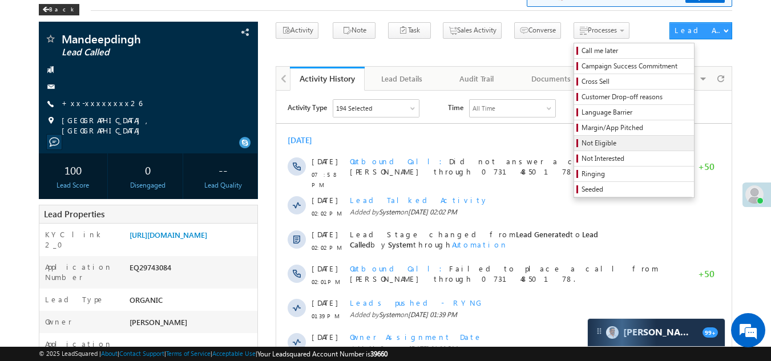
click at [581, 143] on span "Not Eligible" at bounding box center [635, 143] width 108 height 10
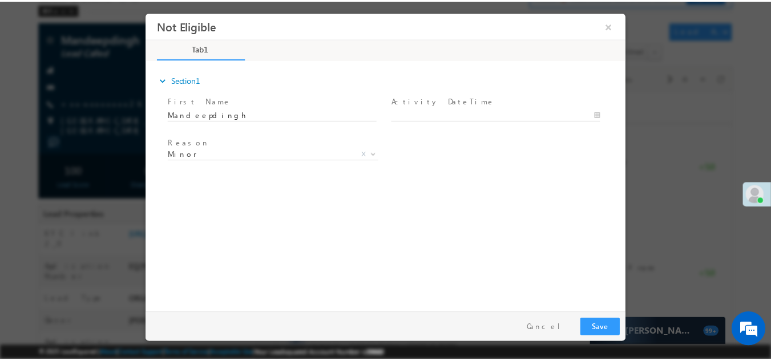
scroll to position [0, 0]
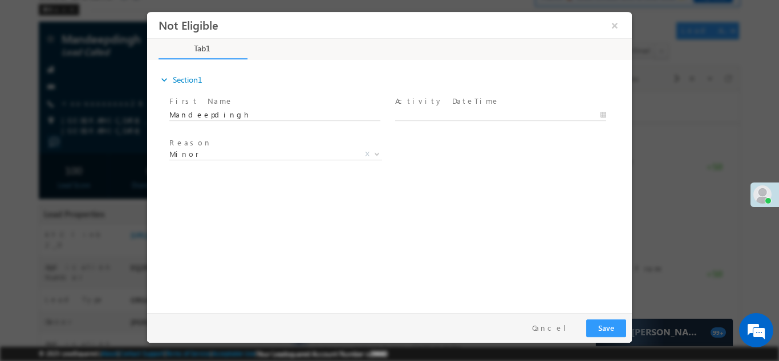
click at [453, 107] on div at bounding box center [505, 114] width 221 height 14
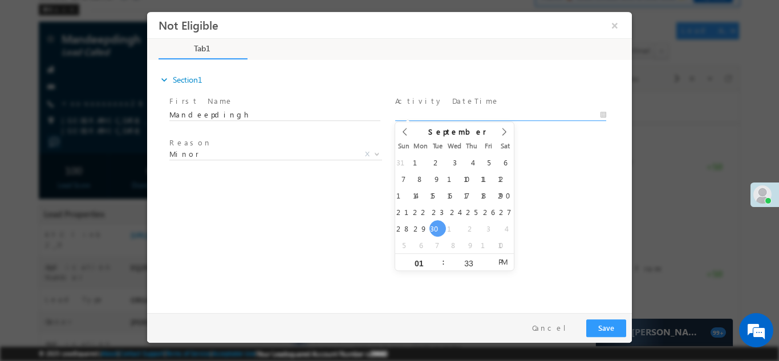
type input "[DATE] 1:33 PM"
click at [452, 115] on input "[DATE] 1:33 PM" at bounding box center [500, 114] width 211 height 11
click at [578, 198] on div "expand_more Section1 First Name *" at bounding box center [392, 184] width 479 height 246
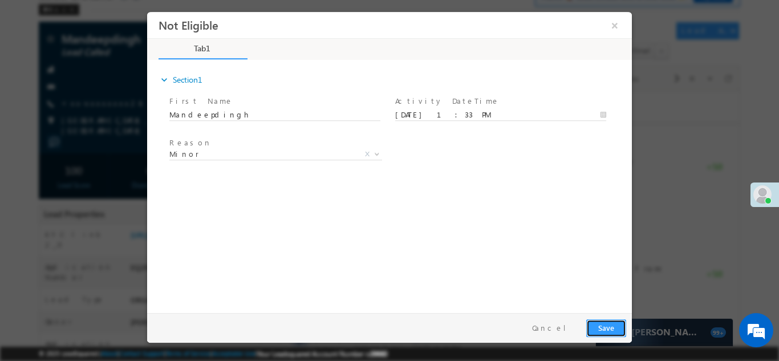
click at [598, 324] on button "Save" at bounding box center [606, 328] width 40 height 18
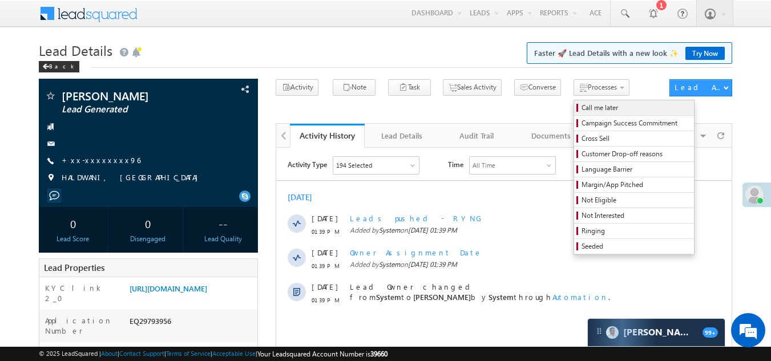
click at [581, 107] on span "Call me later" at bounding box center [635, 108] width 108 height 10
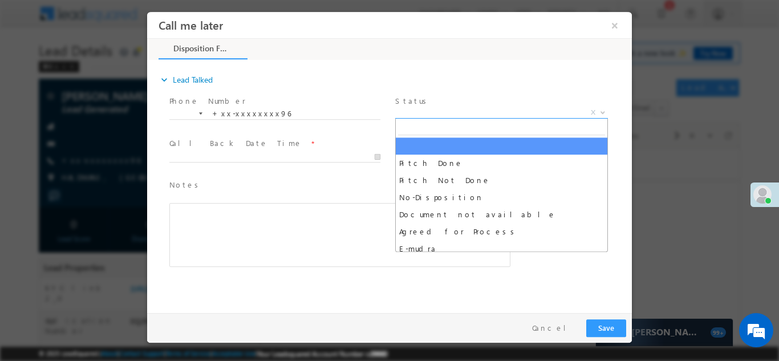
click at [462, 110] on span "X" at bounding box center [501, 112] width 213 height 11
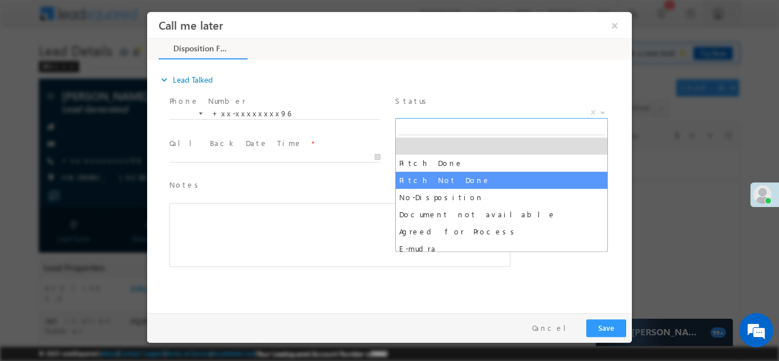
select select "Pitch Not Done"
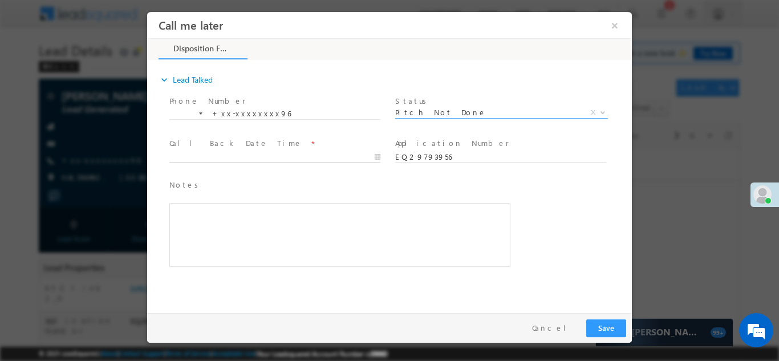
type input "[DATE] 1:41 PM"
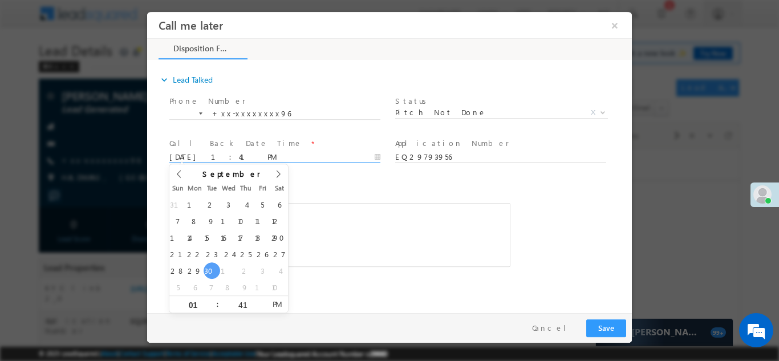
click at [248, 152] on input "[DATE] 1:41 PM" at bounding box center [274, 156] width 211 height 11
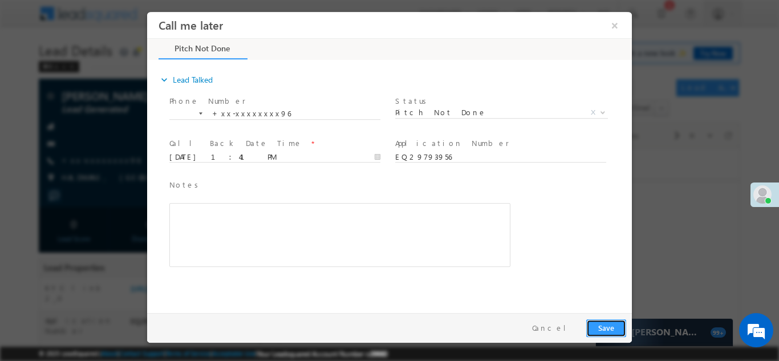
click at [607, 322] on button "Save" at bounding box center [606, 328] width 40 height 18
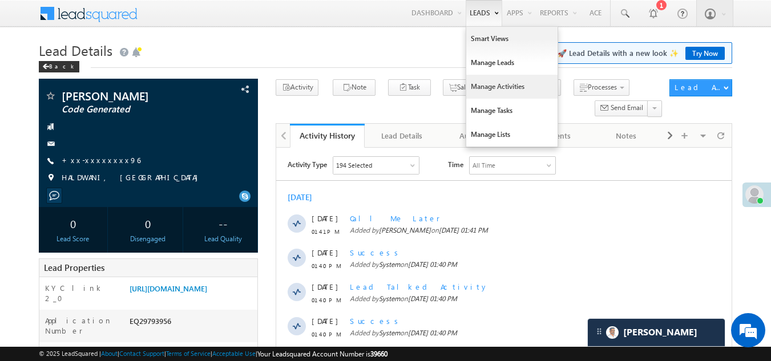
click at [487, 86] on link "Manage Activities" at bounding box center [511, 87] width 91 height 24
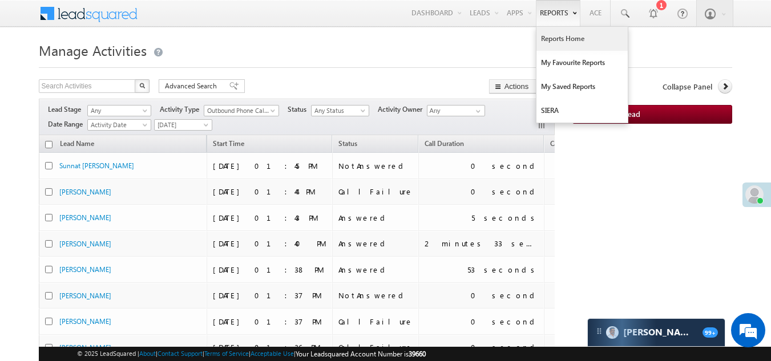
click at [566, 36] on link "Reports Home" at bounding box center [581, 39] width 91 height 24
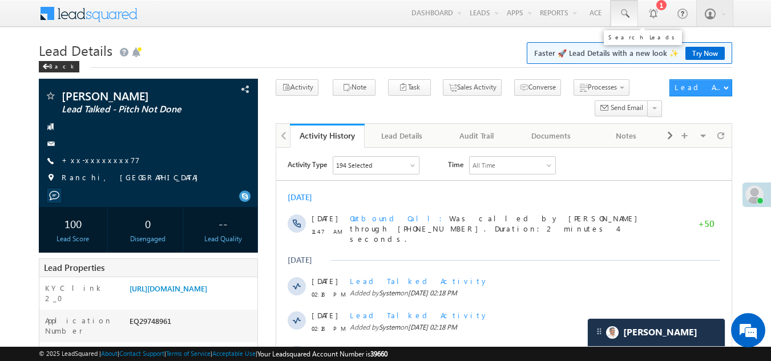
click at [625, 13] on span at bounding box center [623, 13] width 11 height 11
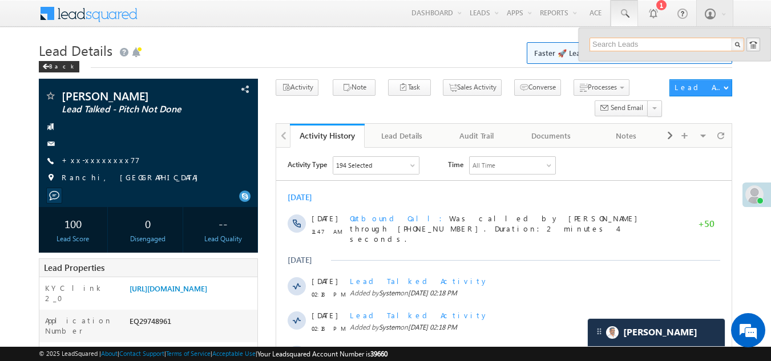
paste input "EQ29671974"
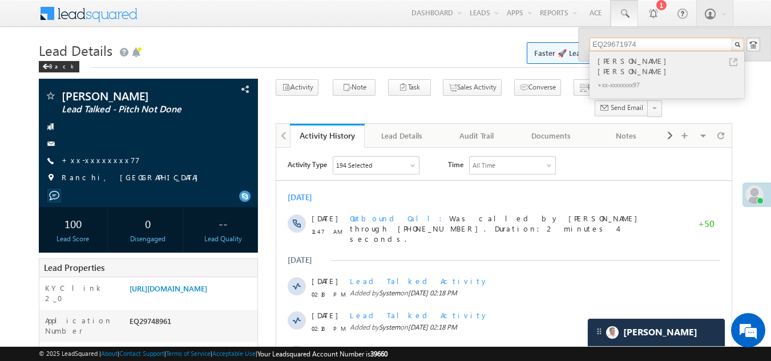
type input "EQ29671974"
click at [647, 78] on div "+xx-xxxxxxxx97" at bounding box center [671, 85] width 153 height 14
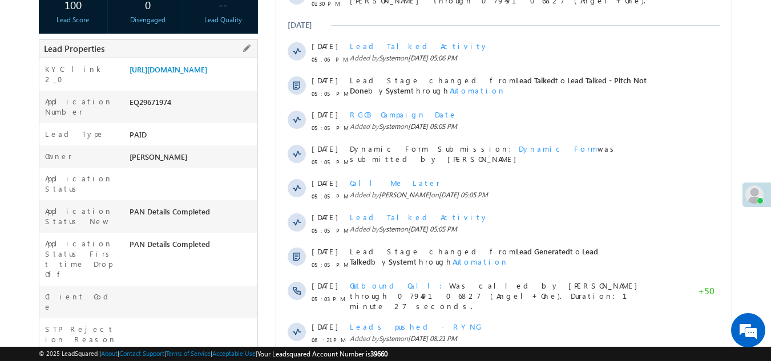
scroll to position [114, 0]
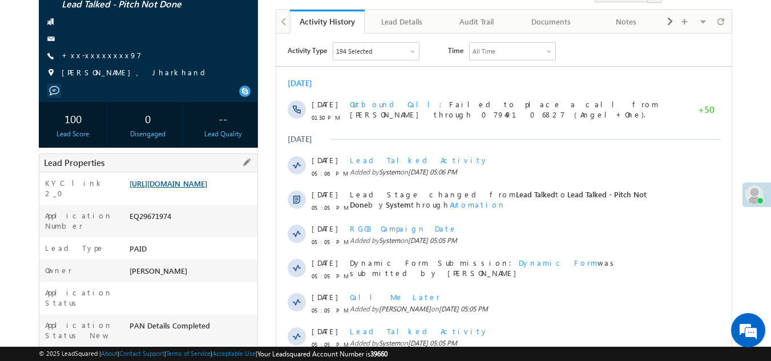
click at [177, 179] on link "[URL][DOMAIN_NAME]" at bounding box center [168, 184] width 78 height 10
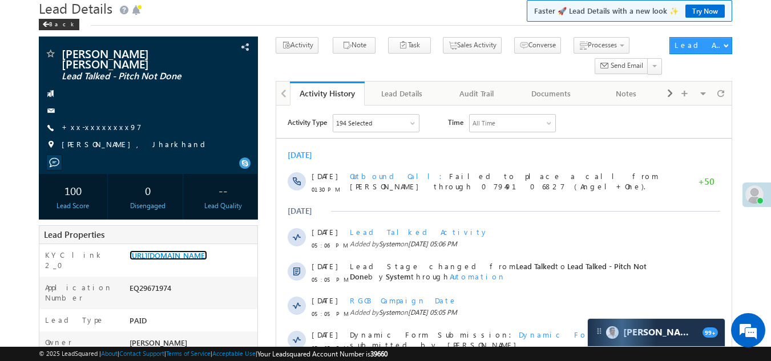
scroll to position [0, 0]
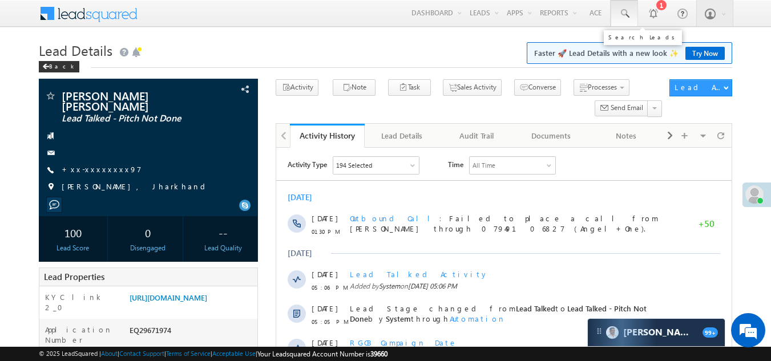
click at [623, 13] on span at bounding box center [623, 13] width 11 height 11
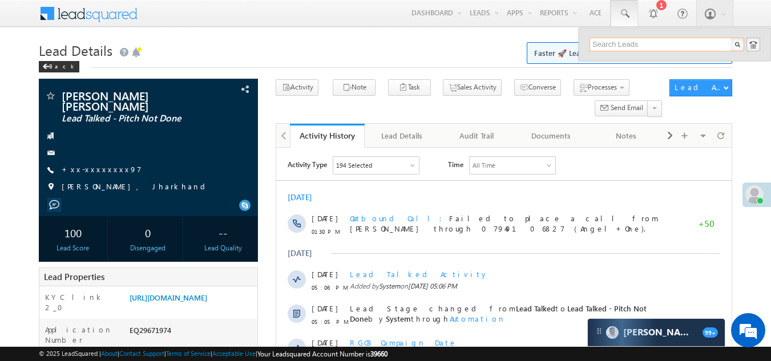
paste input "EQ29757608"
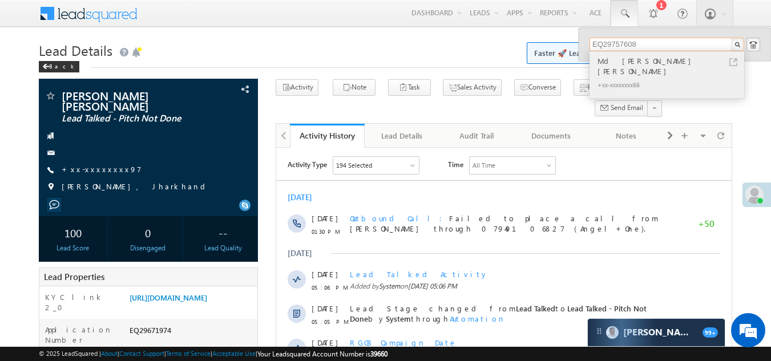
type input "EQ29757608"
click at [620, 61] on div "Md [PERSON_NAME] [PERSON_NAME]" at bounding box center [671, 66] width 153 height 23
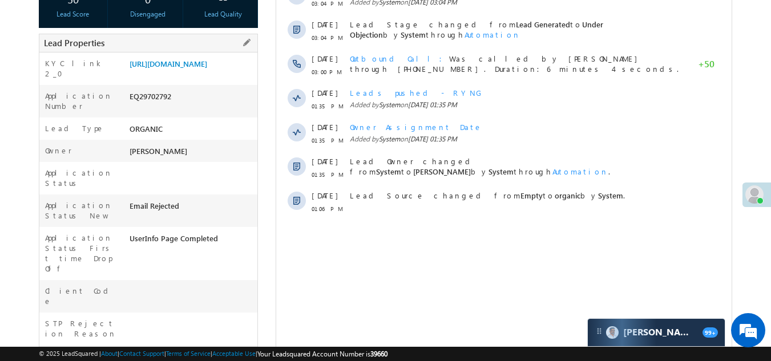
scroll to position [57, 0]
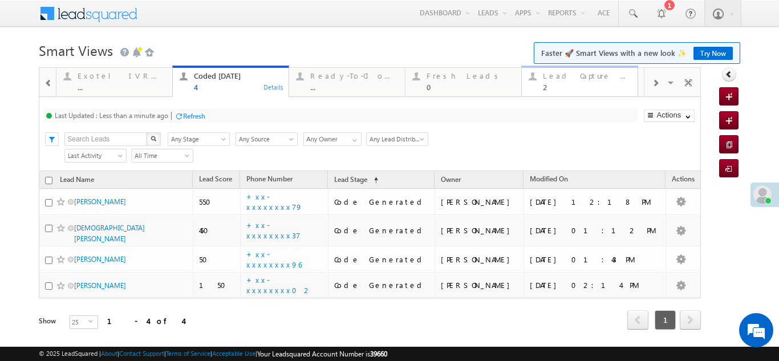
click at [578, 79] on div "Lead Capture [DATE]" at bounding box center [587, 75] width 88 height 9
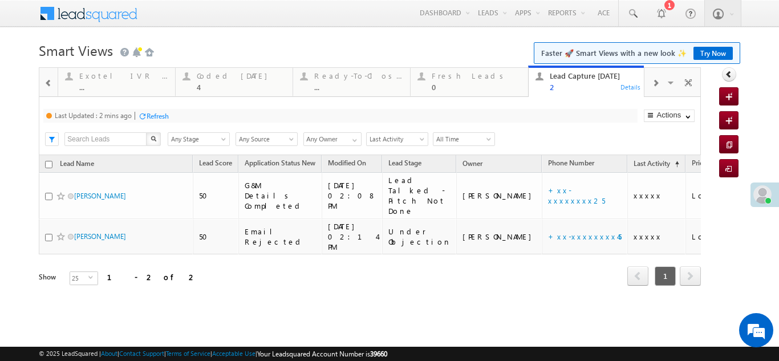
click at [161, 113] on div "Refresh" at bounding box center [158, 116] width 22 height 9
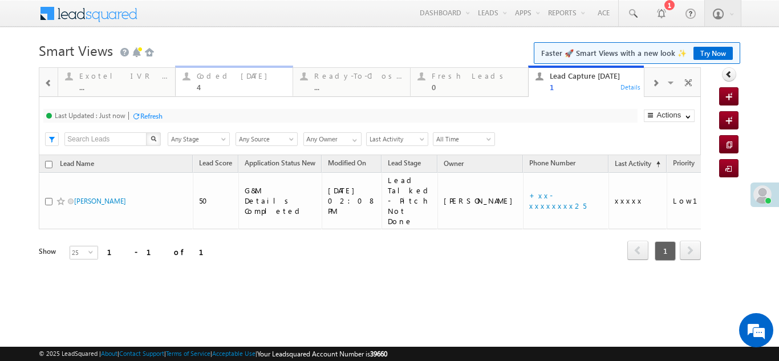
click at [229, 79] on div "Coded [DATE]" at bounding box center [241, 75] width 89 height 9
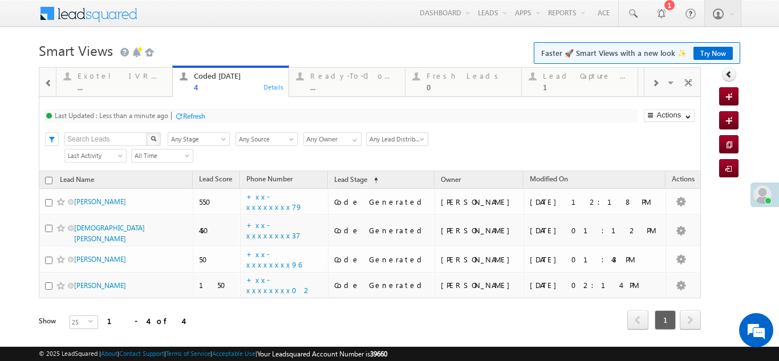
click at [204, 119] on div "Refresh" at bounding box center [194, 116] width 22 height 9
click at [571, 79] on div "Lead Capture [DATE]" at bounding box center [587, 75] width 88 height 9
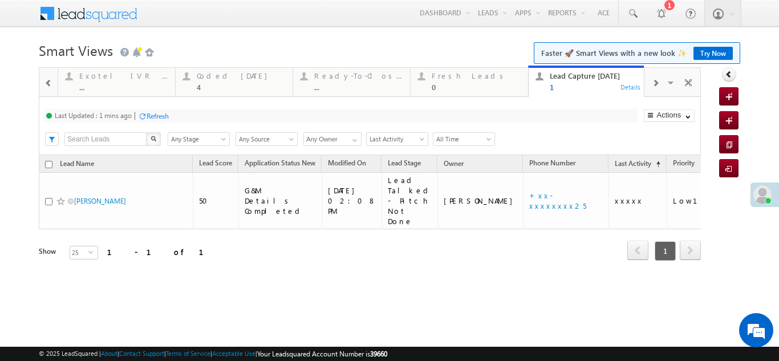
click at [163, 116] on div "Refresh" at bounding box center [158, 116] width 22 height 9
click at [229, 77] on div "Coded [DATE]" at bounding box center [241, 75] width 89 height 9
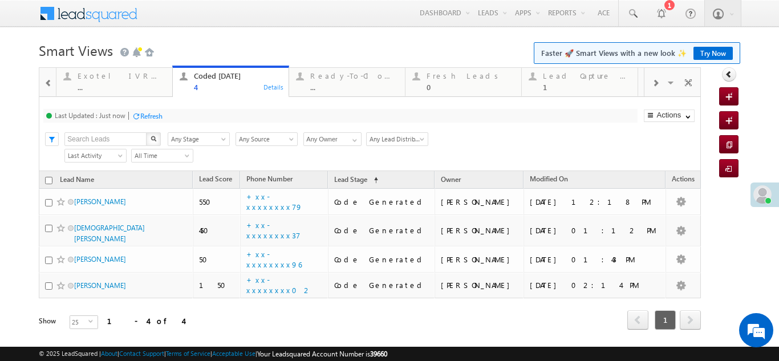
click at [157, 110] on div "Refresh" at bounding box center [147, 115] width 31 height 11
click at [193, 115] on div "Refresh" at bounding box center [194, 116] width 22 height 9
click at [445, 86] on div "0" at bounding box center [471, 87] width 88 height 9
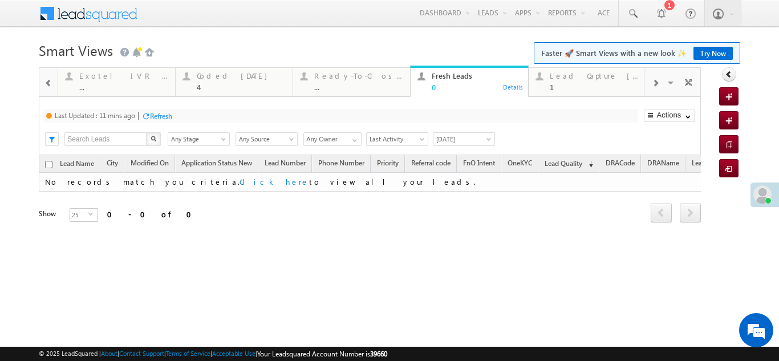
click at [162, 116] on div "Refresh" at bounding box center [161, 116] width 22 height 9
drag, startPoint x: 234, startPoint y: 72, endPoint x: 221, endPoint y: 82, distance: 16.0
click at [221, 82] on div "Coded Today 4" at bounding box center [241, 80] width 89 height 22
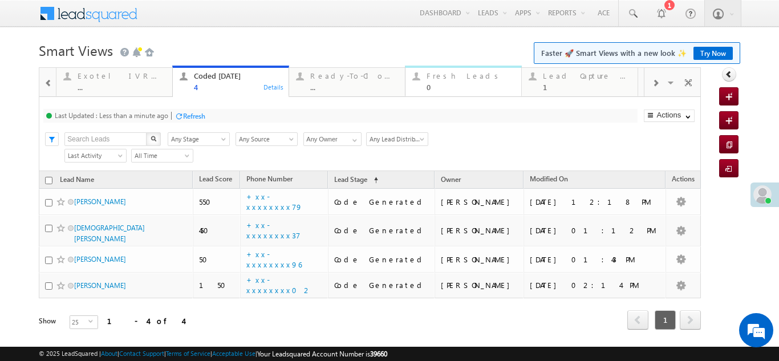
click at [434, 72] on div "Fresh Leads" at bounding box center [471, 75] width 88 height 9
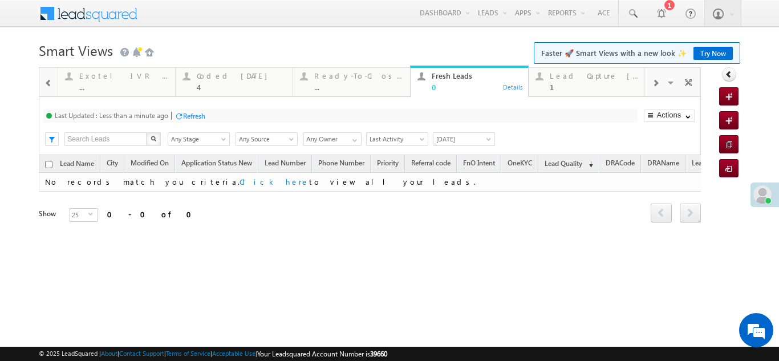
click at [202, 116] on div "Refresh" at bounding box center [194, 116] width 22 height 9
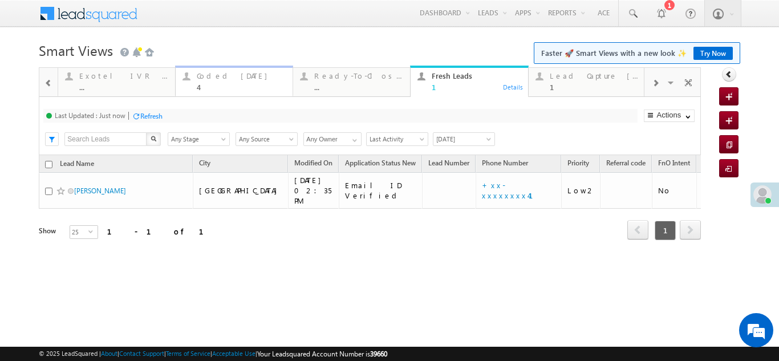
click at [226, 83] on div "4" at bounding box center [241, 87] width 89 height 9
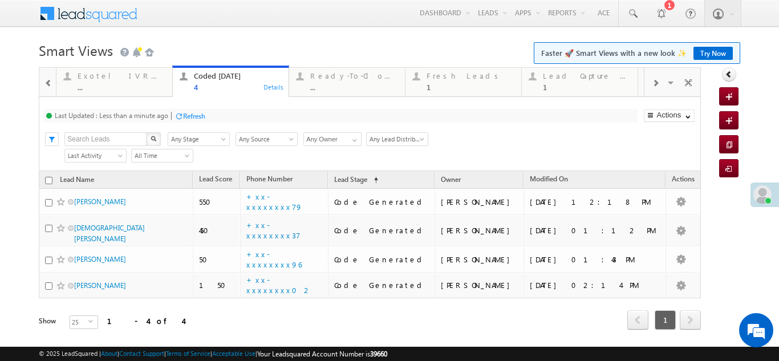
click at [196, 116] on div "Refresh" at bounding box center [194, 116] width 22 height 9
click at [150, 118] on div "Refresh" at bounding box center [151, 116] width 22 height 9
drag, startPoint x: 431, startPoint y: 115, endPoint x: 452, endPoint y: 79, distance: 42.2
click at [452, 79] on div "Fresh Leads" at bounding box center [471, 75] width 88 height 9
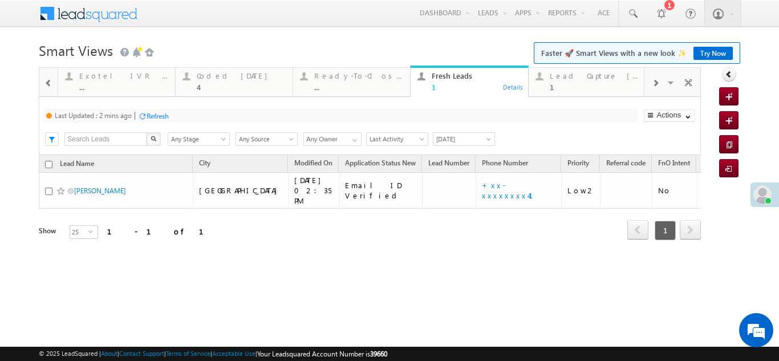
click at [166, 112] on div "Refresh" at bounding box center [158, 116] width 22 height 9
click at [579, 79] on div "Lead Capture [DATE]" at bounding box center [594, 75] width 89 height 9
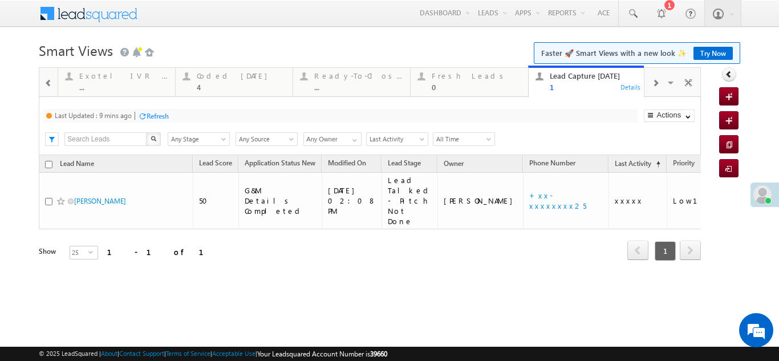
click at [579, 79] on div "Lead Capture Today" at bounding box center [594, 75] width 89 height 9
click at [161, 107] on div "Last Updated : 9 mins ago Refresh Refreshing... Search X Lead Stage Any Stage A…" at bounding box center [370, 126] width 662 height 58
click at [161, 114] on div "Refresh" at bounding box center [158, 116] width 22 height 9
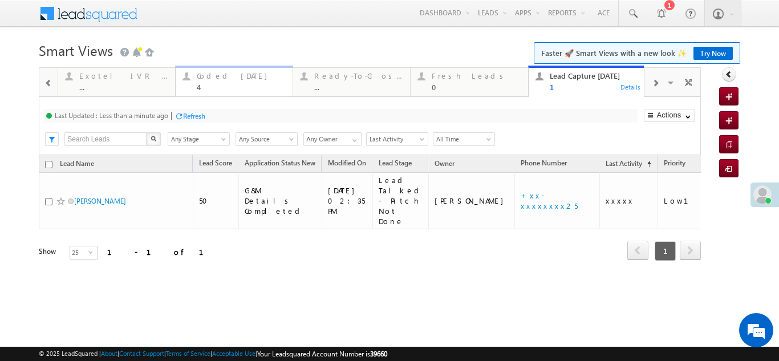
click at [240, 81] on div "Coded Today 4" at bounding box center [241, 80] width 89 height 22
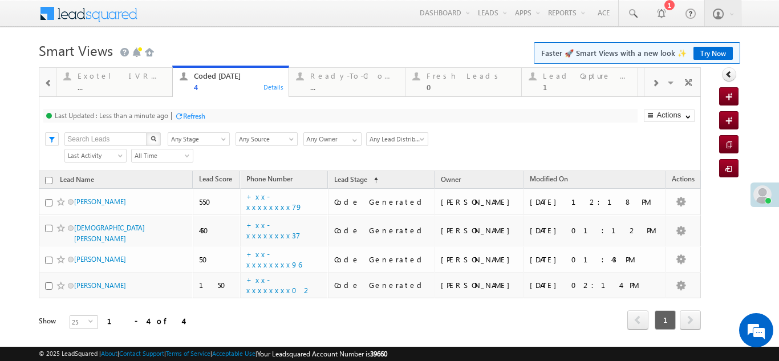
click at [200, 114] on div "Refresh" at bounding box center [194, 116] width 22 height 9
click at [560, 78] on div "Lead Capture [DATE]" at bounding box center [587, 75] width 88 height 9
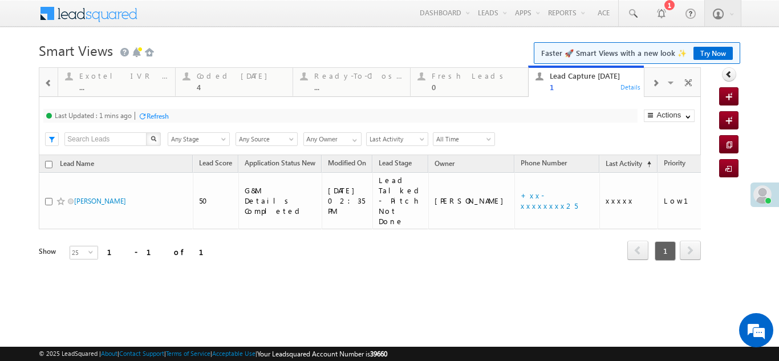
click at [163, 116] on div "Refresh" at bounding box center [158, 116] width 22 height 9
click at [221, 78] on div "Coded [DATE]" at bounding box center [241, 75] width 89 height 9
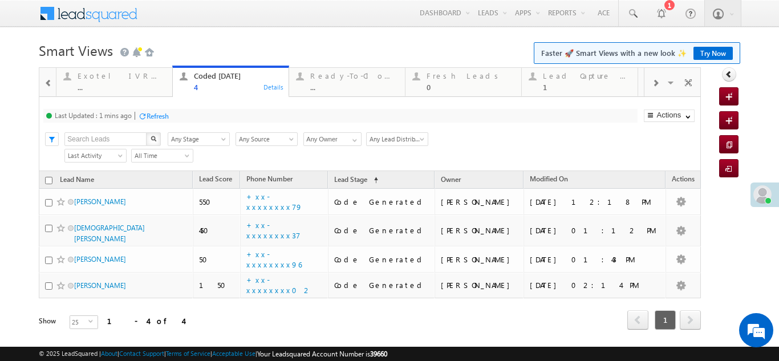
click at [157, 114] on div "Refresh" at bounding box center [158, 116] width 22 height 9
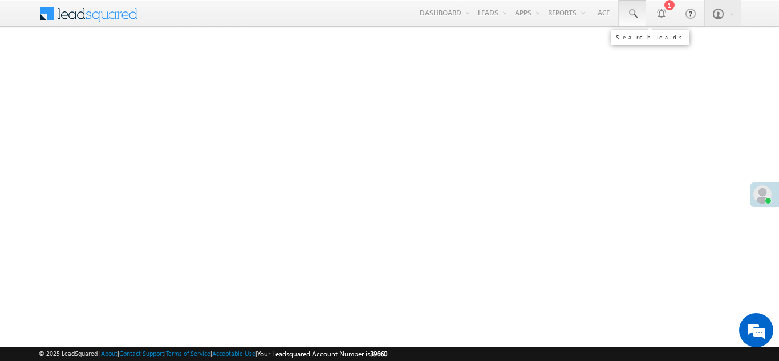
click at [633, 14] on span at bounding box center [632, 13] width 11 height 11
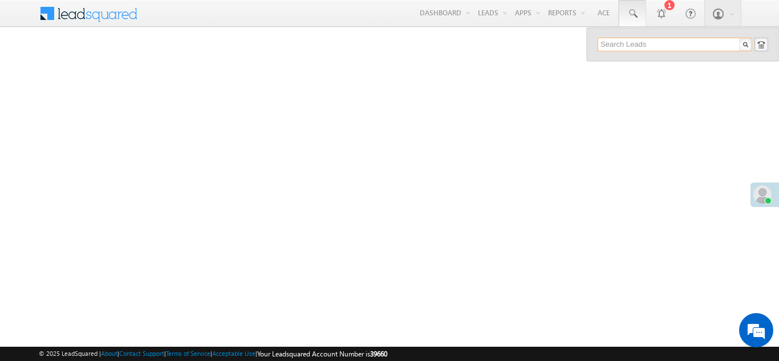
paste input "EQ29714222"
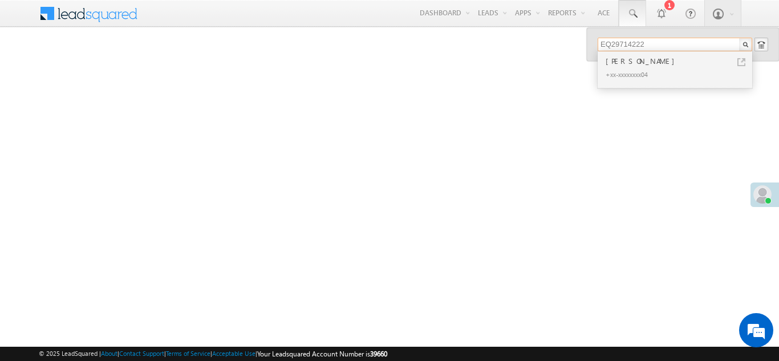
type input "EQ29714222"
click at [623, 67] on div "+xx-xxxxxxxx04" at bounding box center [679, 74] width 153 height 14
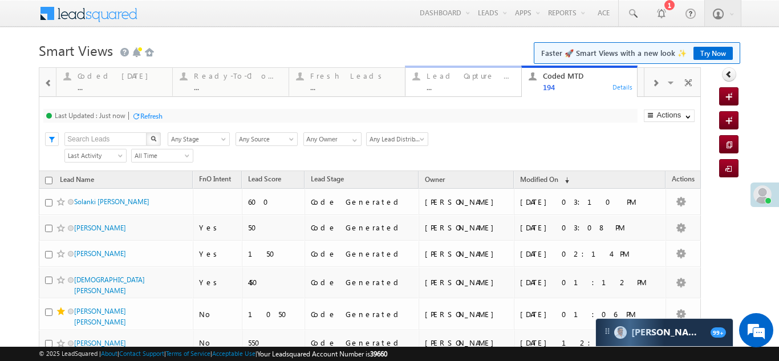
click at [447, 79] on div "Lead Capture [DATE]" at bounding box center [471, 75] width 88 height 9
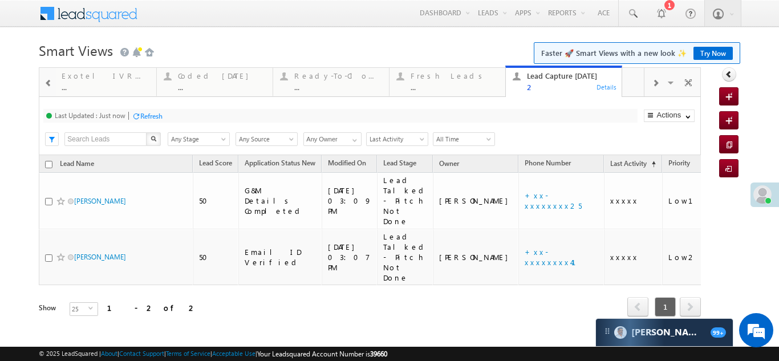
click at [47, 85] on span at bounding box center [48, 83] width 8 height 9
click at [567, 72] on div "Coded [DATE]" at bounding box center [587, 75] width 88 height 9
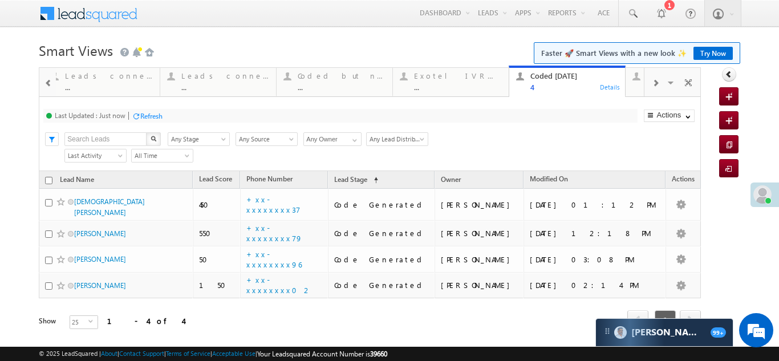
click at [652, 84] on span at bounding box center [655, 83] width 7 height 9
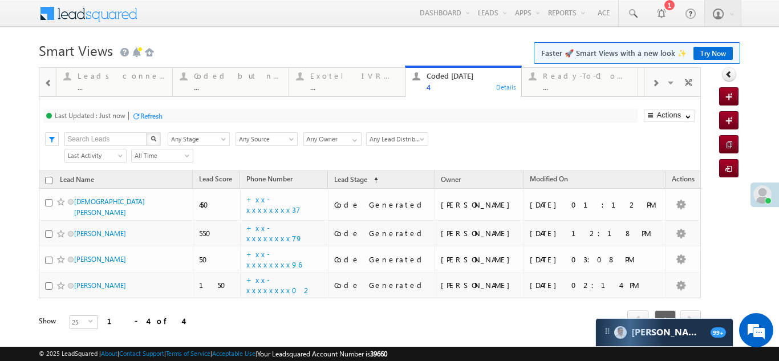
click at [652, 83] on span at bounding box center [655, 83] width 7 height 9
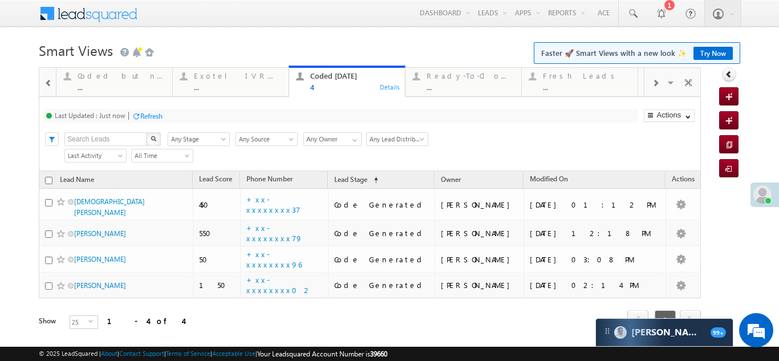
click at [652, 83] on span at bounding box center [655, 83] width 7 height 9
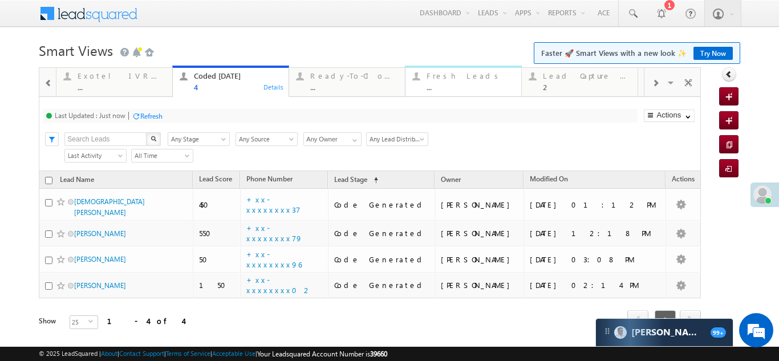
click at [439, 83] on div "..." at bounding box center [471, 87] width 88 height 9
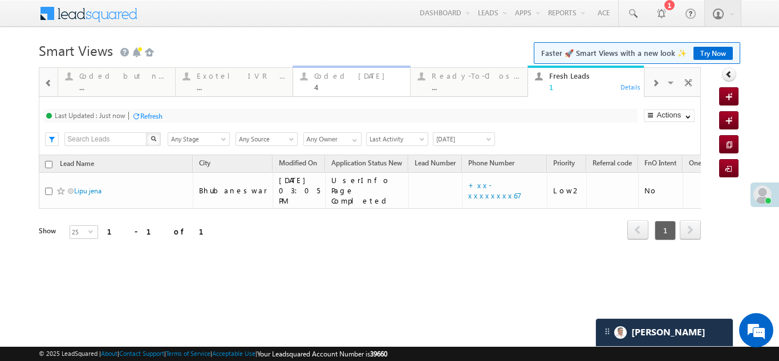
click at [333, 76] on div "Coded [DATE]" at bounding box center [358, 75] width 89 height 9
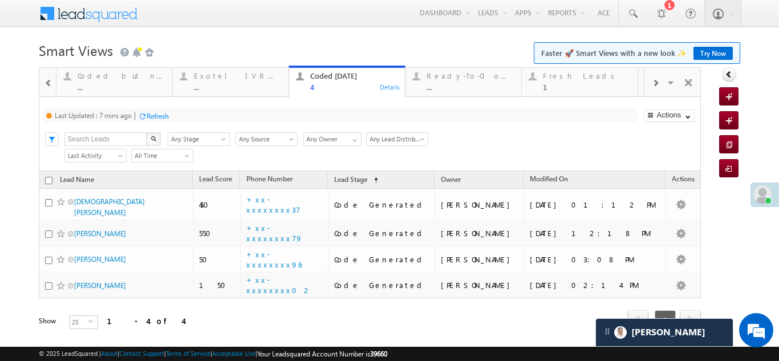
click at [164, 114] on div "Refresh" at bounding box center [158, 116] width 22 height 9
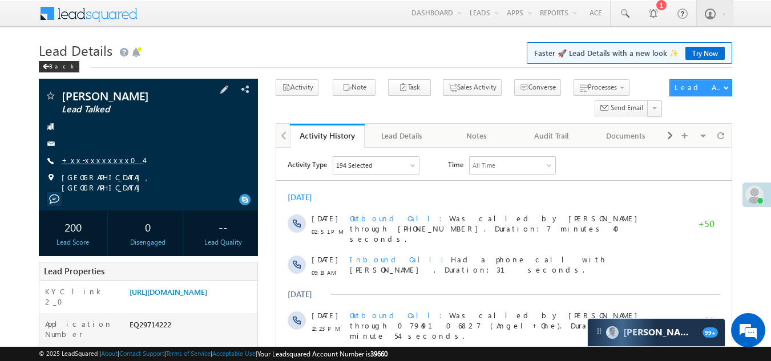
click at [88, 161] on link "+xx-xxxxxxxx04" at bounding box center [103, 160] width 82 height 10
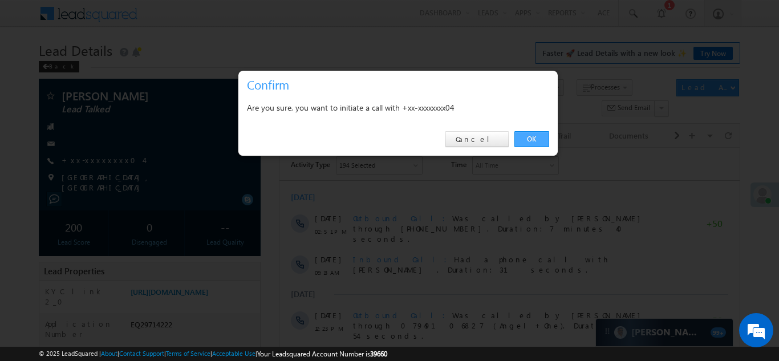
click at [530, 138] on link "OK" at bounding box center [531, 139] width 35 height 16
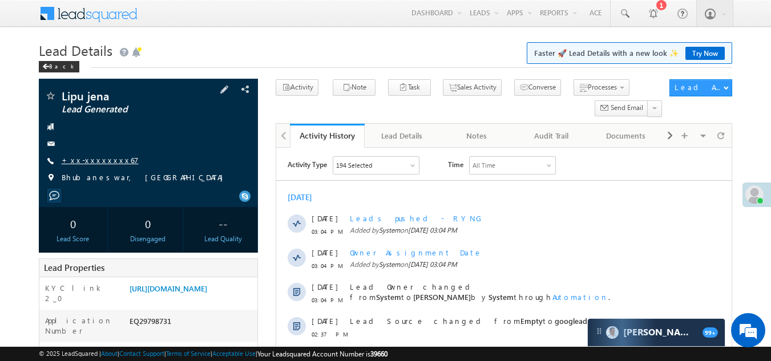
click at [95, 160] on link "+xx-xxxxxxxx67" at bounding box center [100, 160] width 77 height 10
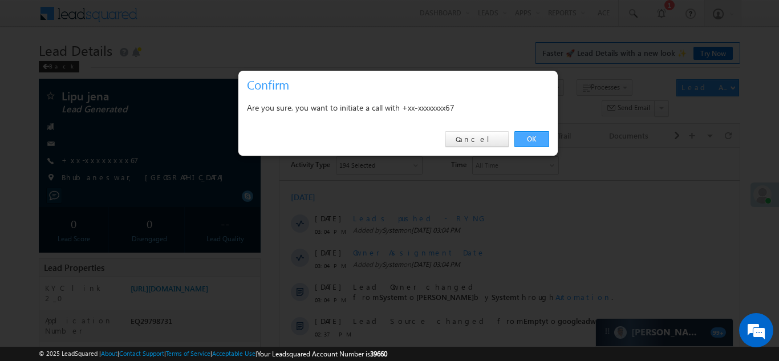
click at [528, 137] on link "OK" at bounding box center [531, 139] width 35 height 16
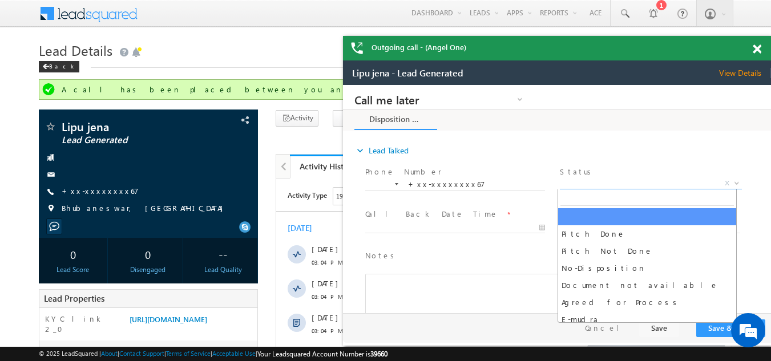
click at [622, 183] on span "X" at bounding box center [650, 183] width 181 height 11
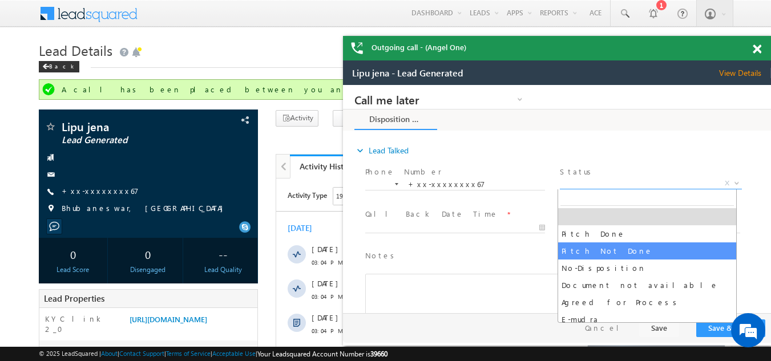
select select "Pitch Not Done"
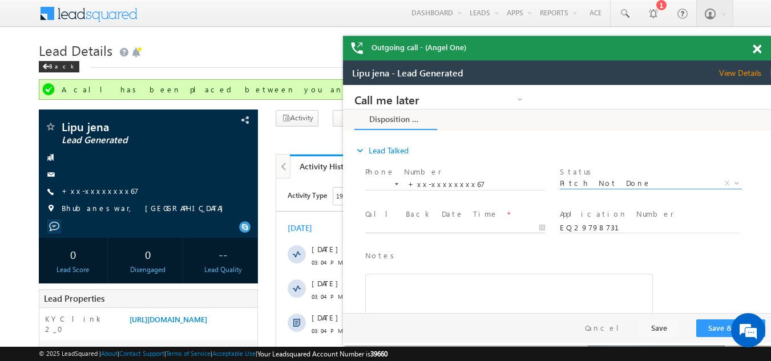
type input "[DATE] 3:28 PM"
click at [448, 225] on input "[DATE] 3:28 PM" at bounding box center [455, 227] width 180 height 11
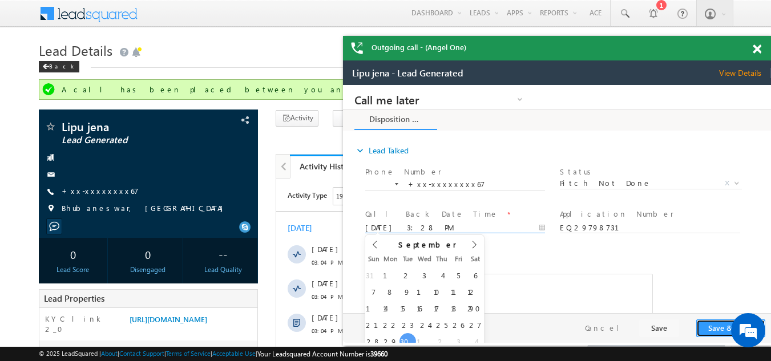
click at [715, 328] on button "Save & Close" at bounding box center [730, 328] width 69 height 18
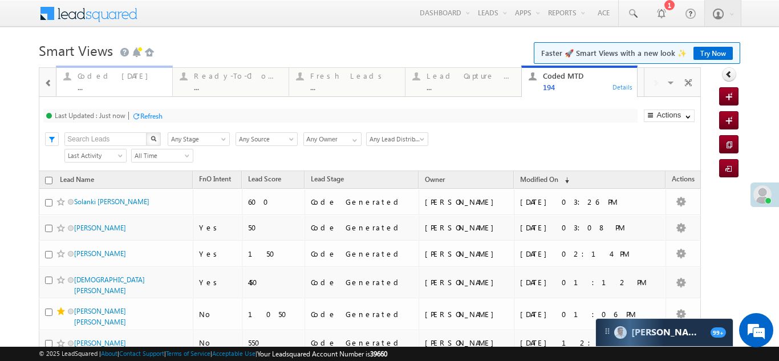
click at [96, 82] on div "Coded [DATE] ..." at bounding box center [122, 80] width 88 height 22
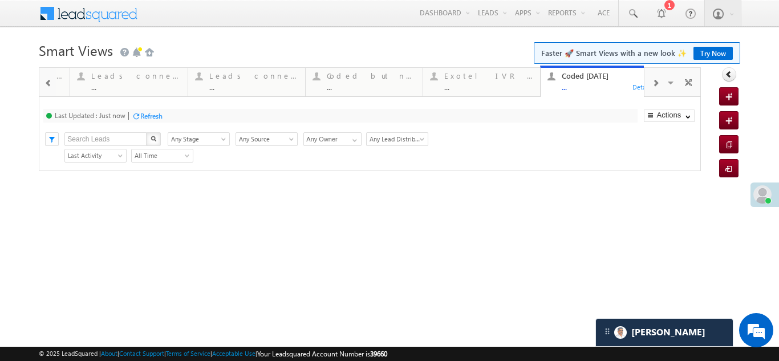
click at [153, 114] on div "Refresh" at bounding box center [151, 116] width 22 height 9
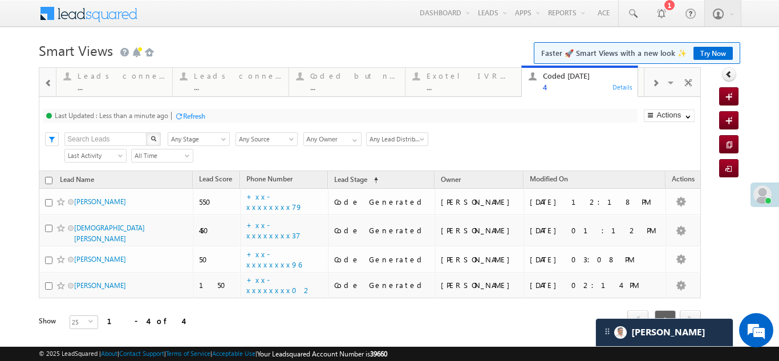
click at [654, 80] on div at bounding box center [656, 83] width 22 height 26
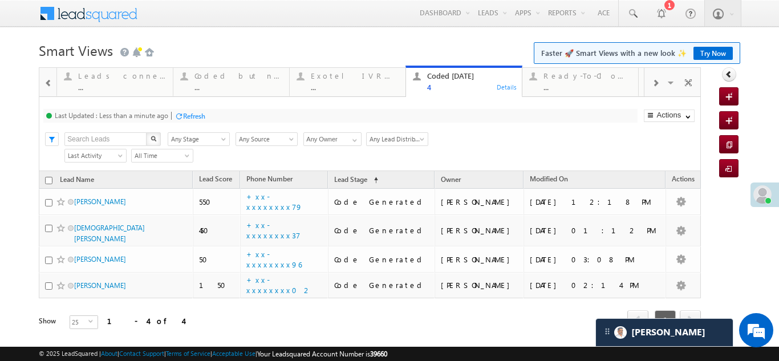
click at [654, 80] on div at bounding box center [656, 83] width 22 height 26
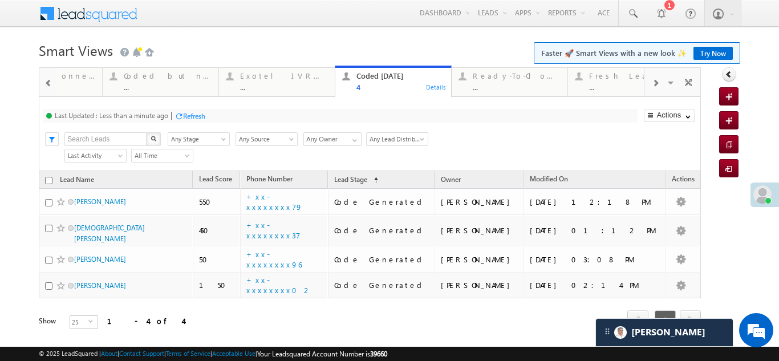
click at [654, 80] on div at bounding box center [656, 83] width 22 height 26
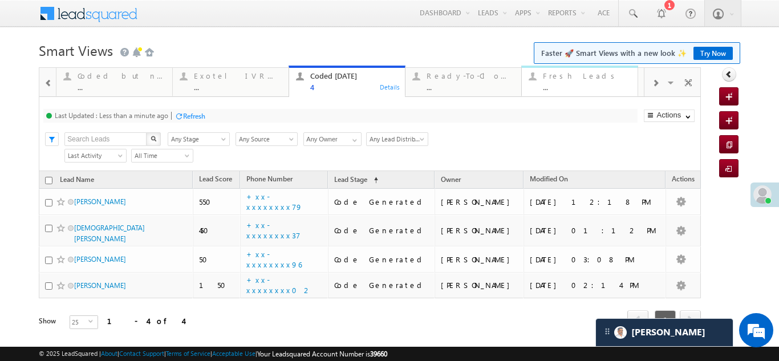
click at [551, 77] on div "Fresh Leads" at bounding box center [587, 75] width 88 height 9
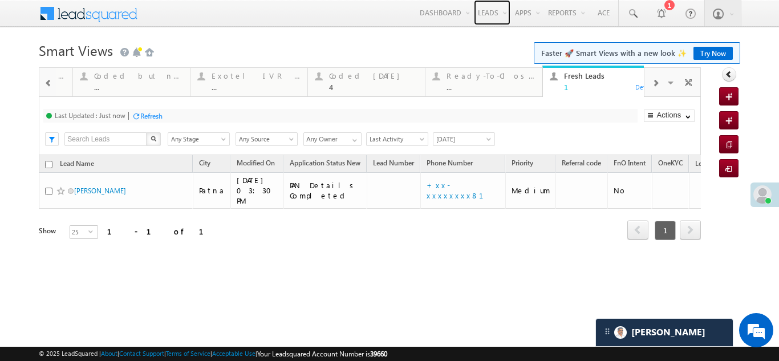
click at [483, 12] on link "Leads" at bounding box center [492, 12] width 37 height 25
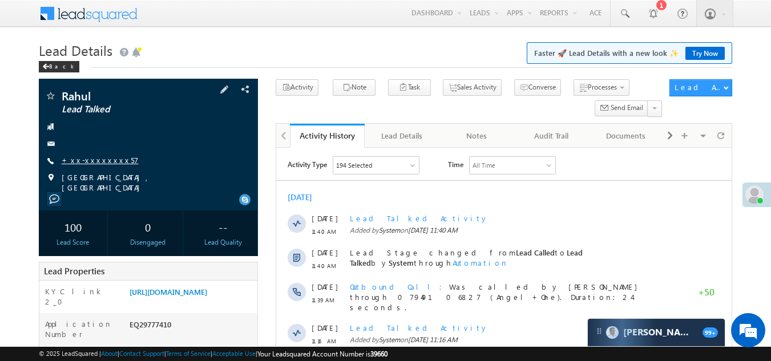
click at [84, 157] on link "+xx-xxxxxxxx57" at bounding box center [100, 160] width 77 height 10
click at [95, 161] on link "+xx-xxxxxxxx38" at bounding box center [102, 160] width 80 height 10
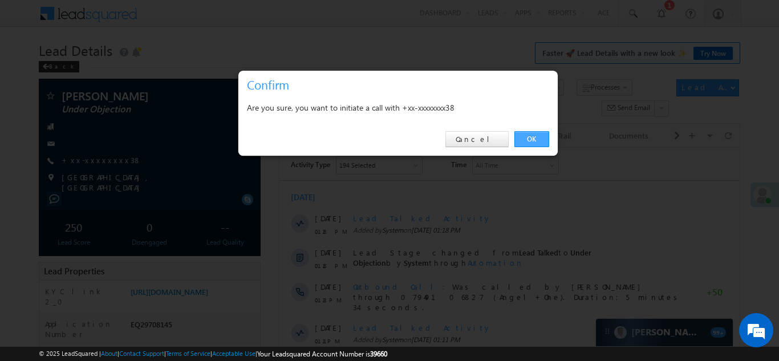
click at [533, 138] on link "OK" at bounding box center [531, 139] width 35 height 16
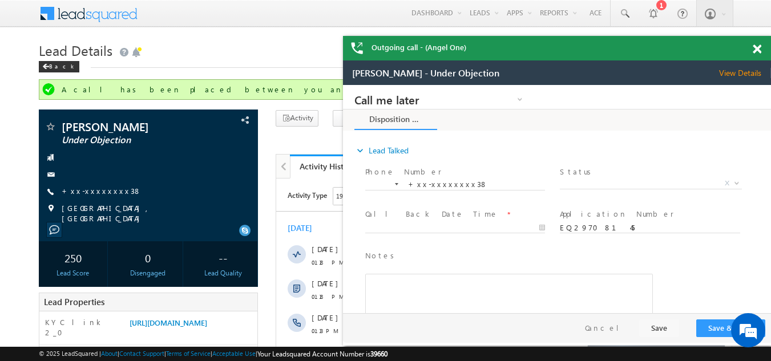
click at [756, 48] on span at bounding box center [756, 49] width 9 height 10
